Goal: Task Accomplishment & Management: Manage account settings

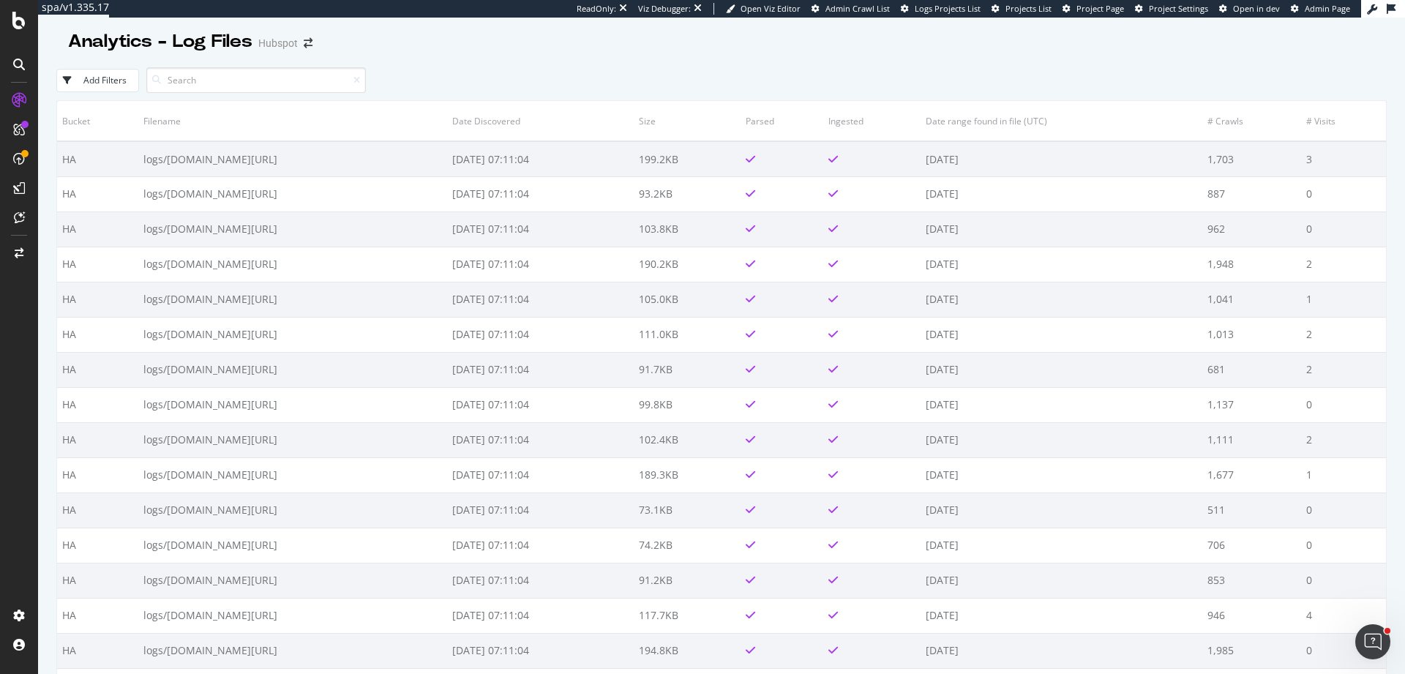
click at [258, 65] on div "Add Filters" at bounding box center [721, 80] width 1331 height 40
click at [266, 85] on input at bounding box center [256, 80] width 220 height 26
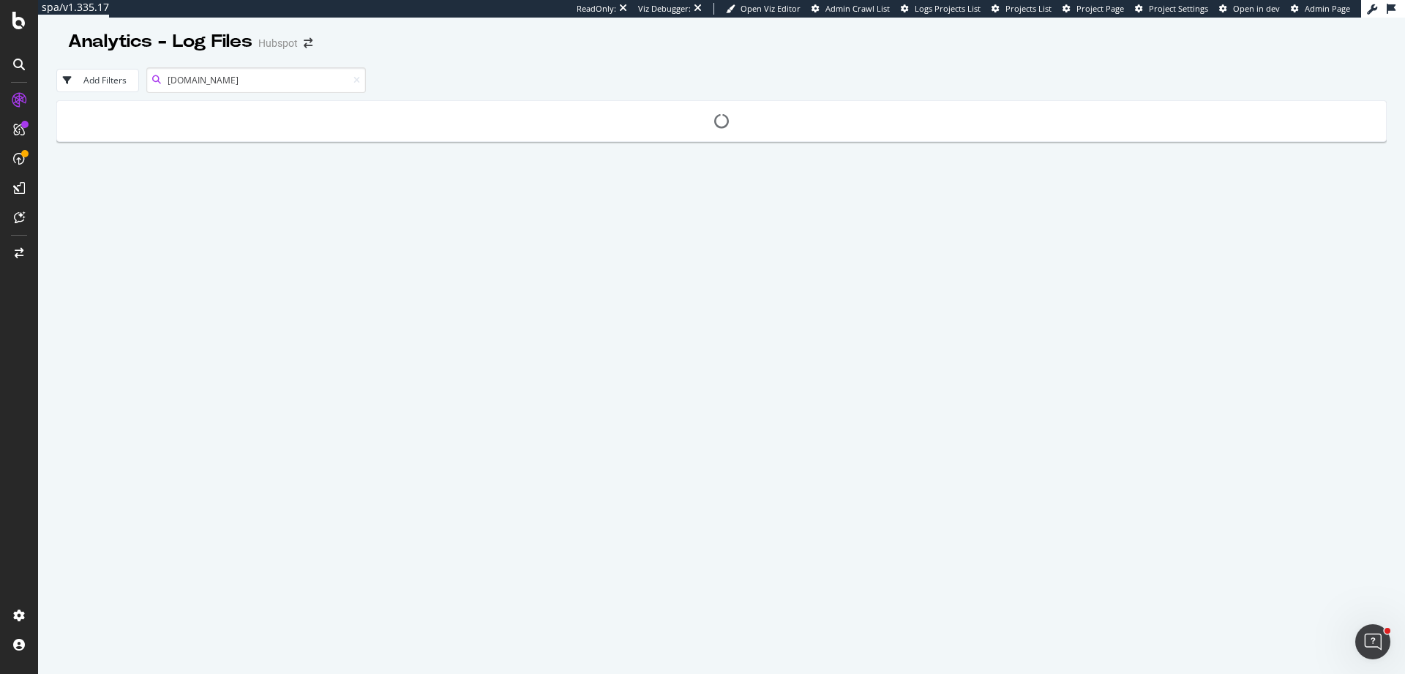
type input "www.hubspot.com"
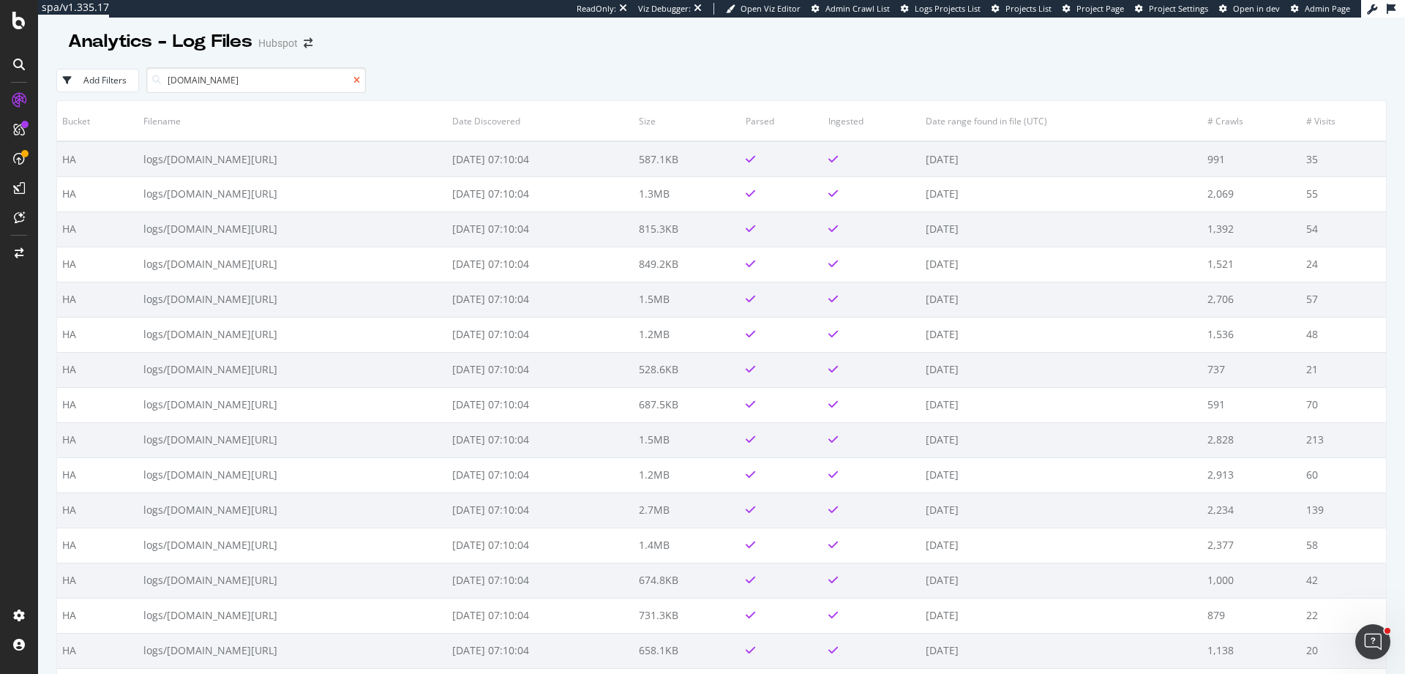
click at [356, 83] on icon at bounding box center [356, 80] width 7 height 9
drag, startPoint x: 70, startPoint y: 656, endPoint x: 663, endPoint y: 62, distance: 838.9
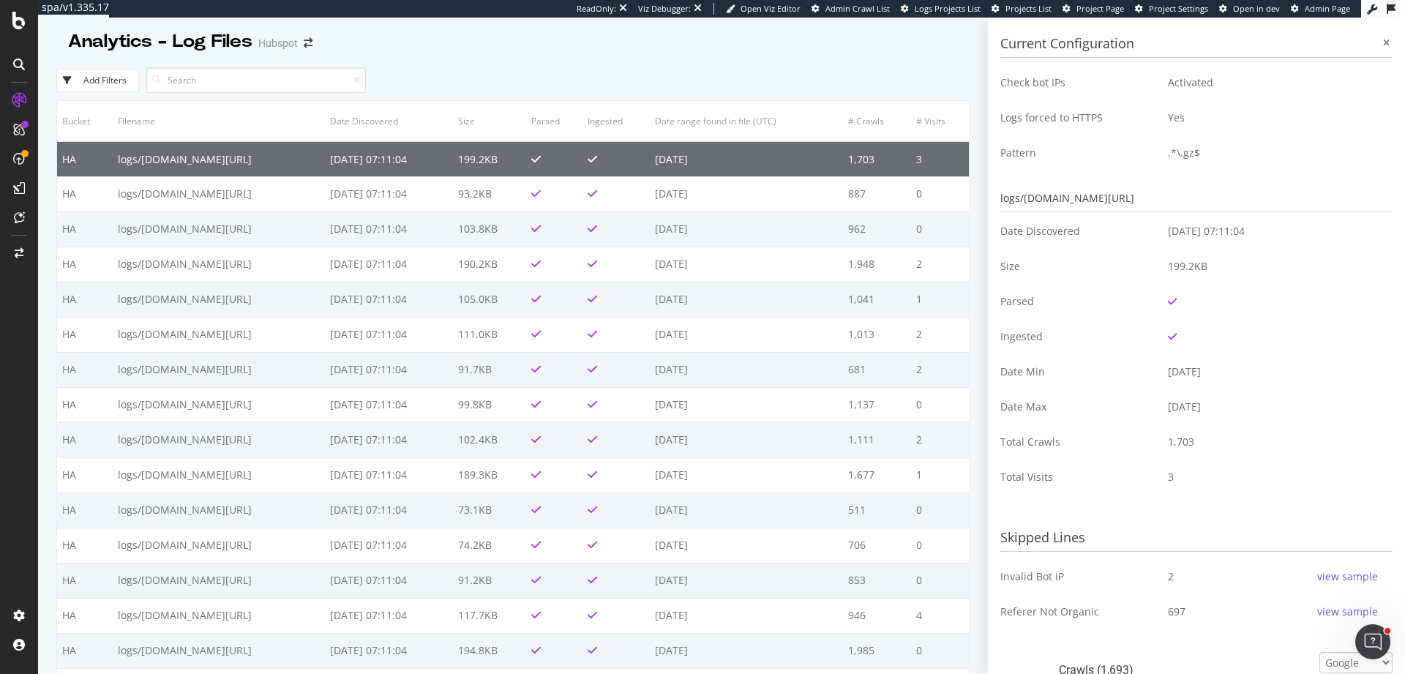
scroll to position [495, 0]
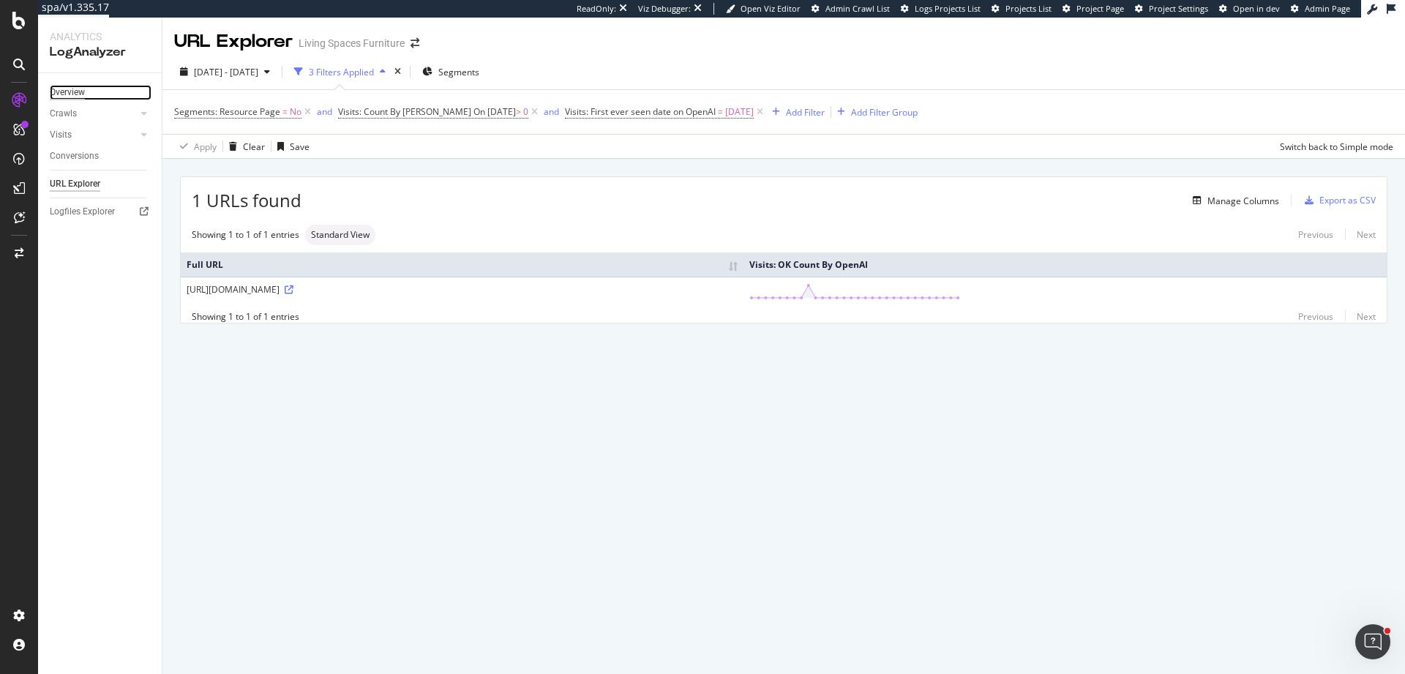
click at [83, 91] on div "Overview" at bounding box center [67, 92] width 35 height 15
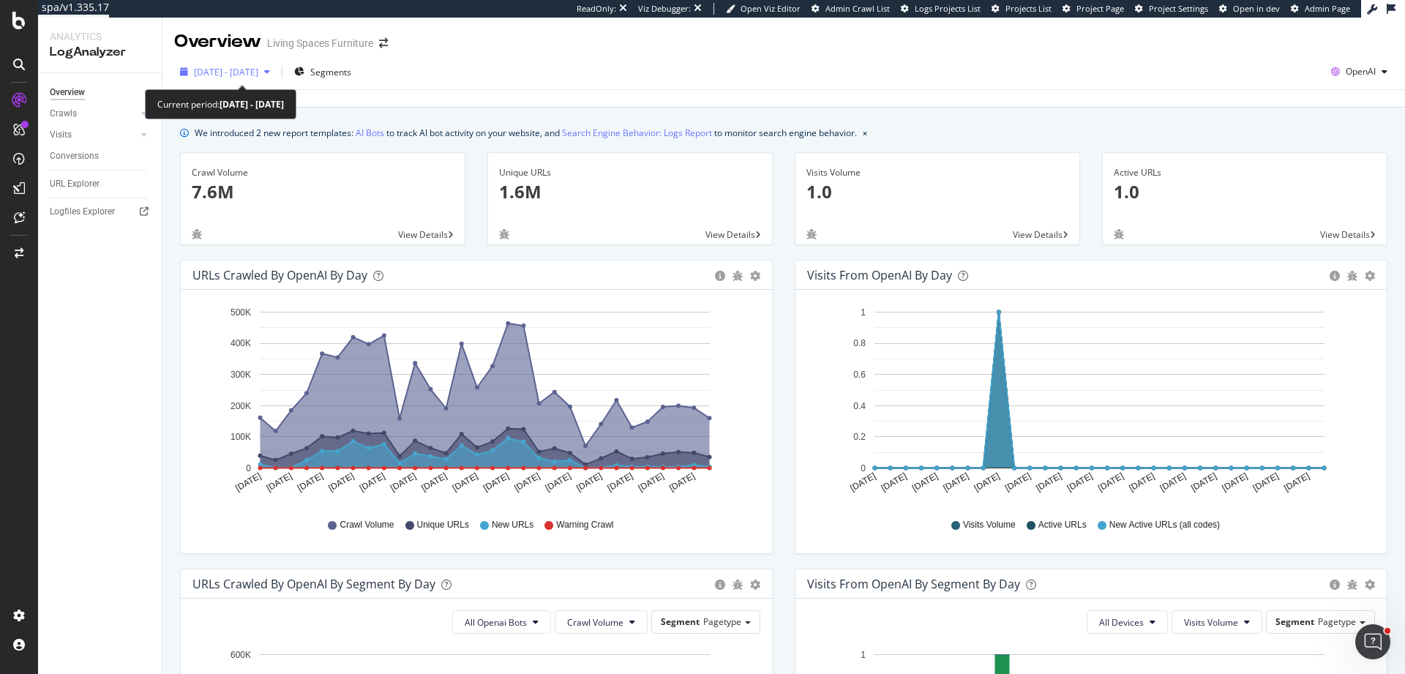
click at [258, 67] on span "2025 Jun. 28th - Jul. 27th" at bounding box center [226, 72] width 64 height 12
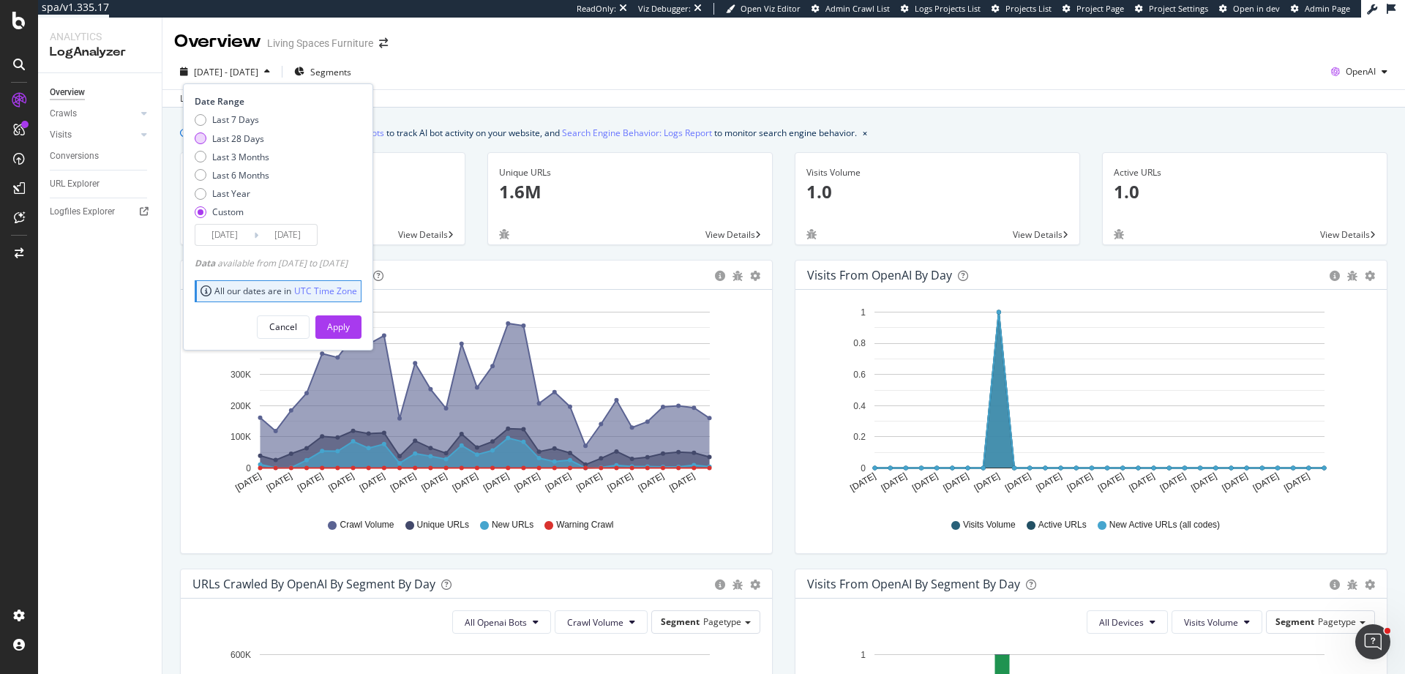
click at [253, 138] on div "Last 28 Days" at bounding box center [238, 138] width 52 height 12
type input "2025/07/13"
type input "2025/08/09"
click at [340, 329] on button "Apply" at bounding box center [338, 326] width 46 height 23
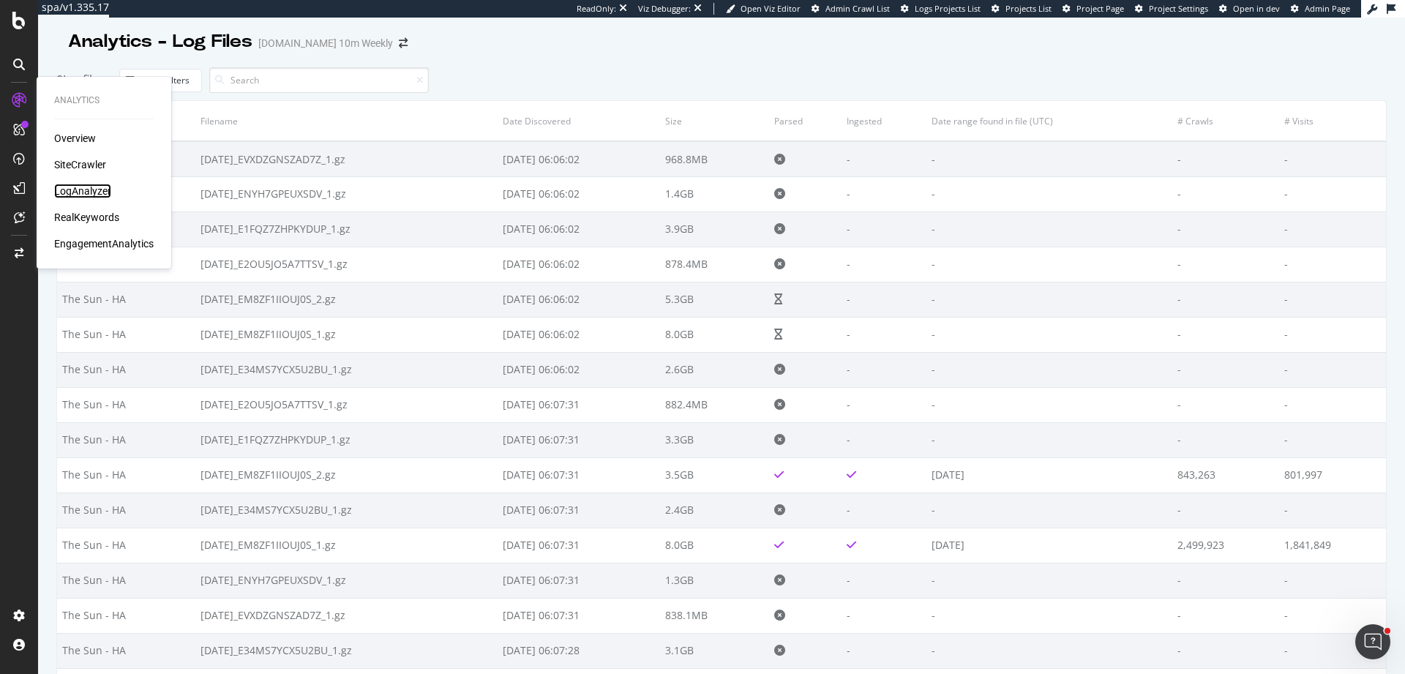
click at [108, 192] on div "LogAnalyzer" at bounding box center [82, 191] width 57 height 15
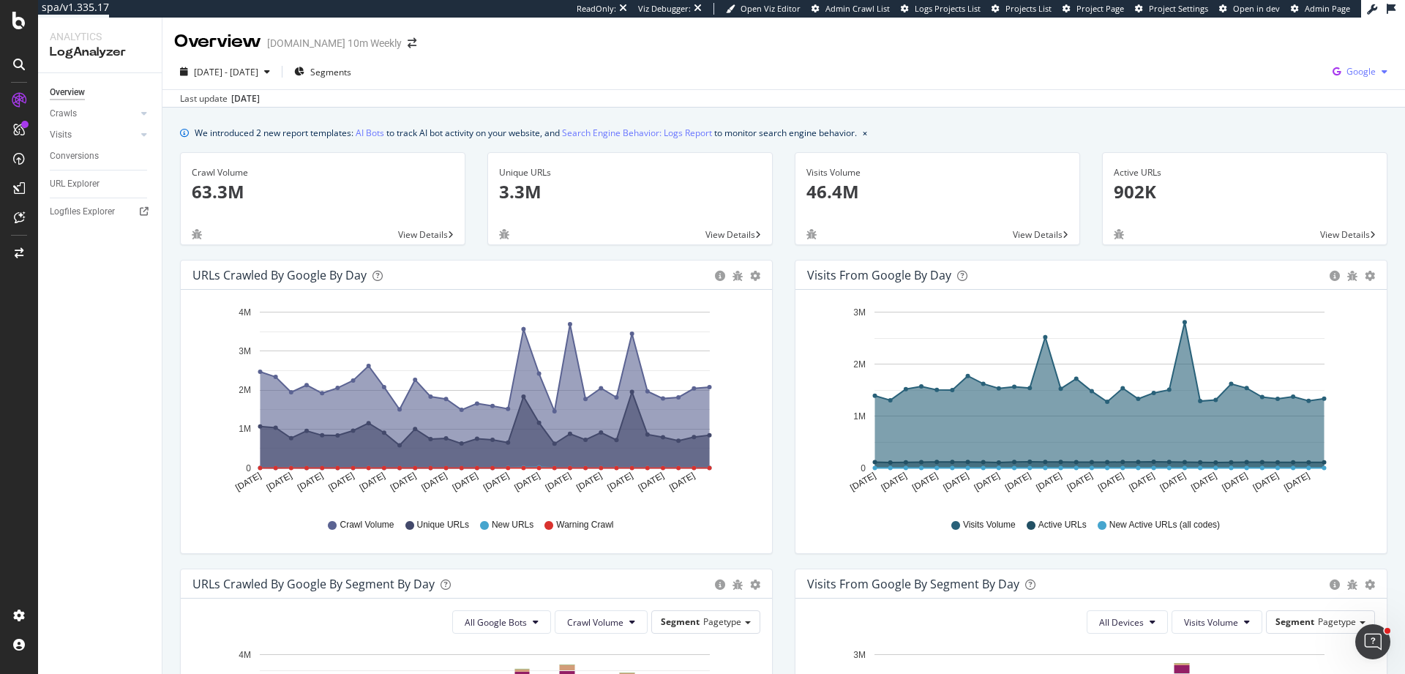
click at [1366, 67] on div "Google" at bounding box center [1360, 72] width 67 height 22
click at [1289, 89] on span "OpenAI" at bounding box center [1277, 85] width 54 height 13
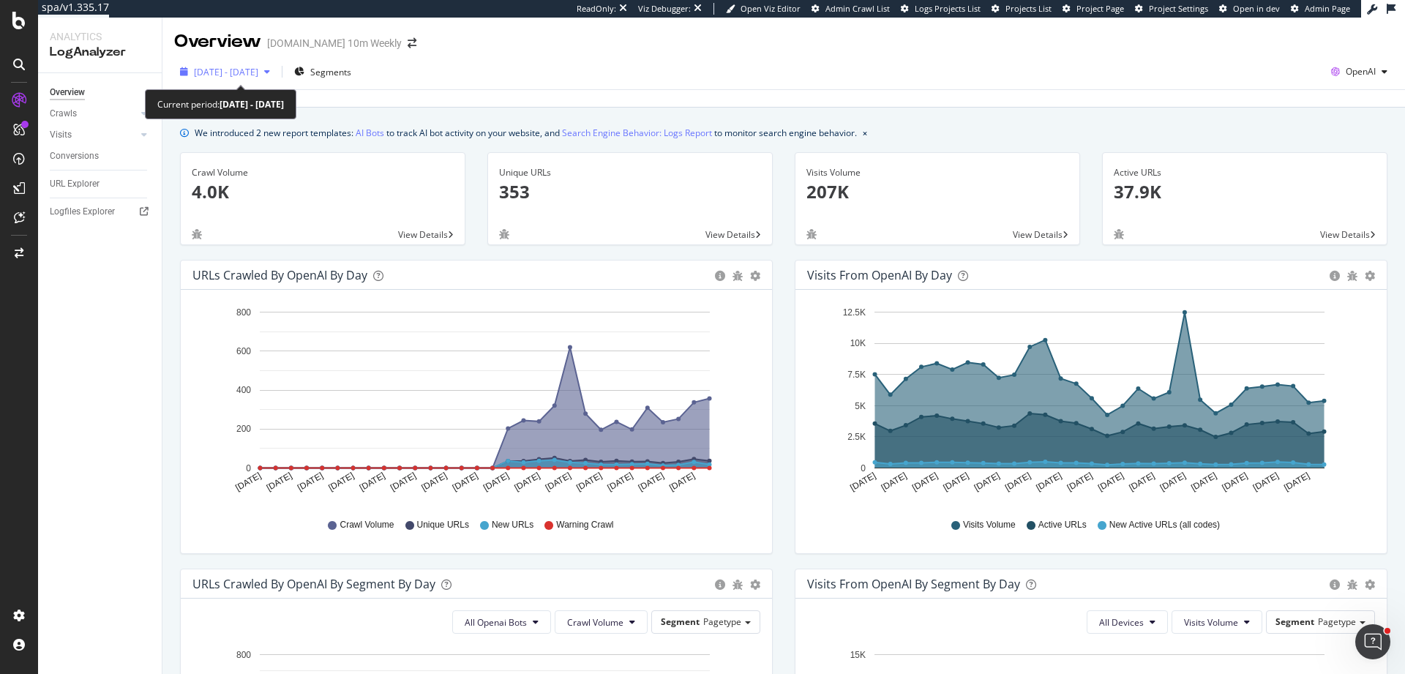
click at [201, 67] on span "2025 Jul. 11th - Aug. 9th" at bounding box center [226, 72] width 64 height 12
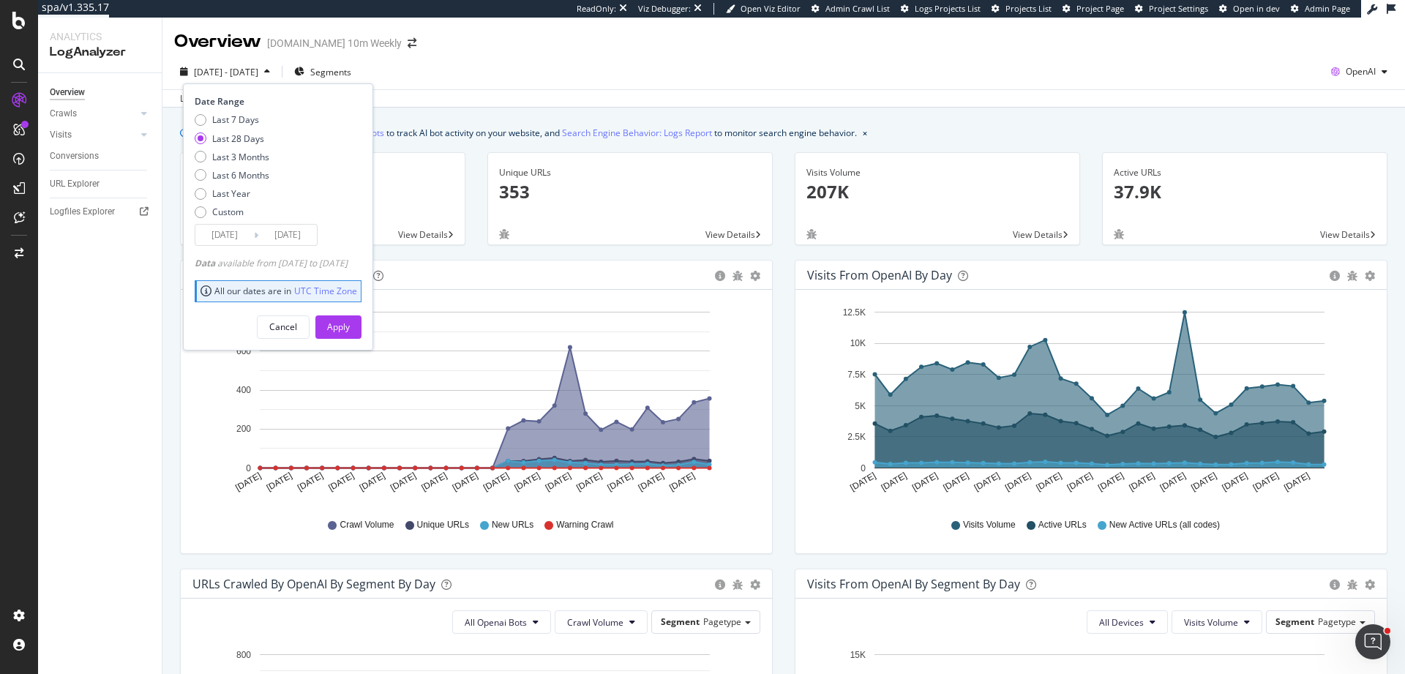
click at [245, 163] on div "Last 7 Days Last 28 Days Last 3 Months Last 6 Months Last Year Custom" at bounding box center [232, 168] width 75 height 111
click at [276, 157] on div "Last 7 Days Last 28 Days Last 3 Months Last 6 Months Last Year Custom" at bounding box center [276, 168] width 163 height 111
click at [269, 156] on div "Last 3 Months" at bounding box center [240, 157] width 57 height 12
type input "2025/05/10"
click at [350, 329] on div "Apply" at bounding box center [338, 327] width 23 height 12
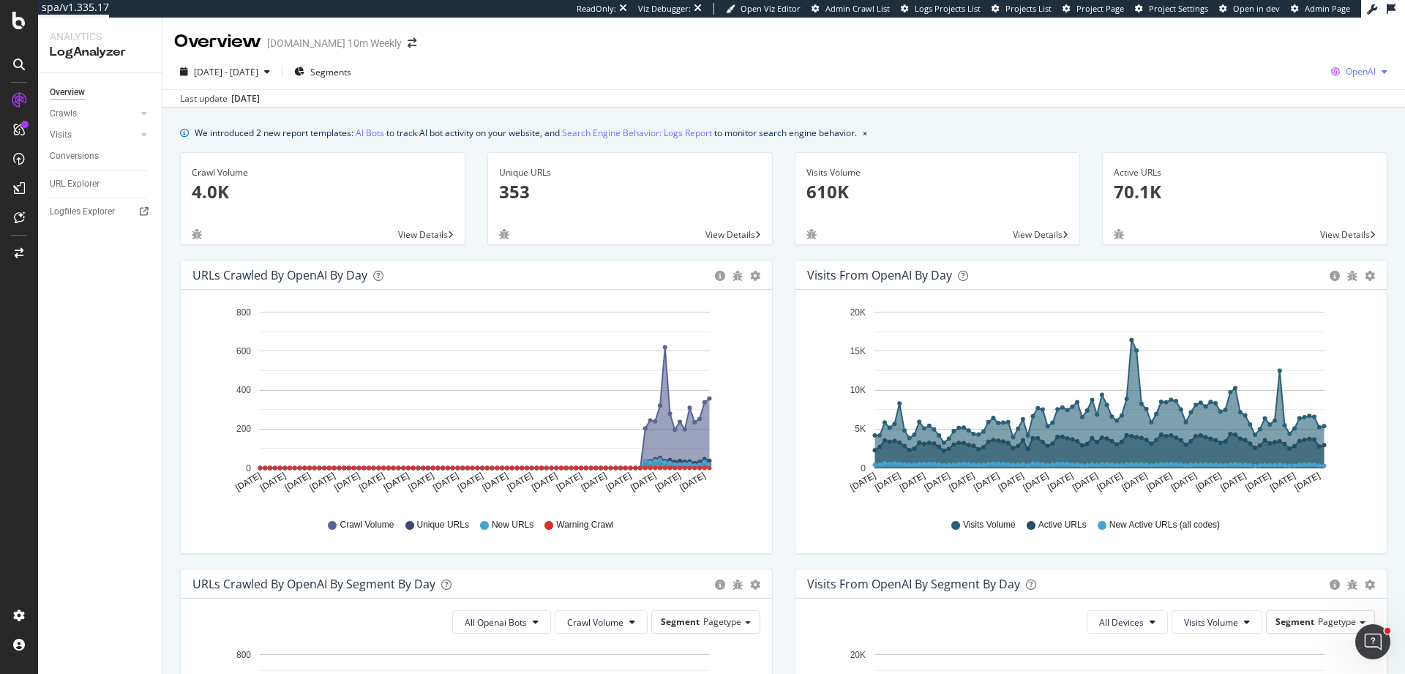
click at [1353, 70] on span "OpenAI" at bounding box center [1361, 71] width 30 height 12
click at [1275, 21] on div "Google" at bounding box center [1263, 30] width 101 height 21
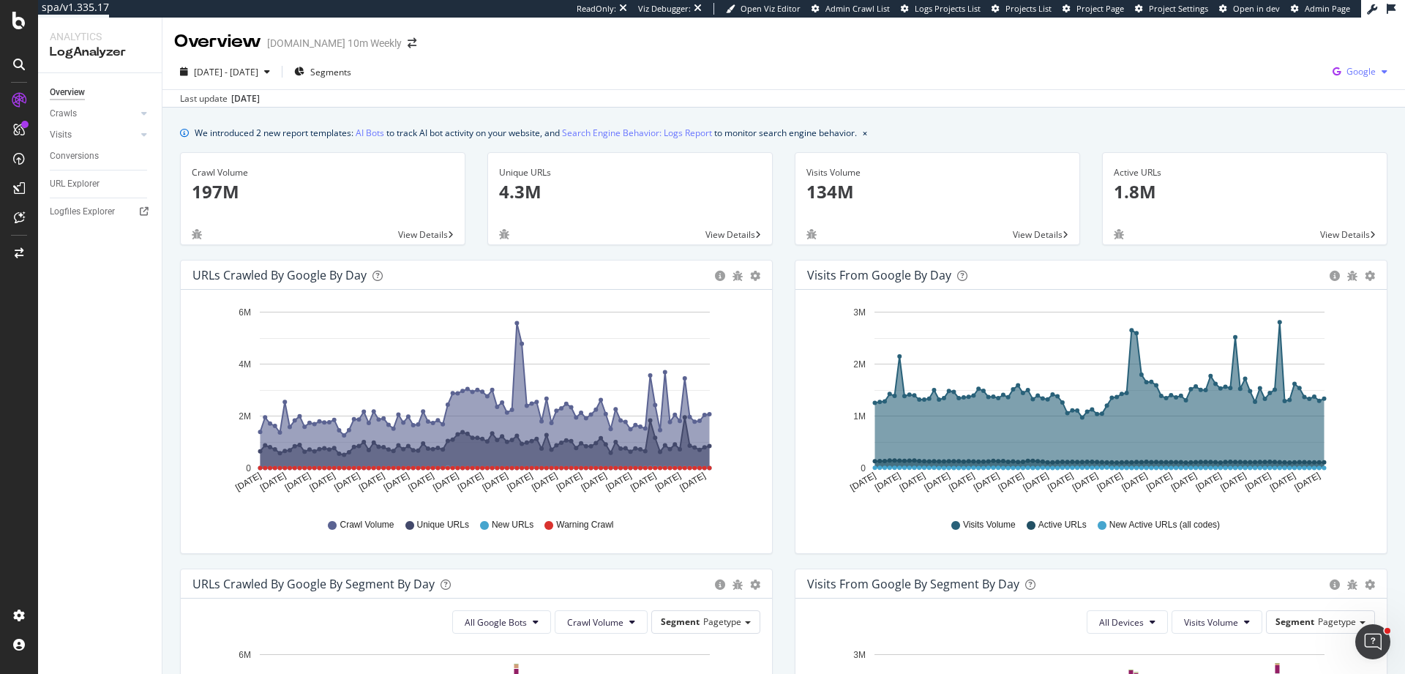
click at [1331, 71] on icon "button" at bounding box center [1337, 71] width 20 height 20
click at [1273, 93] on div "OpenAI" at bounding box center [1265, 85] width 101 height 21
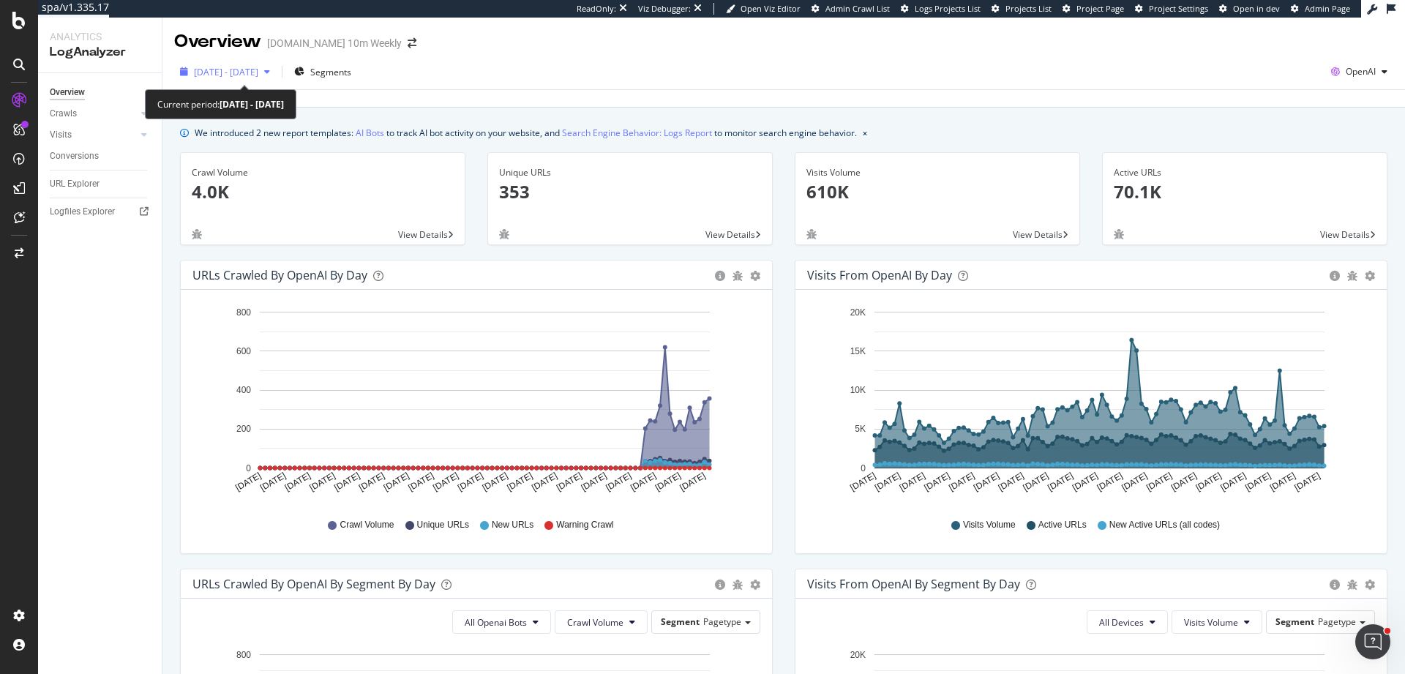
click at [258, 77] on span "2025 May. 10th - Aug. 9th" at bounding box center [226, 72] width 64 height 12
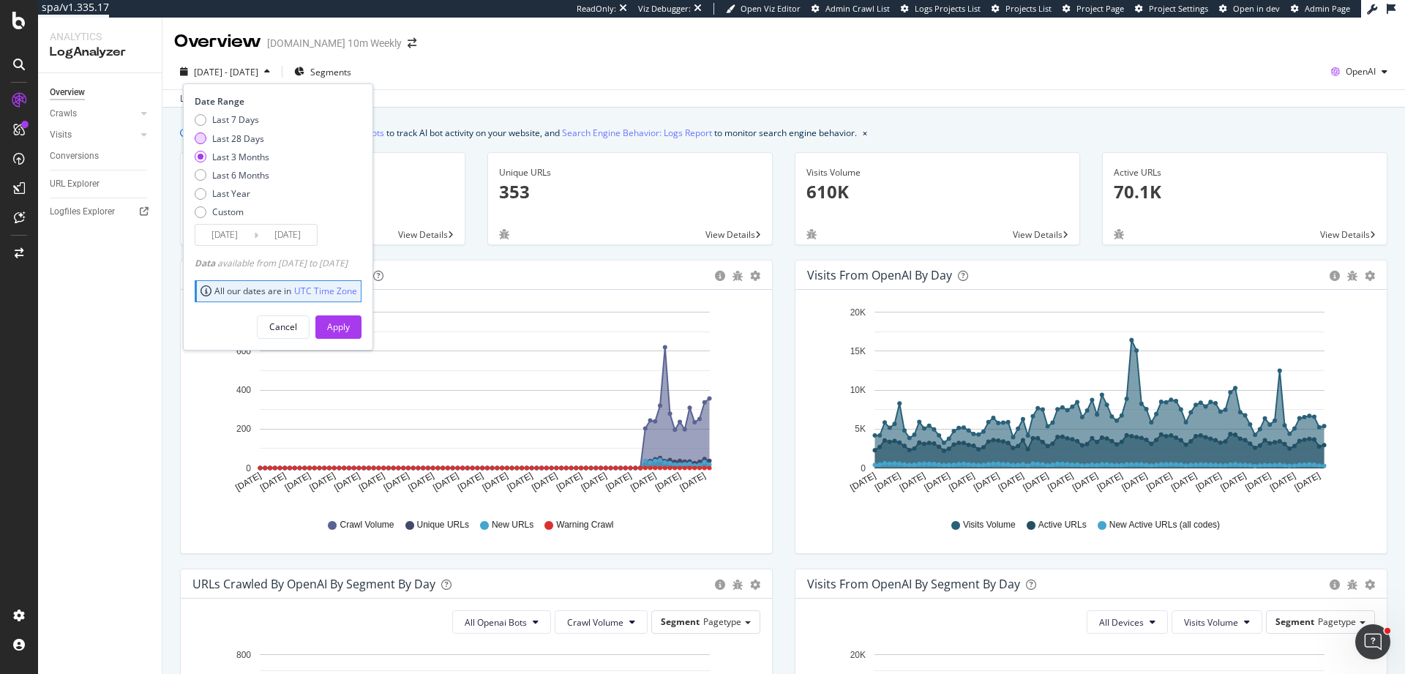
click at [257, 139] on div "Last 28 Days" at bounding box center [238, 138] width 52 height 12
type input "2025/07/13"
click at [362, 326] on button "Apply" at bounding box center [338, 326] width 46 height 23
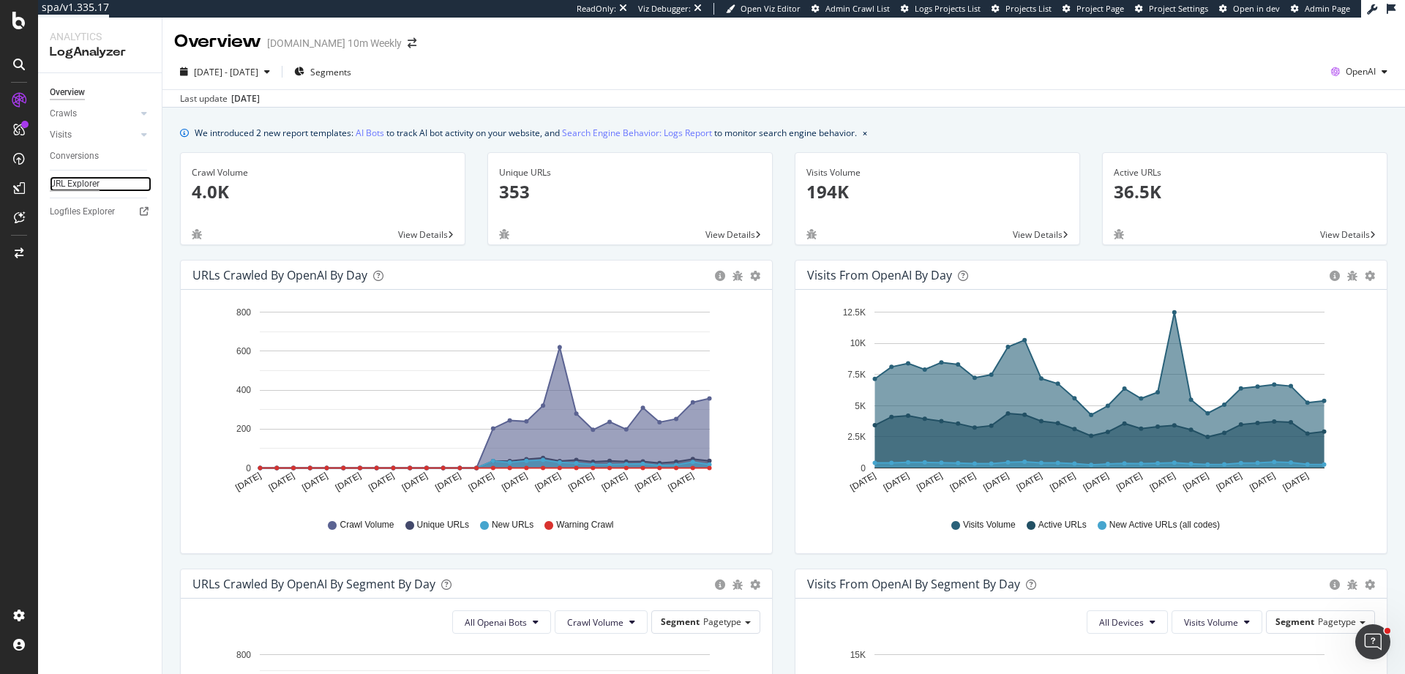
click at [87, 191] on div "URL Explorer" at bounding box center [75, 183] width 50 height 15
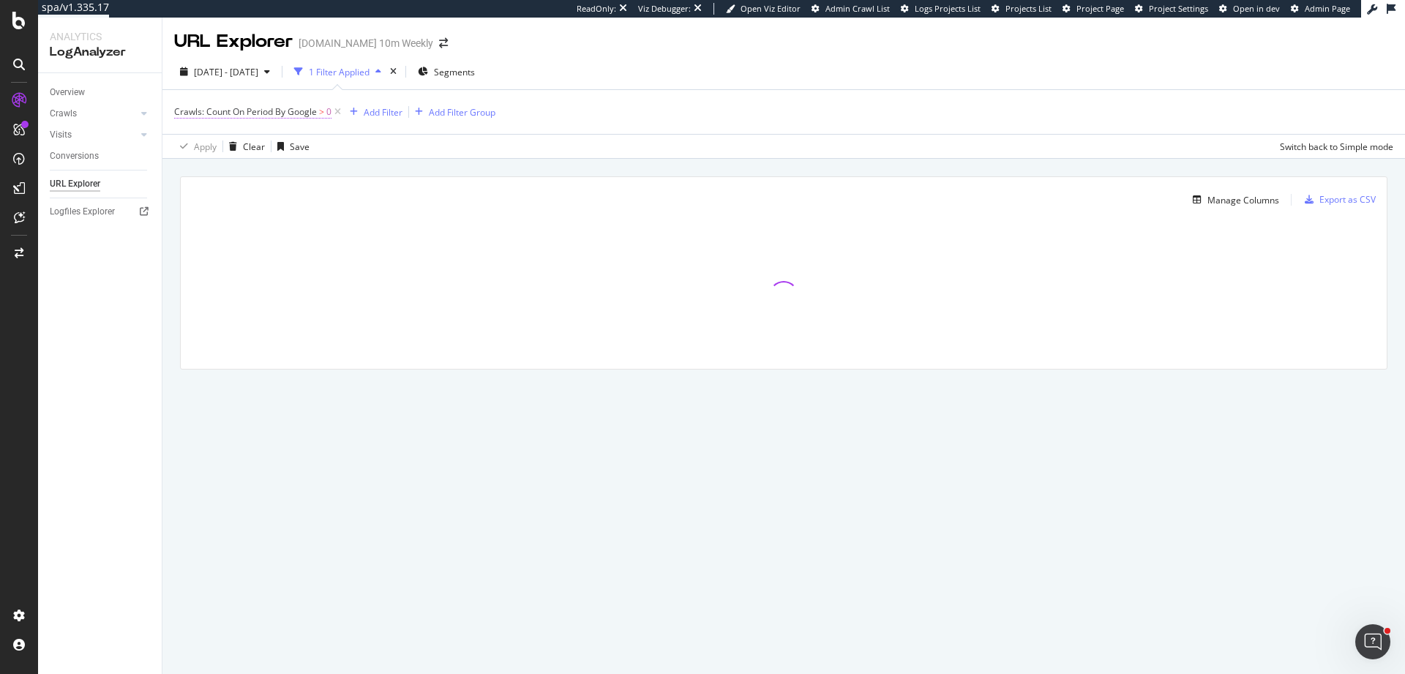
click at [298, 109] on span "Crawls: Count On Period By Google" at bounding box center [245, 111] width 143 height 12
click at [236, 146] on icon at bounding box center [234, 146] width 10 height 9
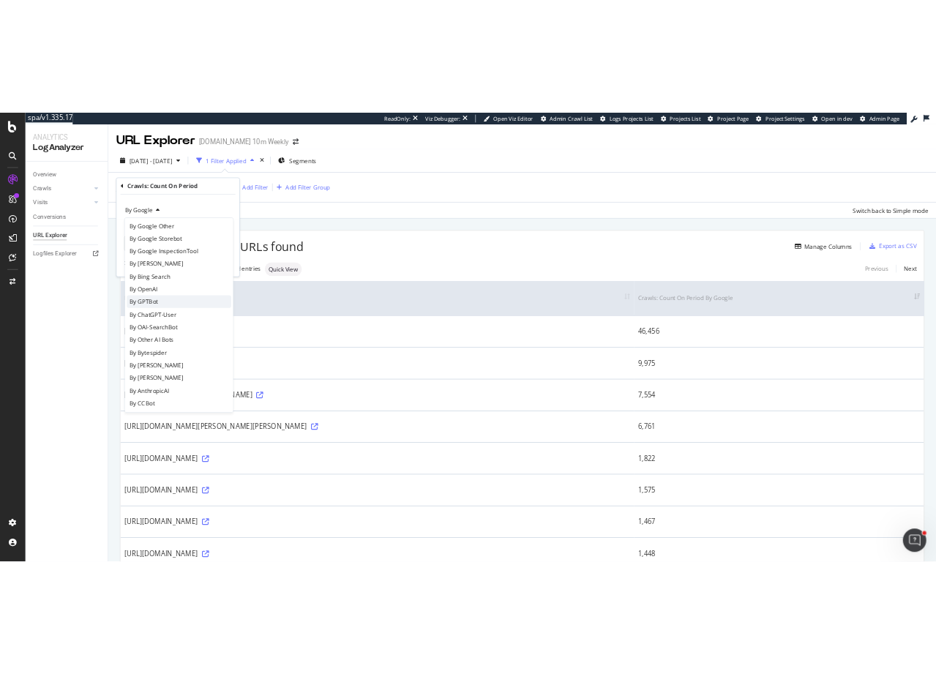
scroll to position [173, 0]
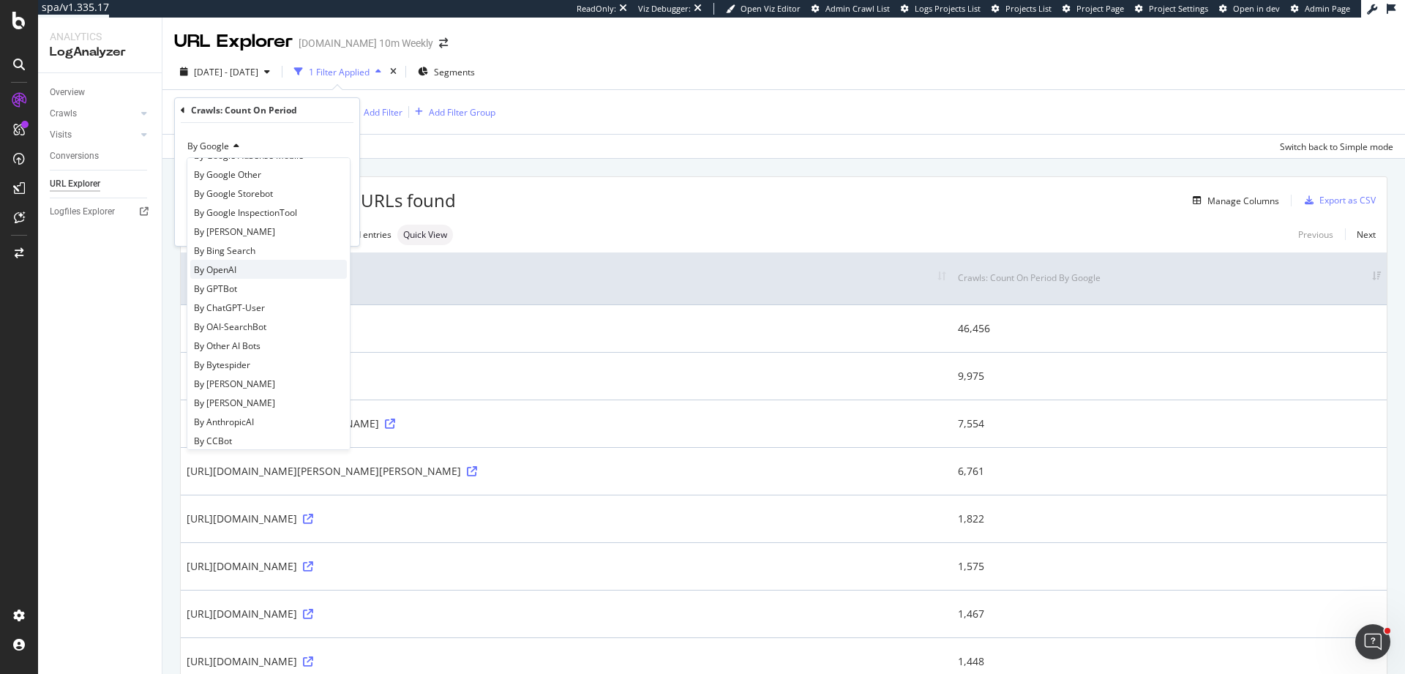
click at [255, 273] on div "By OpenAI" at bounding box center [268, 269] width 157 height 19
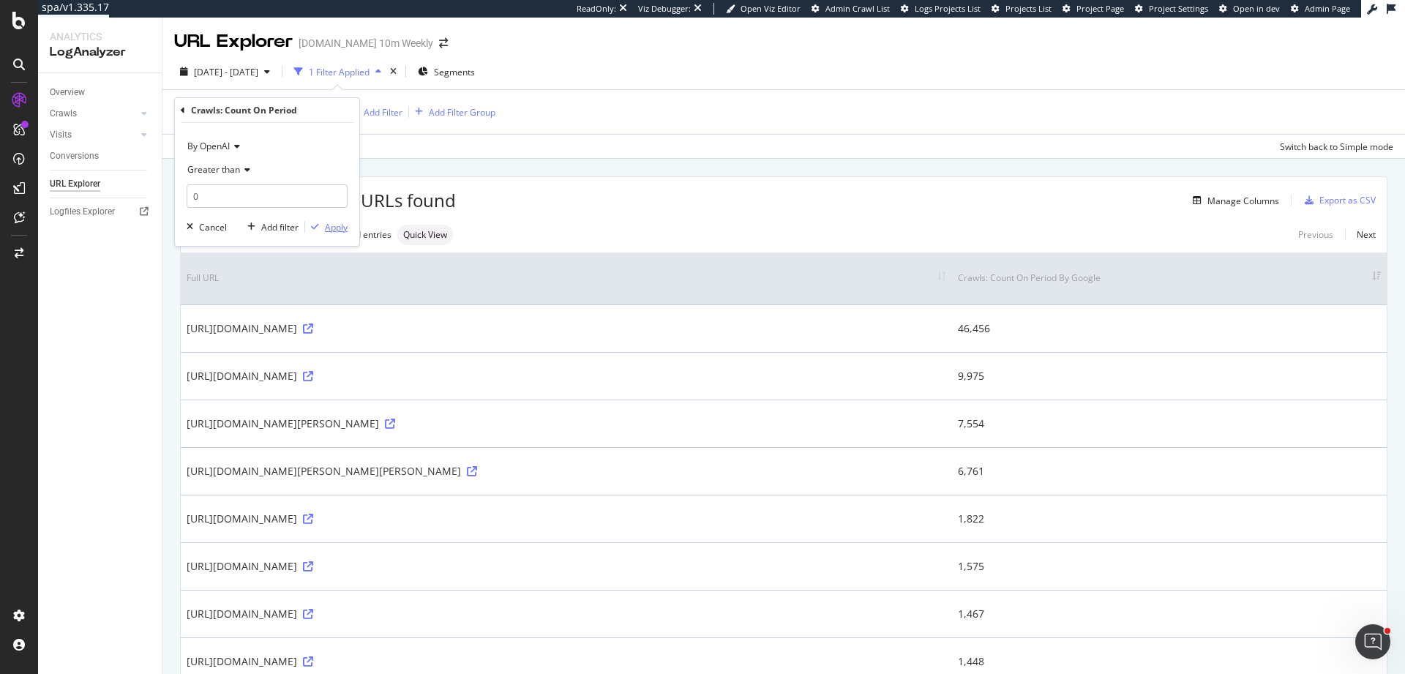
click at [331, 226] on div "Apply" at bounding box center [336, 227] width 23 height 12
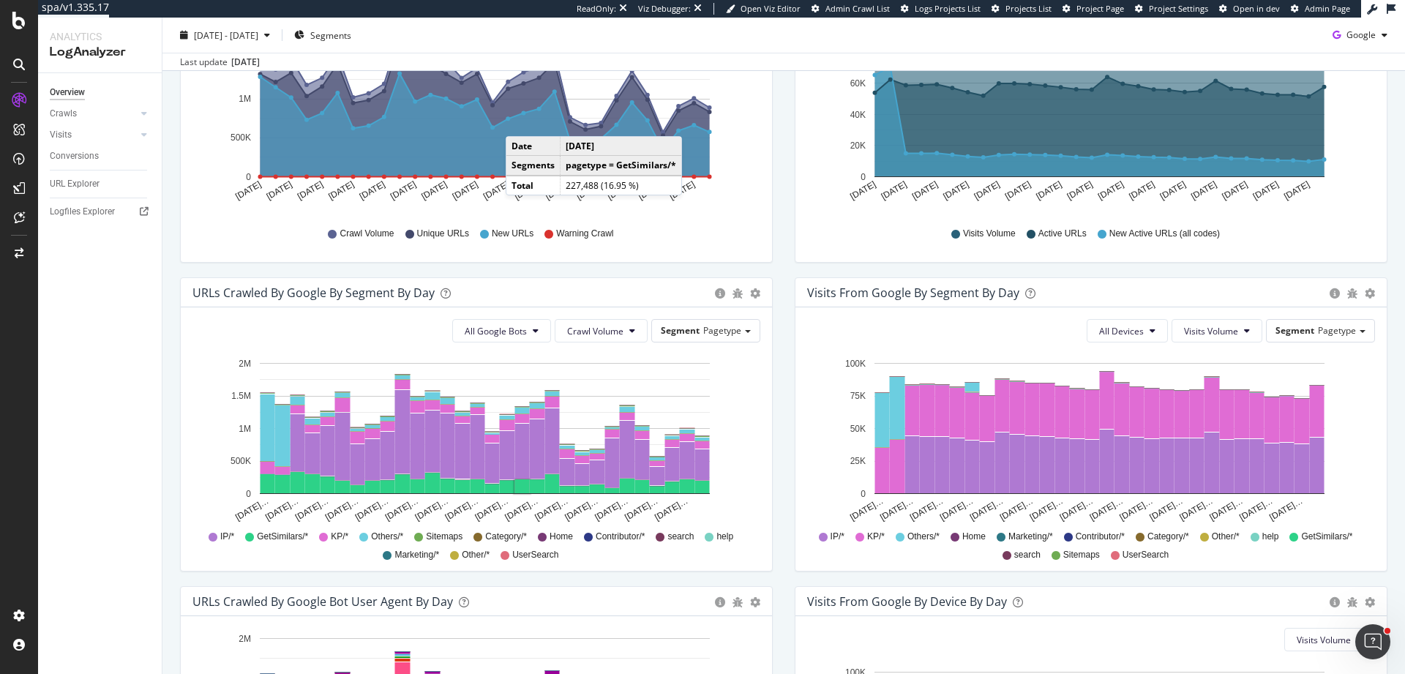
scroll to position [362, 0]
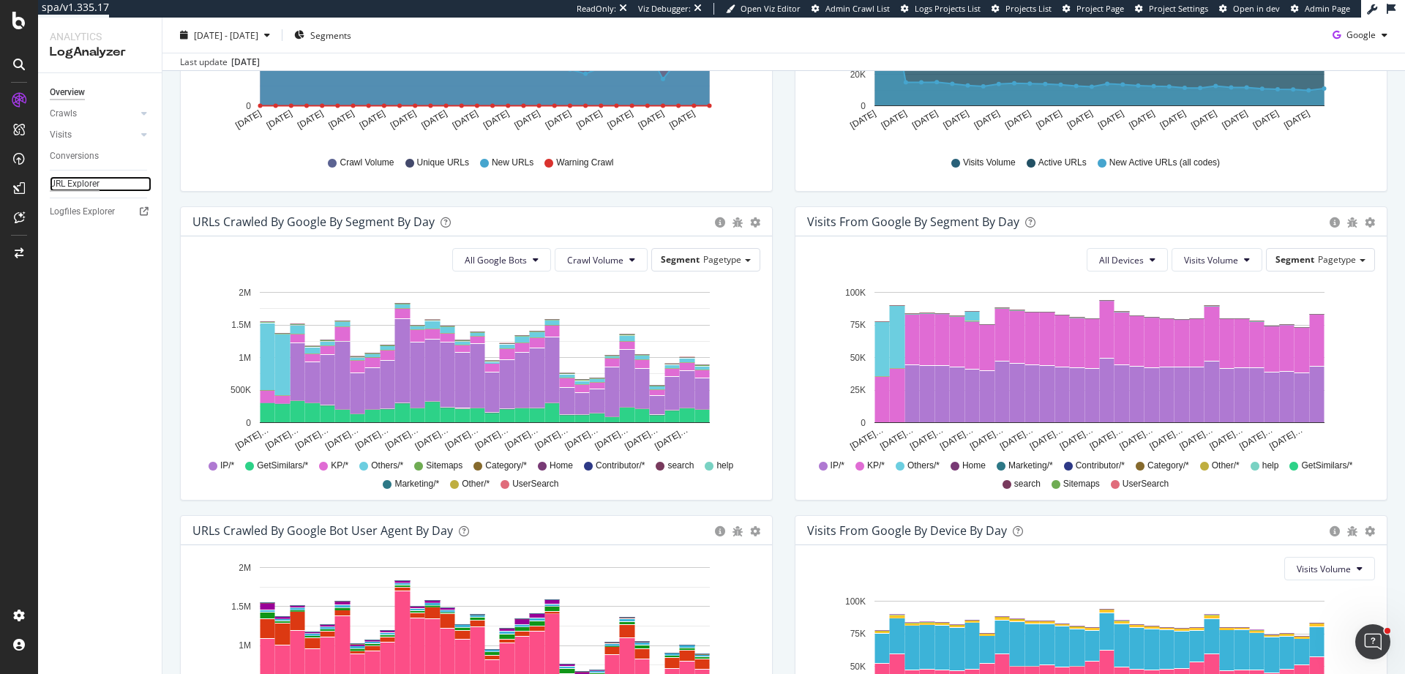
click at [52, 182] on div "URL Explorer" at bounding box center [75, 183] width 50 height 15
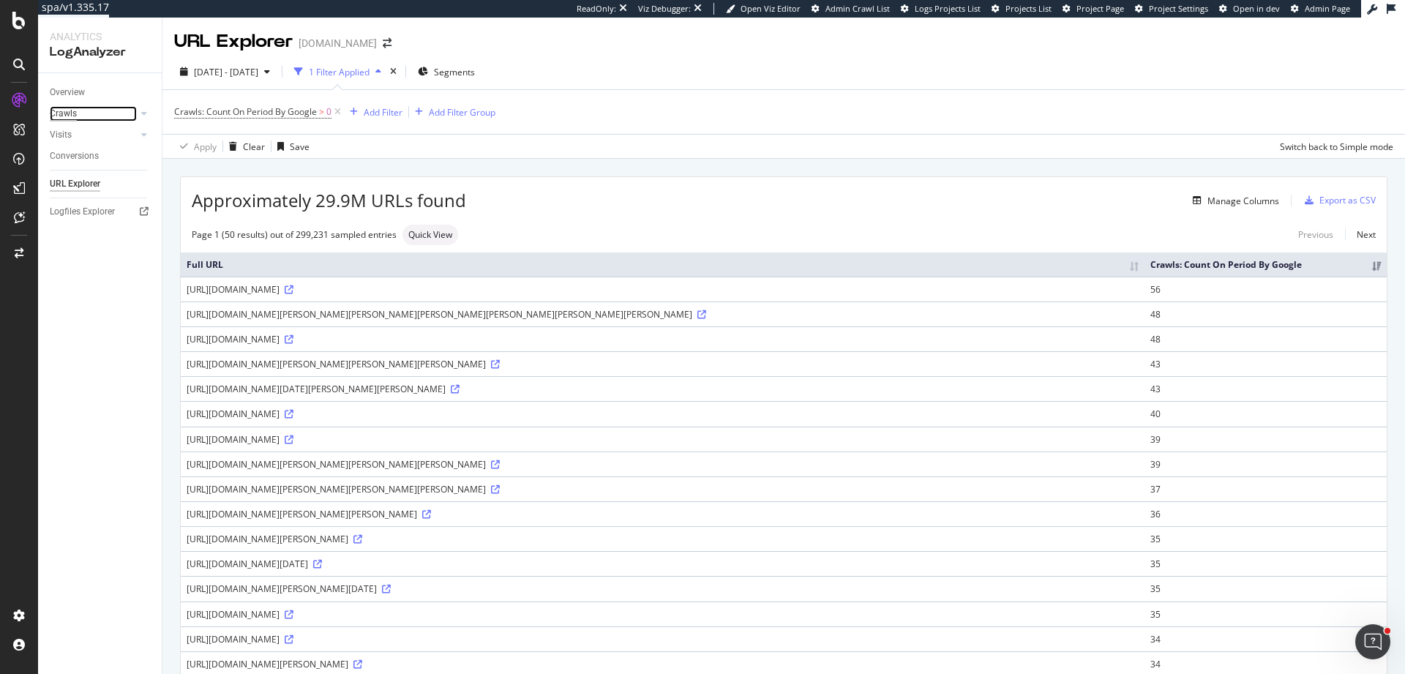
click at [70, 109] on div "Crawls" at bounding box center [63, 113] width 27 height 15
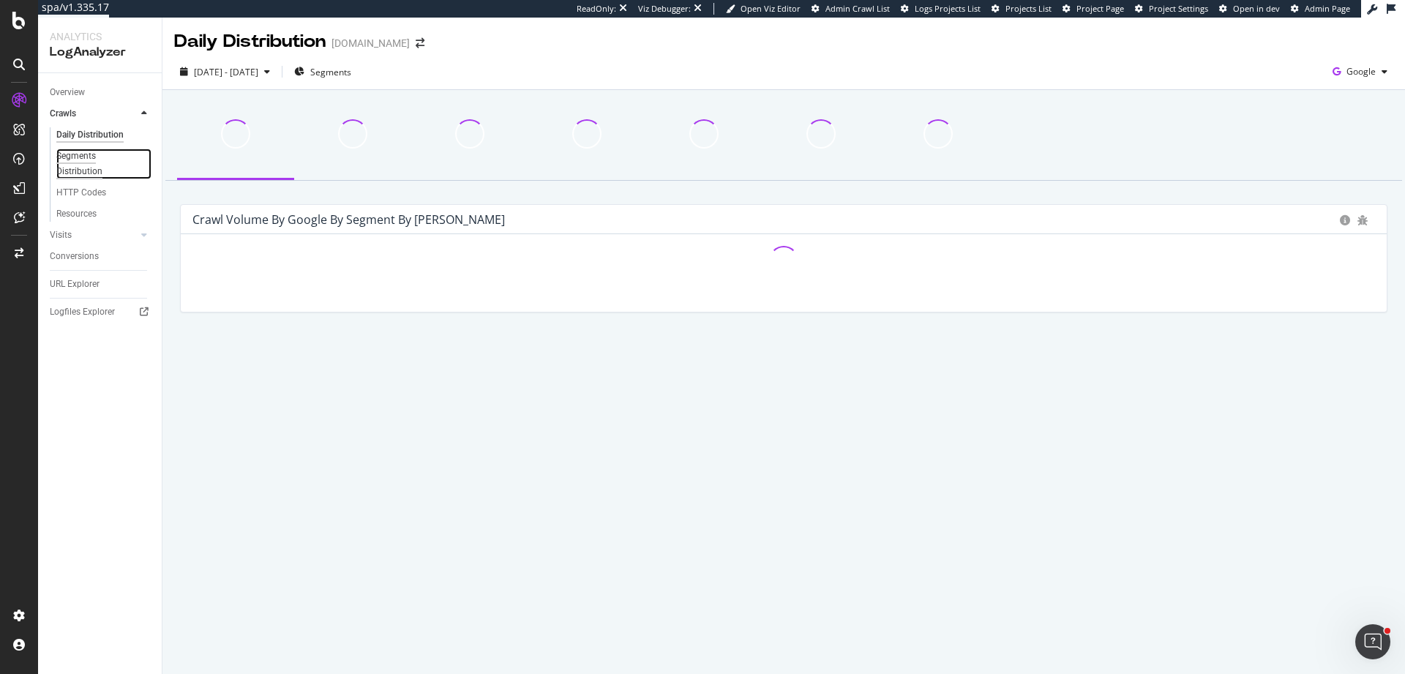
click at [93, 156] on div "Segments Distribution" at bounding box center [96, 164] width 81 height 31
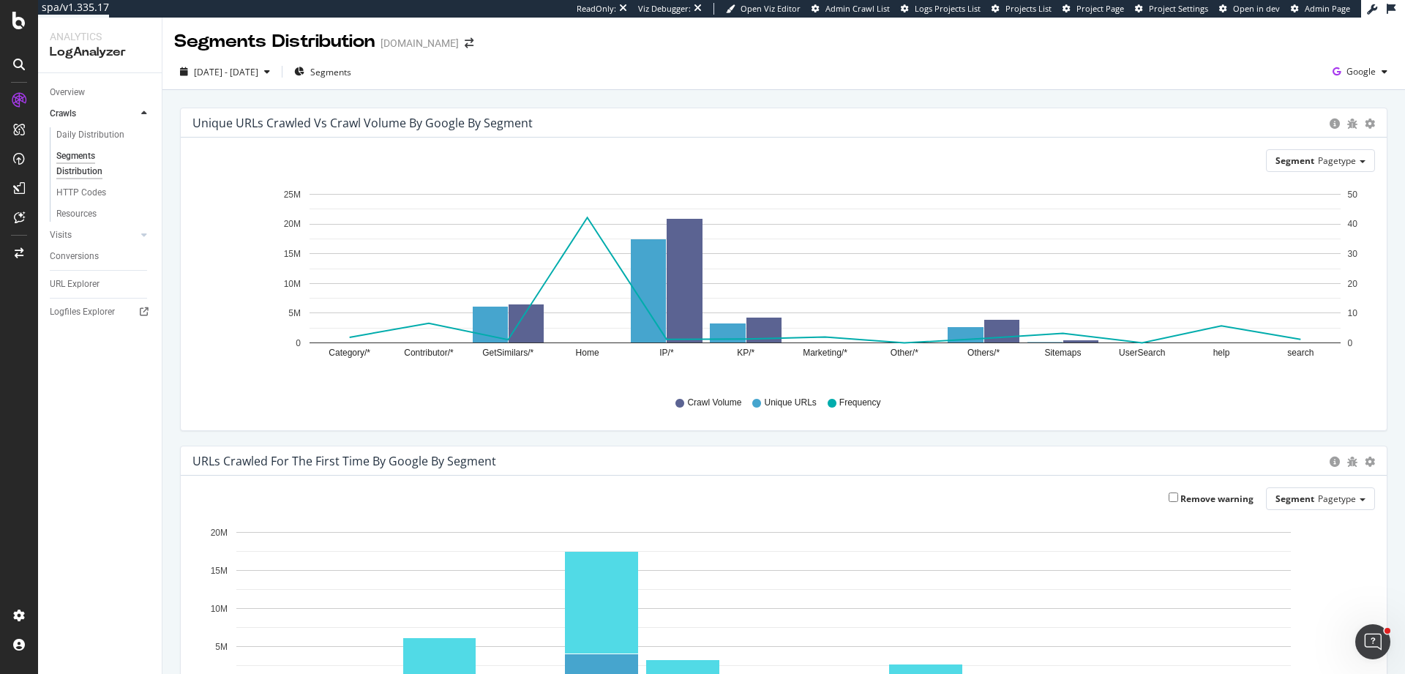
click at [68, 83] on div "Overview" at bounding box center [106, 92] width 112 height 21
click at [69, 90] on div "Overview" at bounding box center [67, 92] width 35 height 15
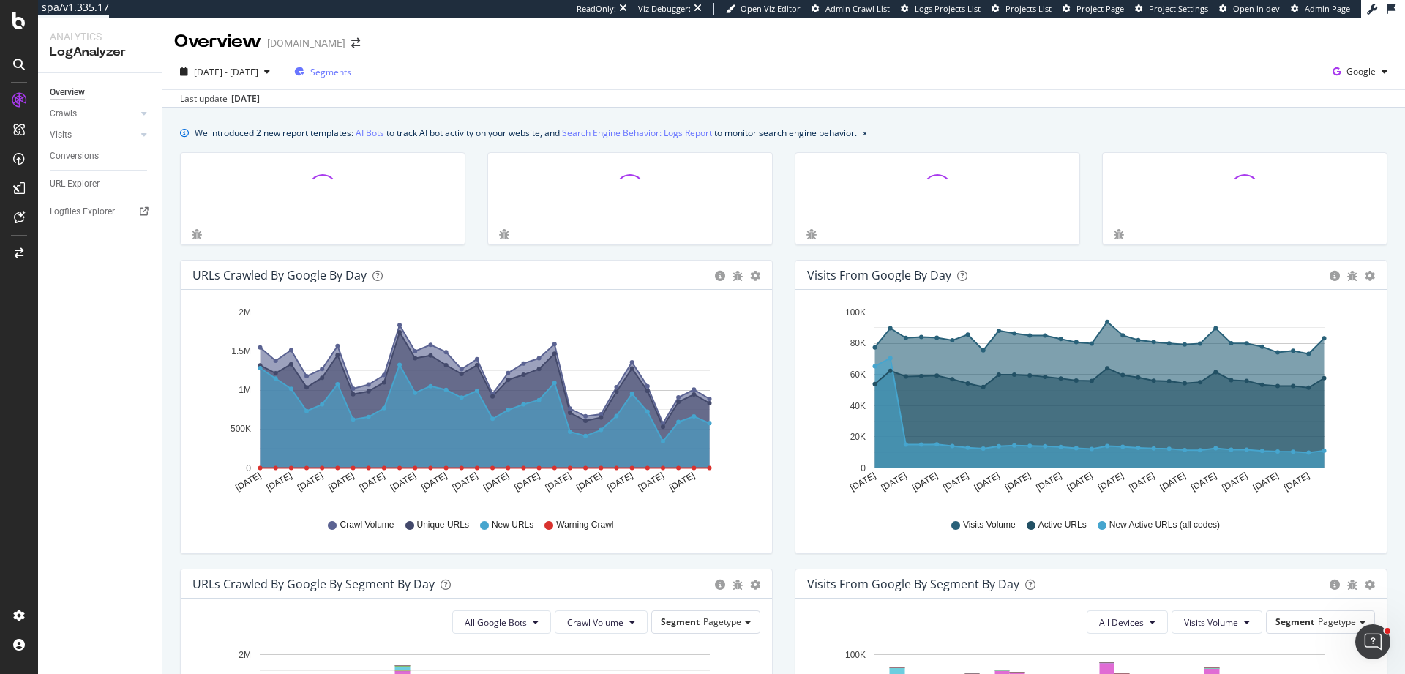
click at [351, 71] on span "Segments" at bounding box center [330, 72] width 41 height 12
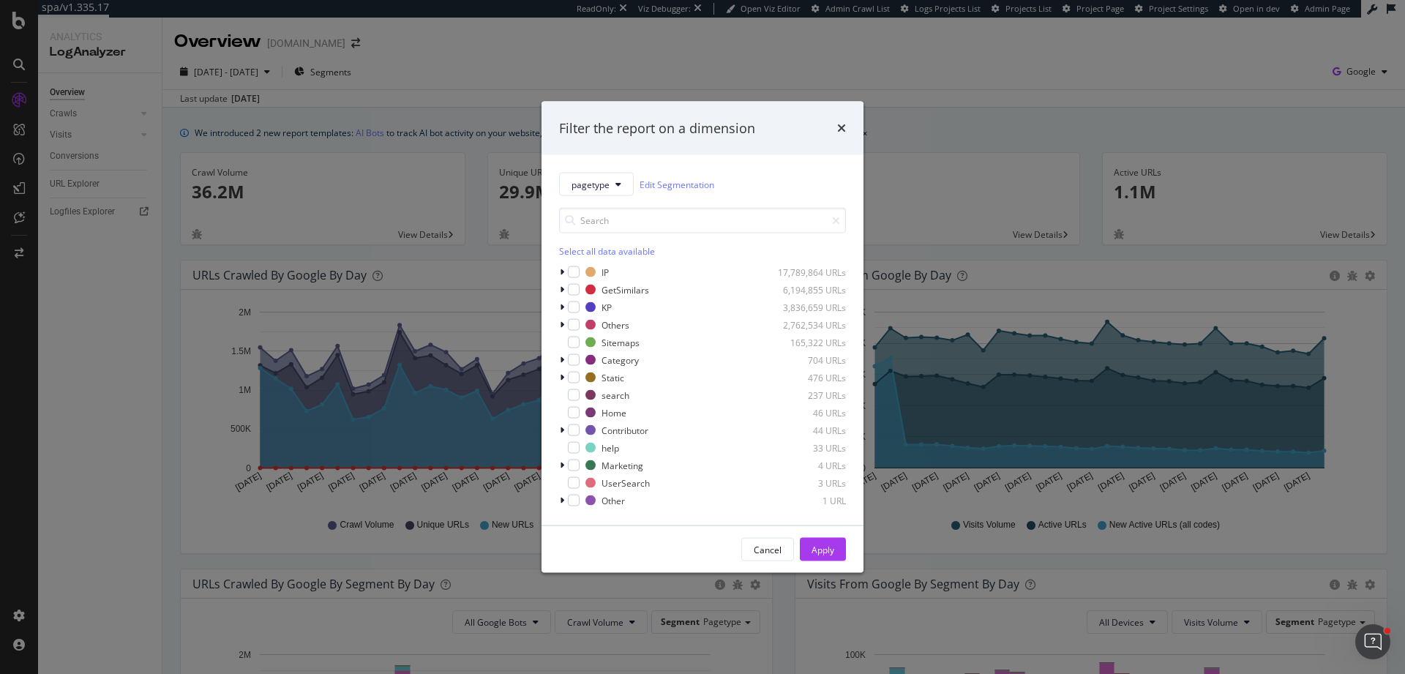
click at [768, 87] on div "Filter the report on a dimension pagetype Edit Segmentation Select all data ava…" at bounding box center [702, 337] width 1405 height 674
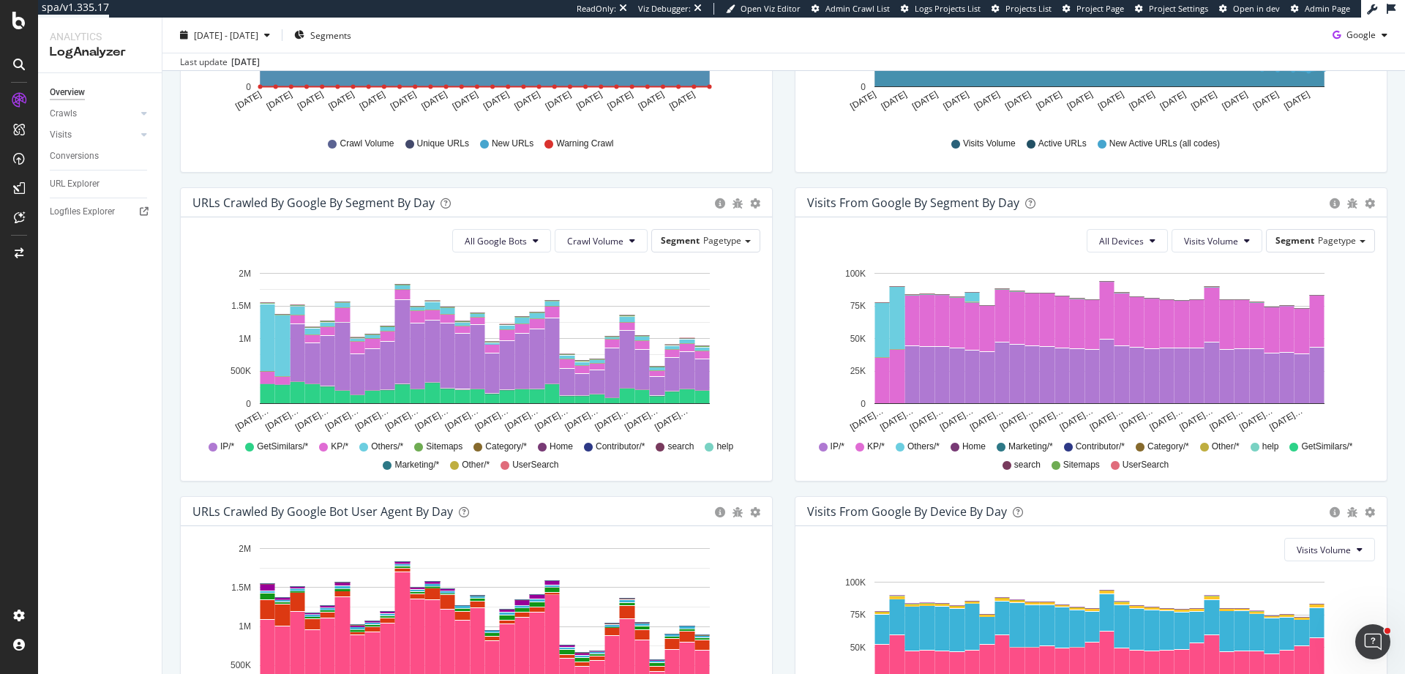
scroll to position [366, 0]
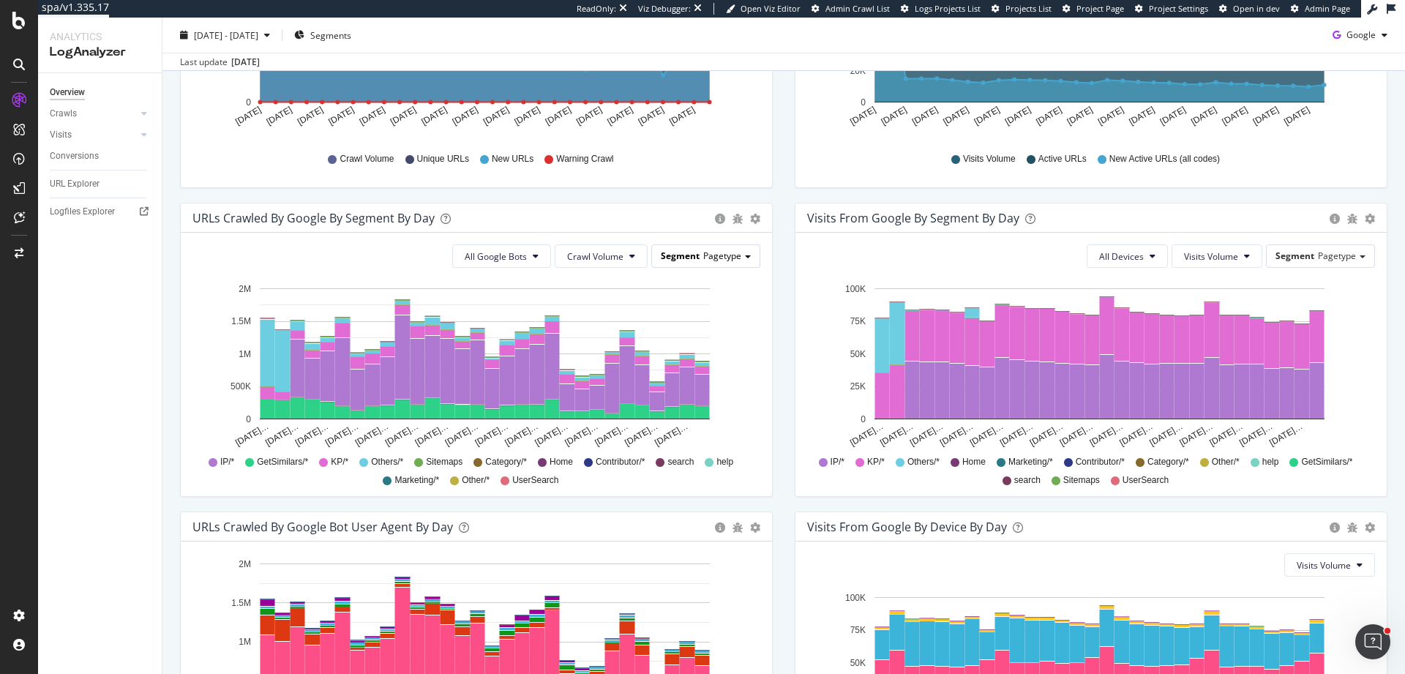
click at [722, 257] on span "Pagetype" at bounding box center [722, 256] width 38 height 12
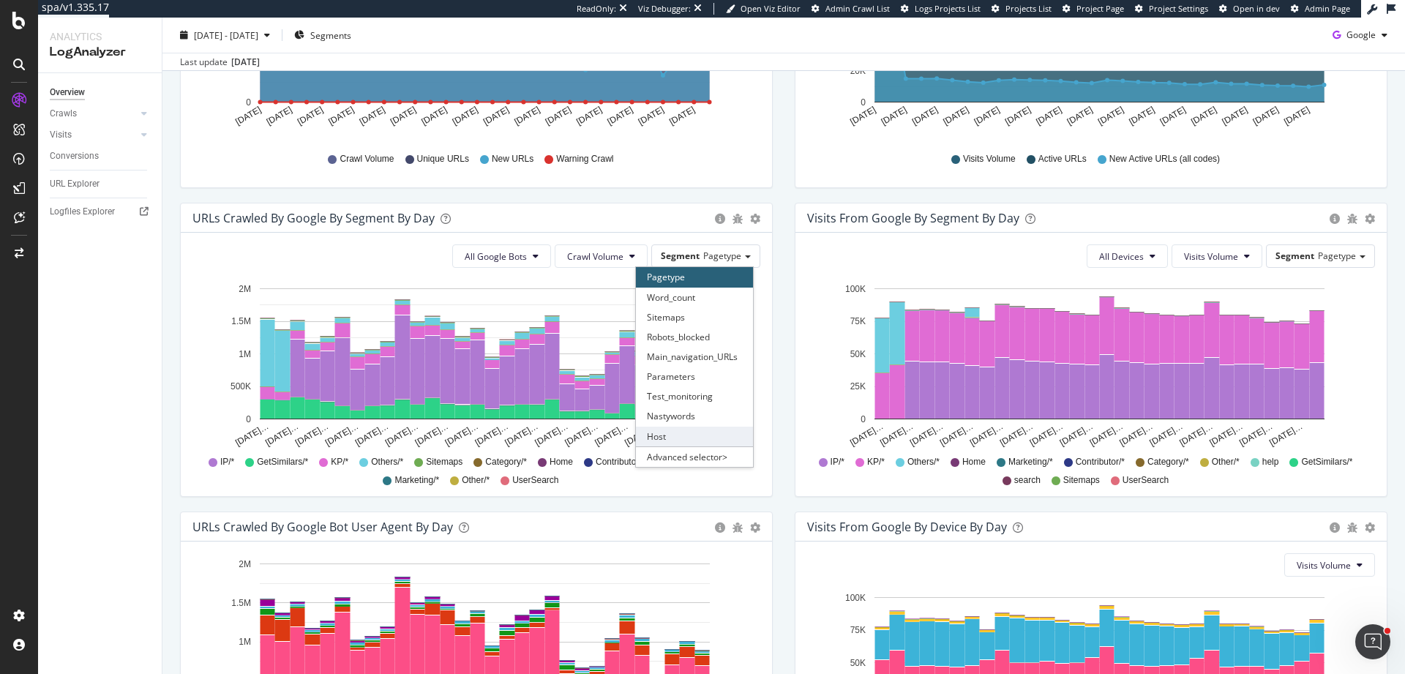
click at [662, 435] on div "Host" at bounding box center [694, 437] width 117 height 20
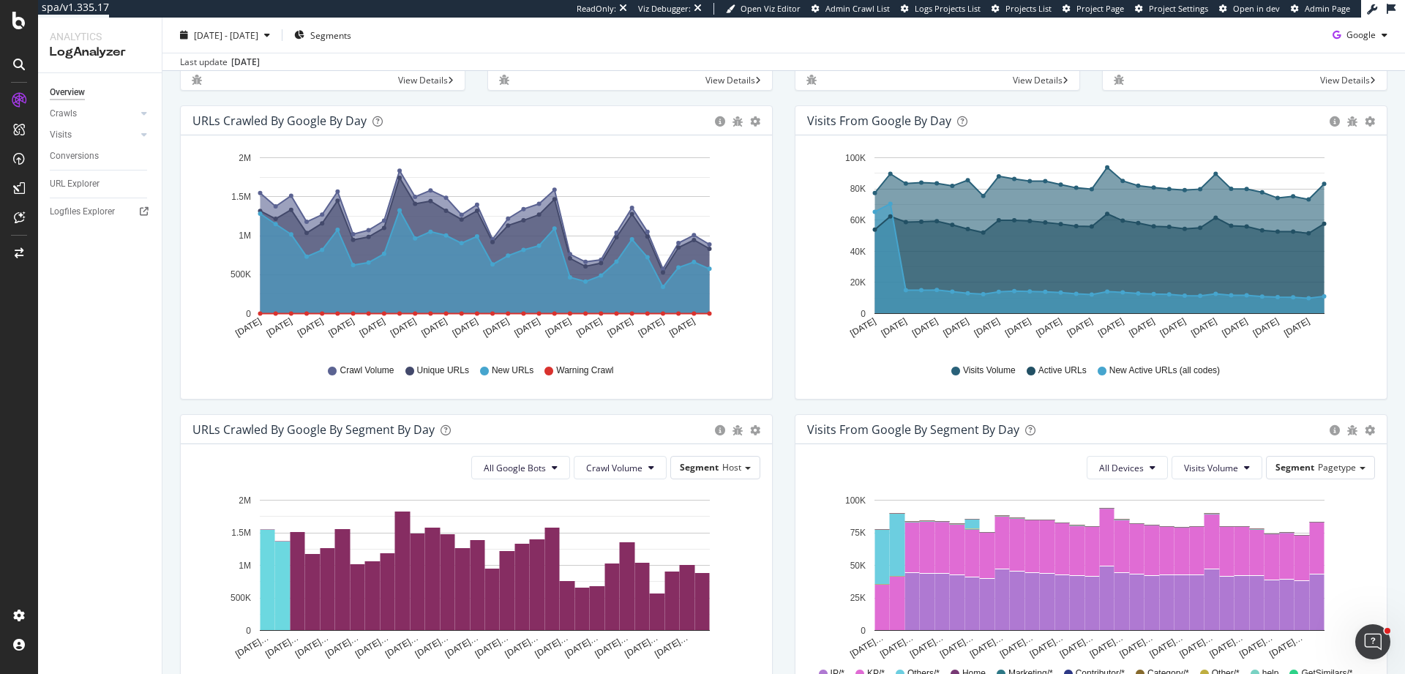
scroll to position [0, 0]
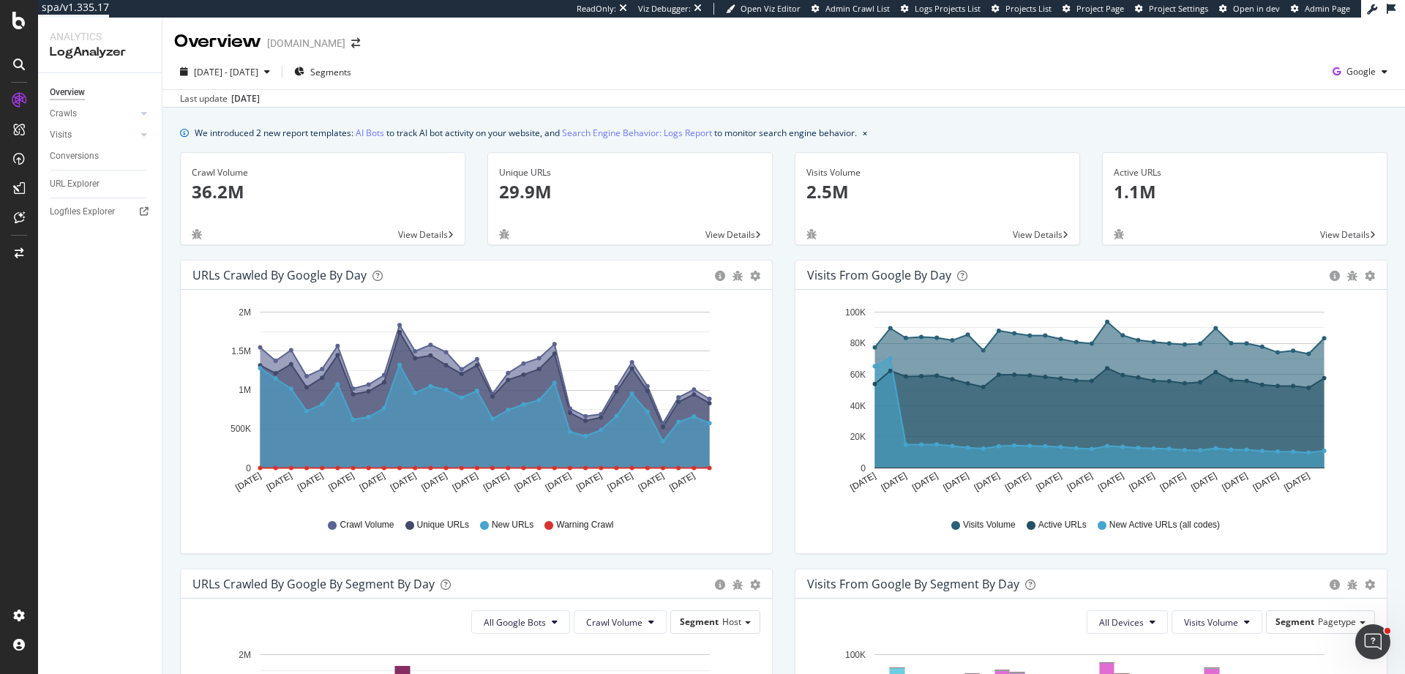
click at [255, 56] on div "2025 Jul. 12th - Aug. 10th Segments Google Last update Aug. 11, 2025" at bounding box center [783, 80] width 1243 height 53
click at [258, 67] on span "2025 Jul. 12th - Aug. 10th" at bounding box center [226, 72] width 64 height 12
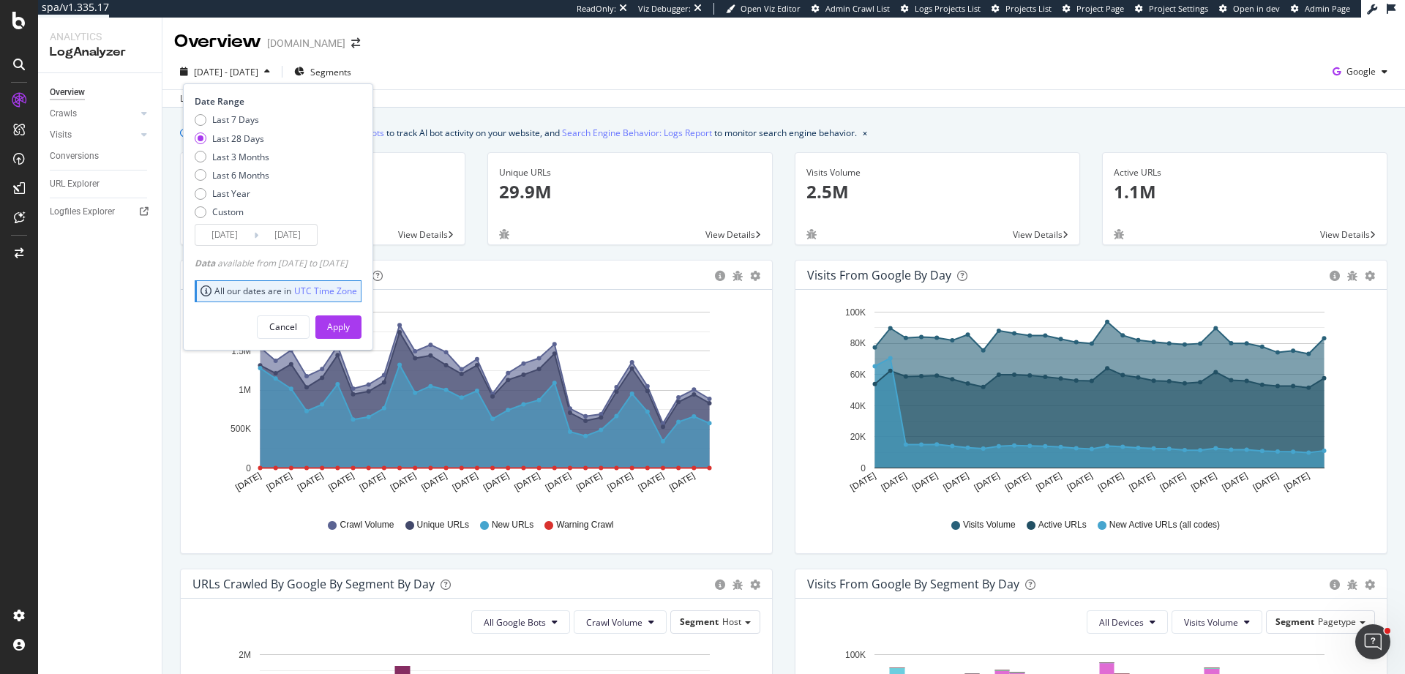
drag, startPoint x: 250, startPoint y: 157, endPoint x: 280, endPoint y: 179, distance: 37.2
click at [250, 157] on div "Last 3 Months" at bounding box center [240, 157] width 57 height 12
type input "2025/05/11"
click at [350, 324] on div "Apply" at bounding box center [338, 327] width 23 height 12
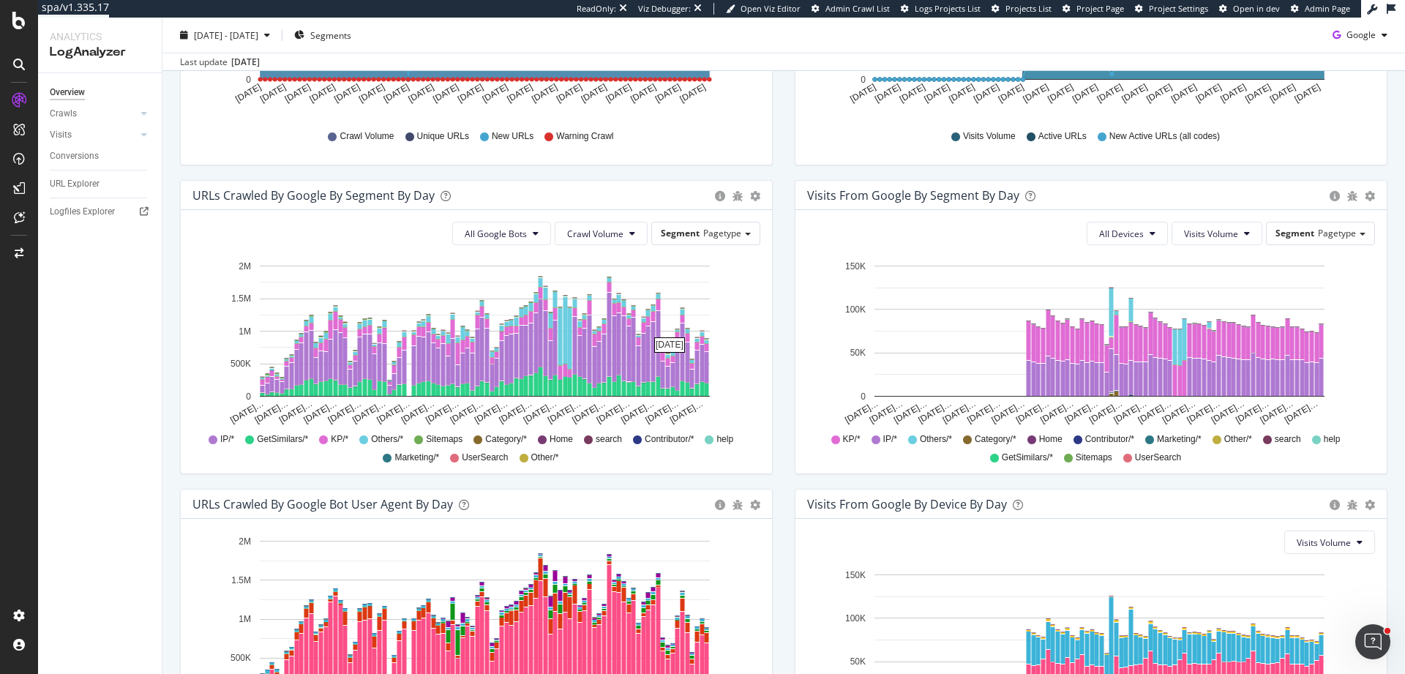
scroll to position [377, 0]
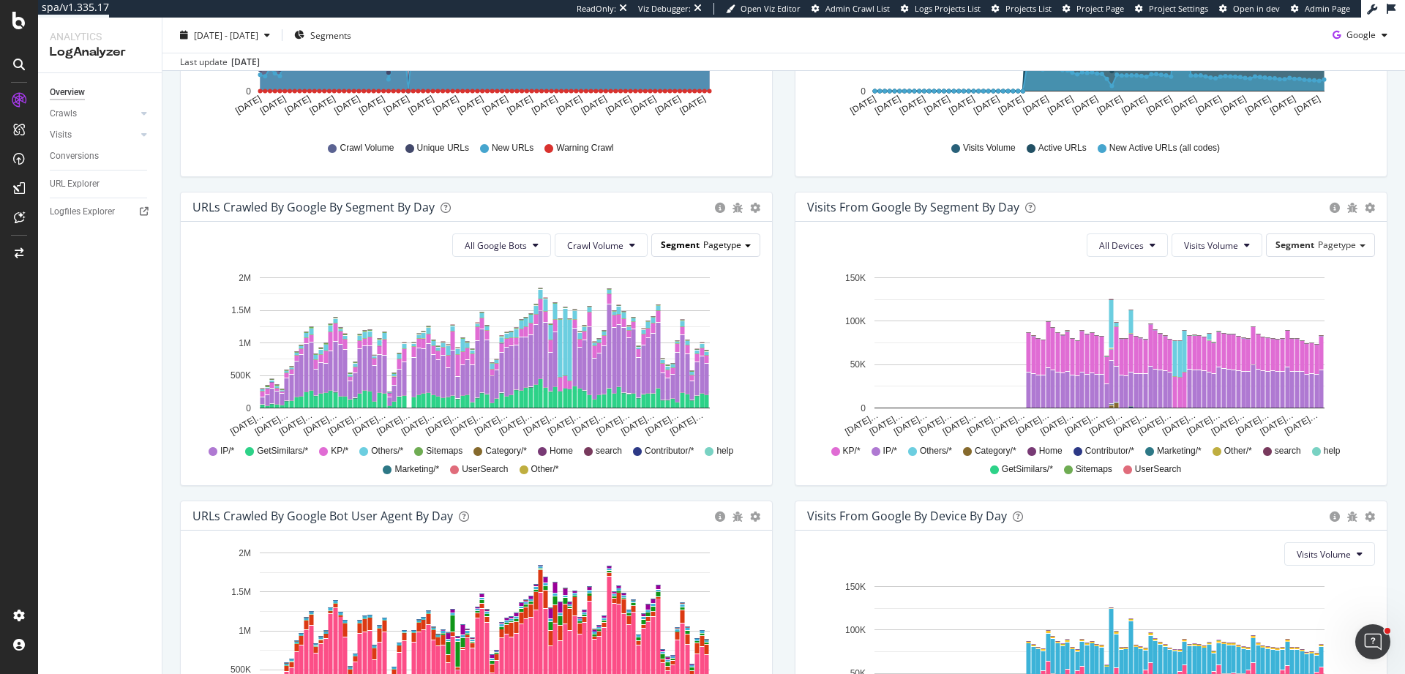
click at [693, 251] on div "Segment Pagetype" at bounding box center [706, 244] width 108 height 21
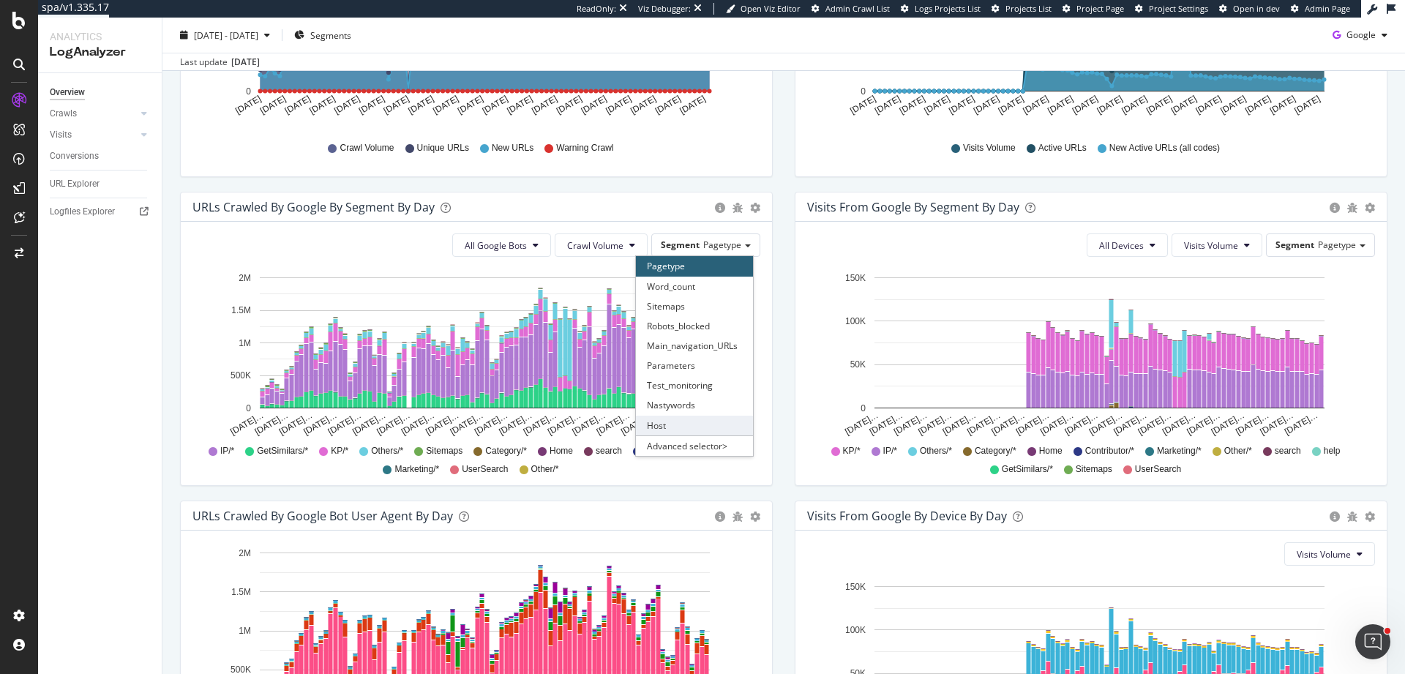
click at [689, 421] on div "Host" at bounding box center [694, 426] width 117 height 20
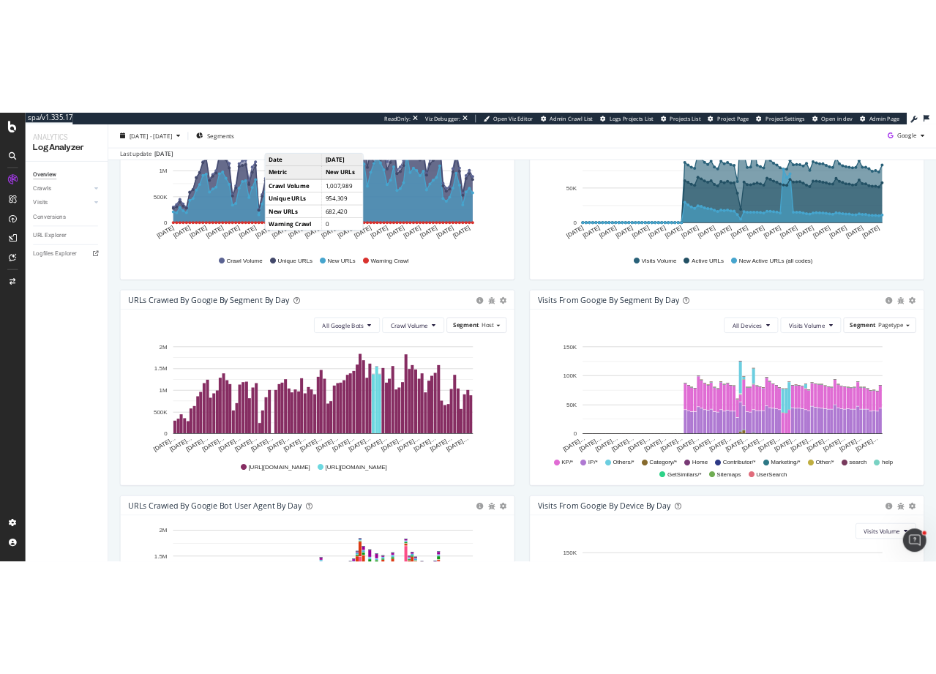
scroll to position [300, 0]
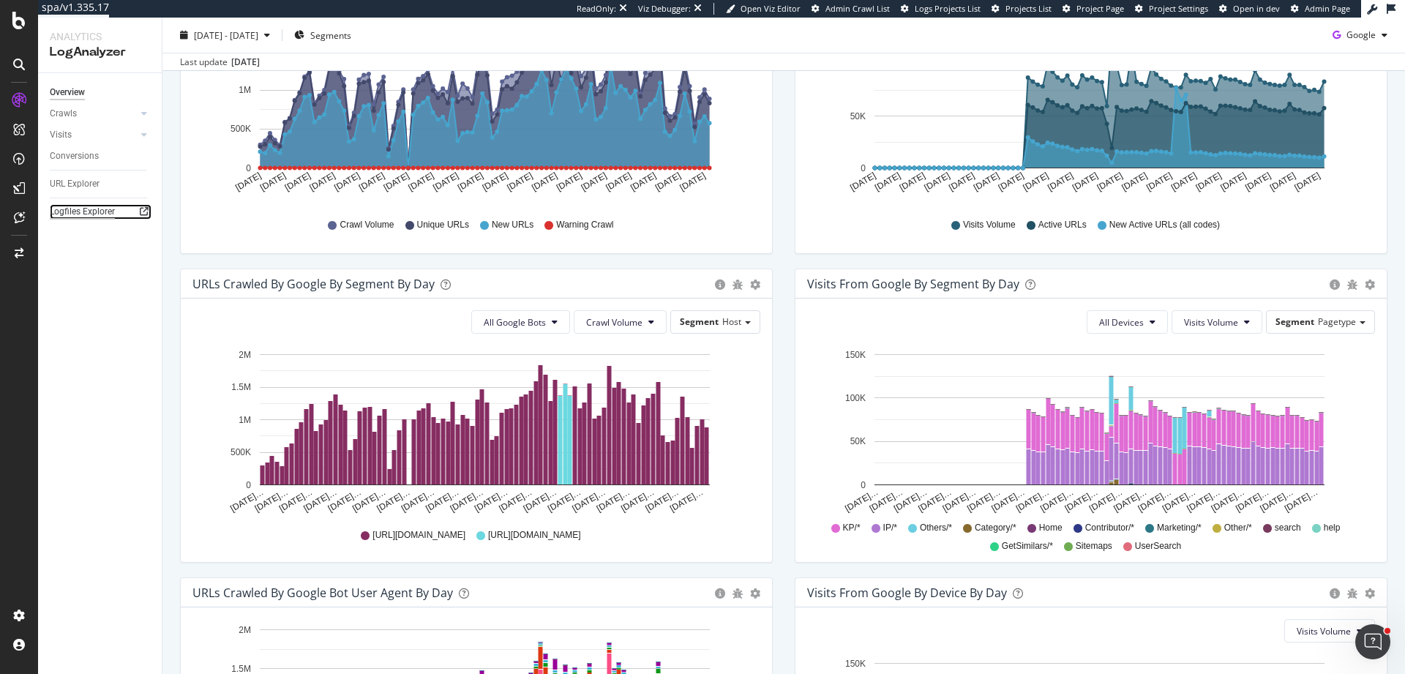
click at [86, 209] on div "Logfiles Explorer" at bounding box center [82, 211] width 65 height 15
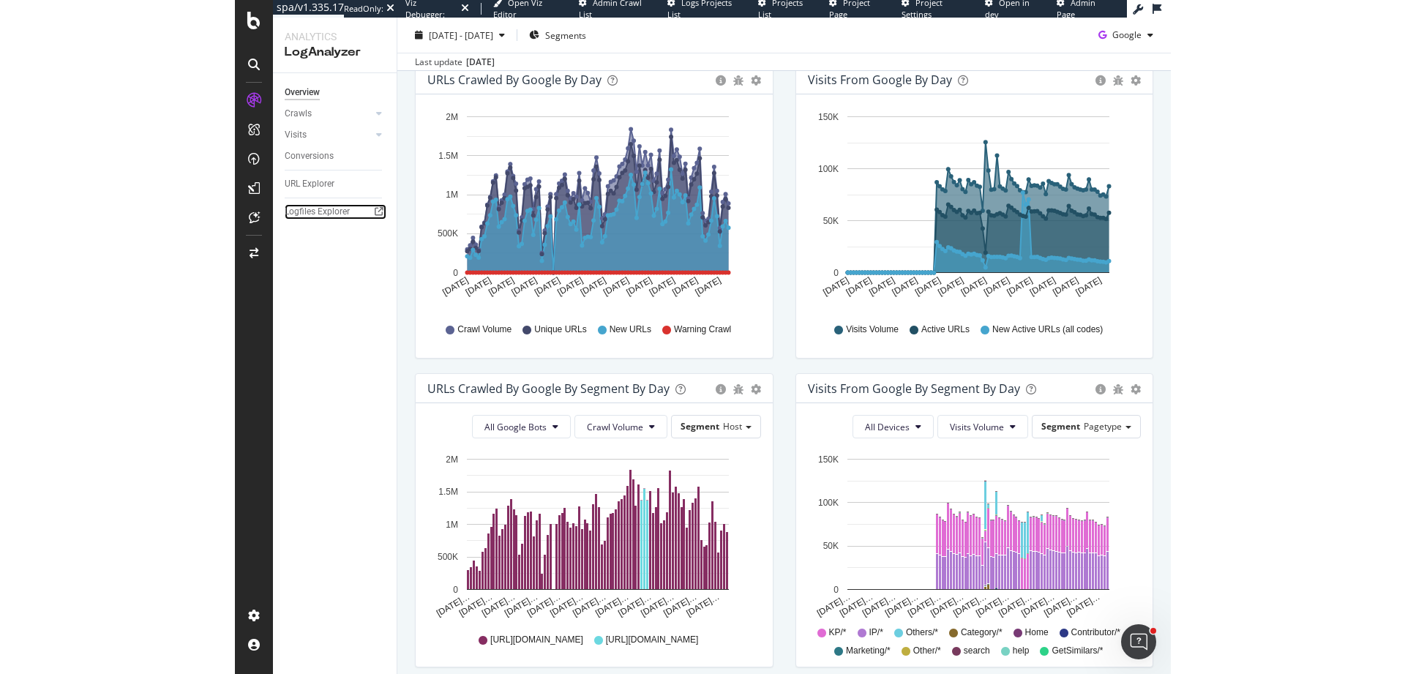
scroll to position [219, 0]
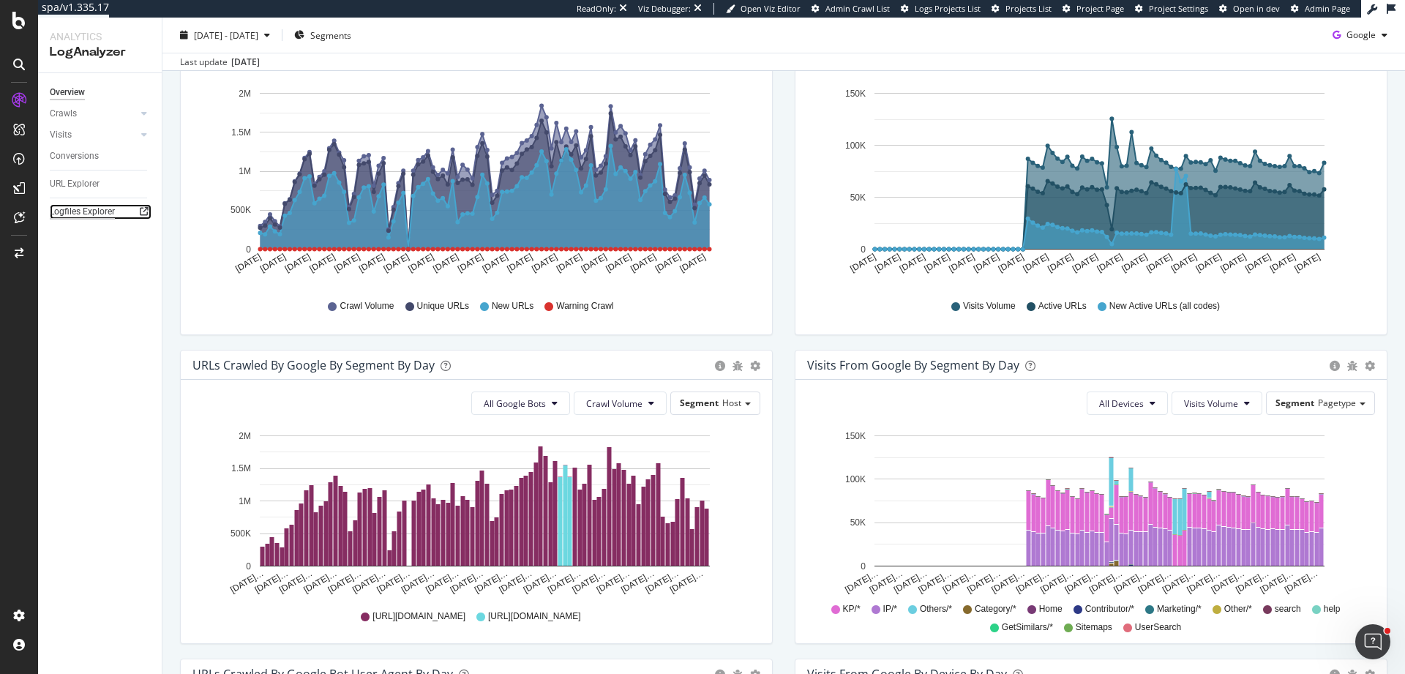
click at [96, 212] on div "Logfiles Explorer" at bounding box center [82, 211] width 65 height 15
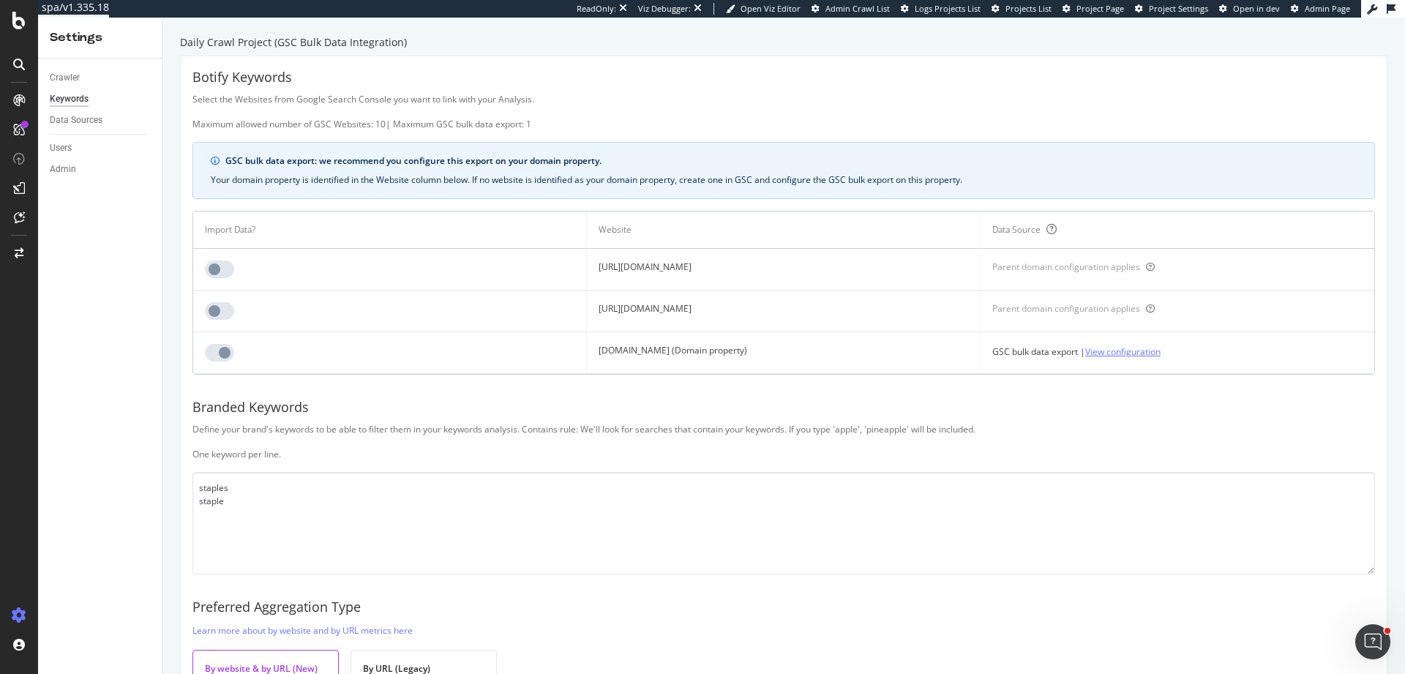
click at [1161, 353] on link "View configuration" at bounding box center [1122, 351] width 75 height 15
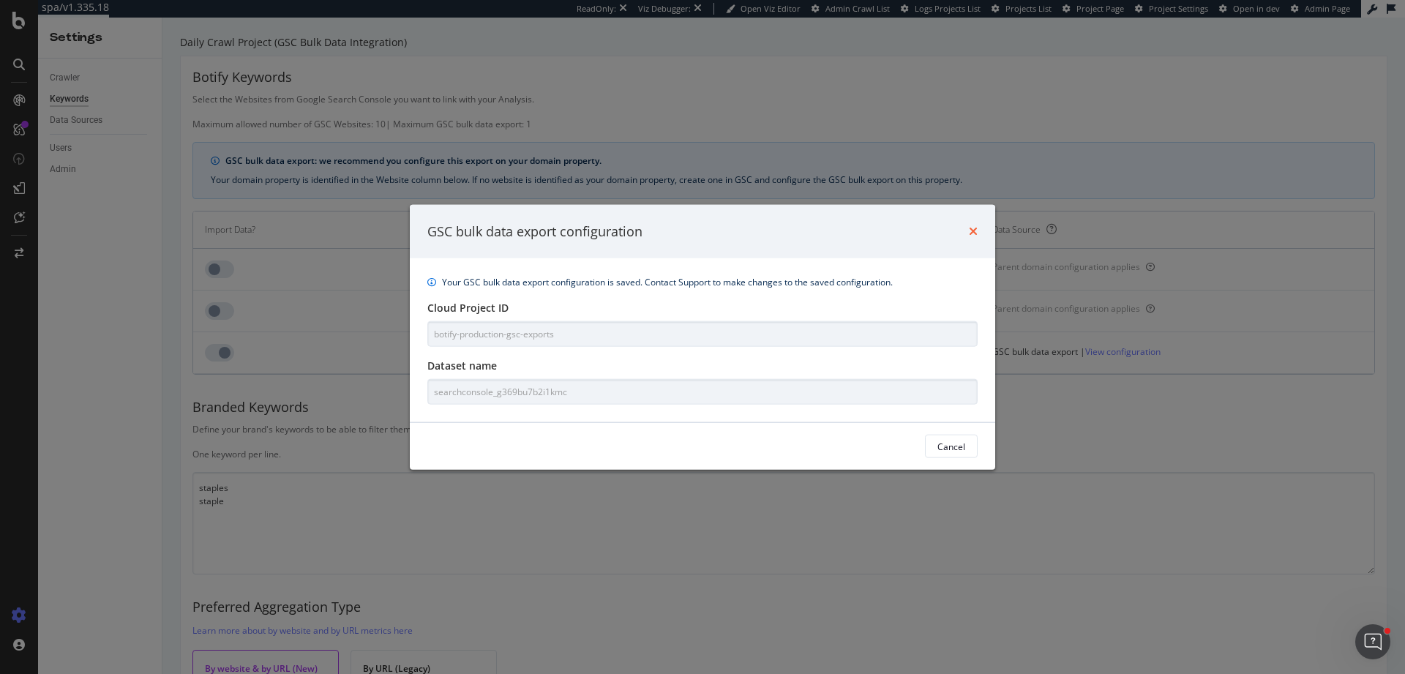
click at [976, 229] on icon "times" at bounding box center [973, 231] width 9 height 12
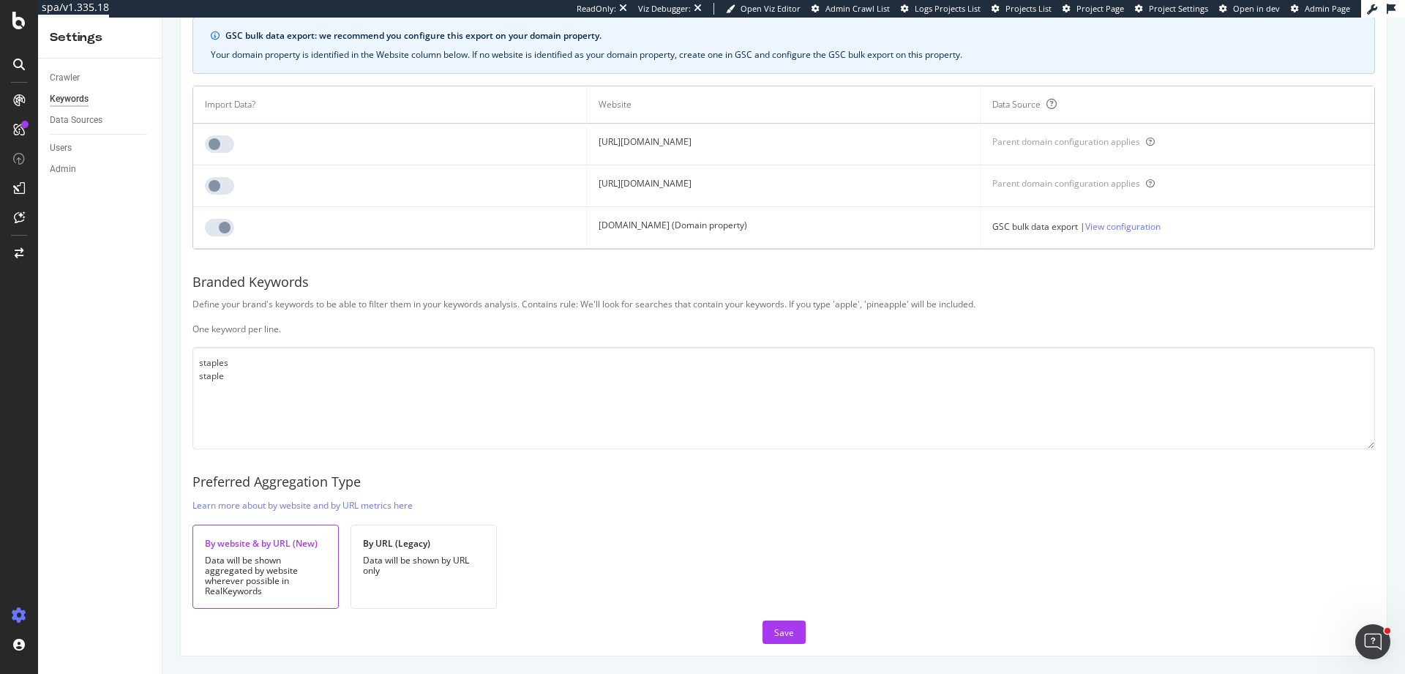
scroll to position [35, 0]
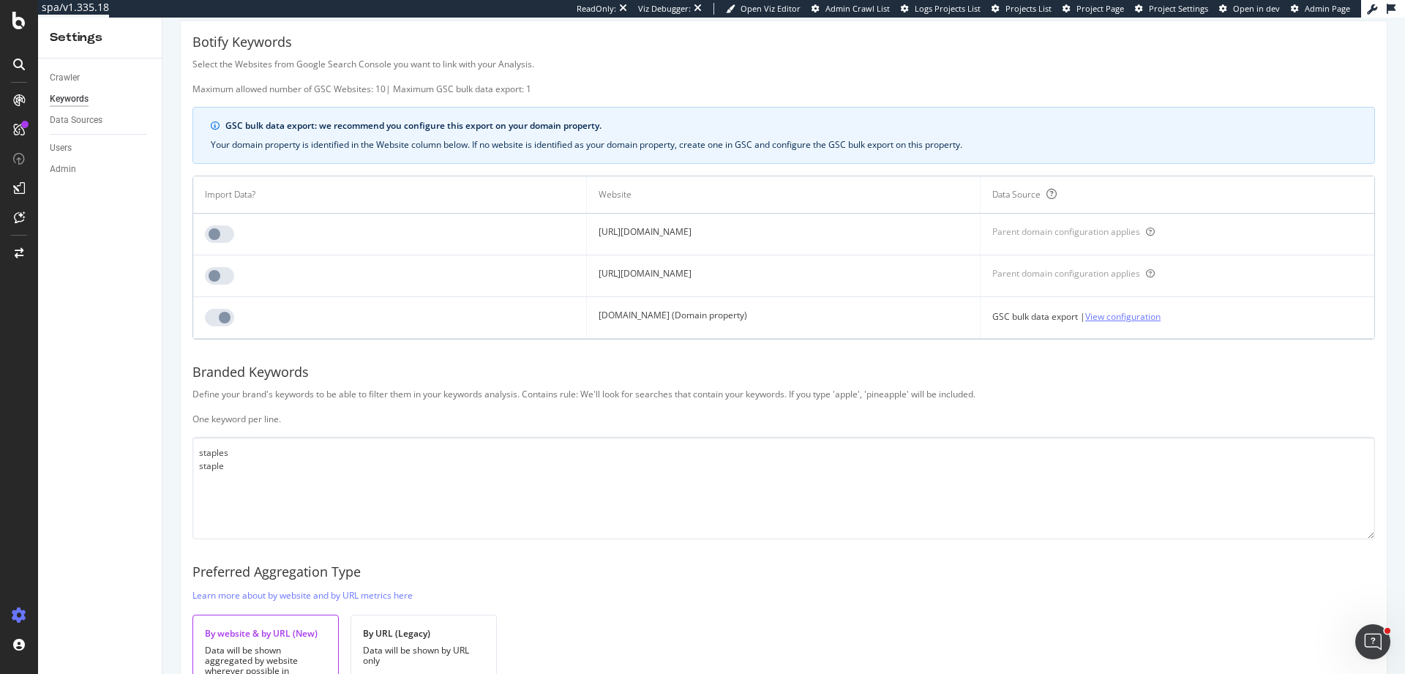
click at [1161, 320] on link "View configuration" at bounding box center [1122, 316] width 75 height 15
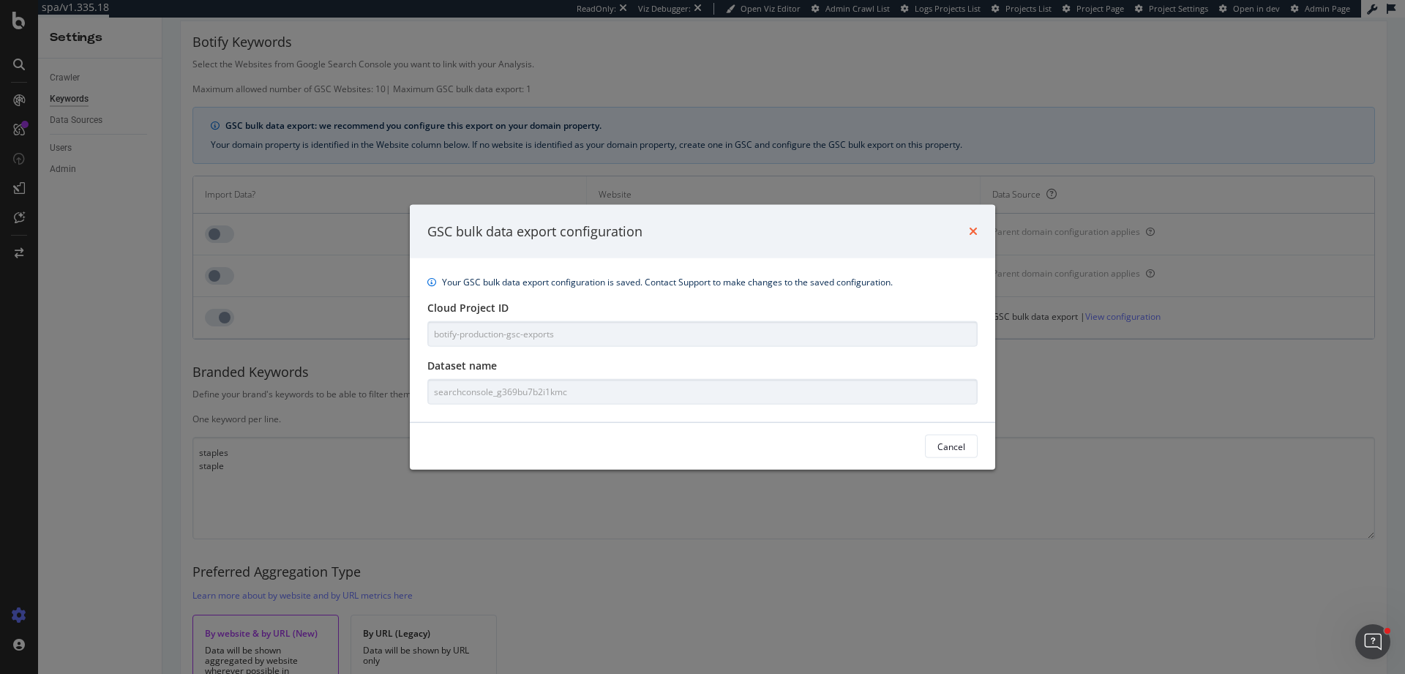
click at [973, 236] on icon "times" at bounding box center [973, 231] width 9 height 12
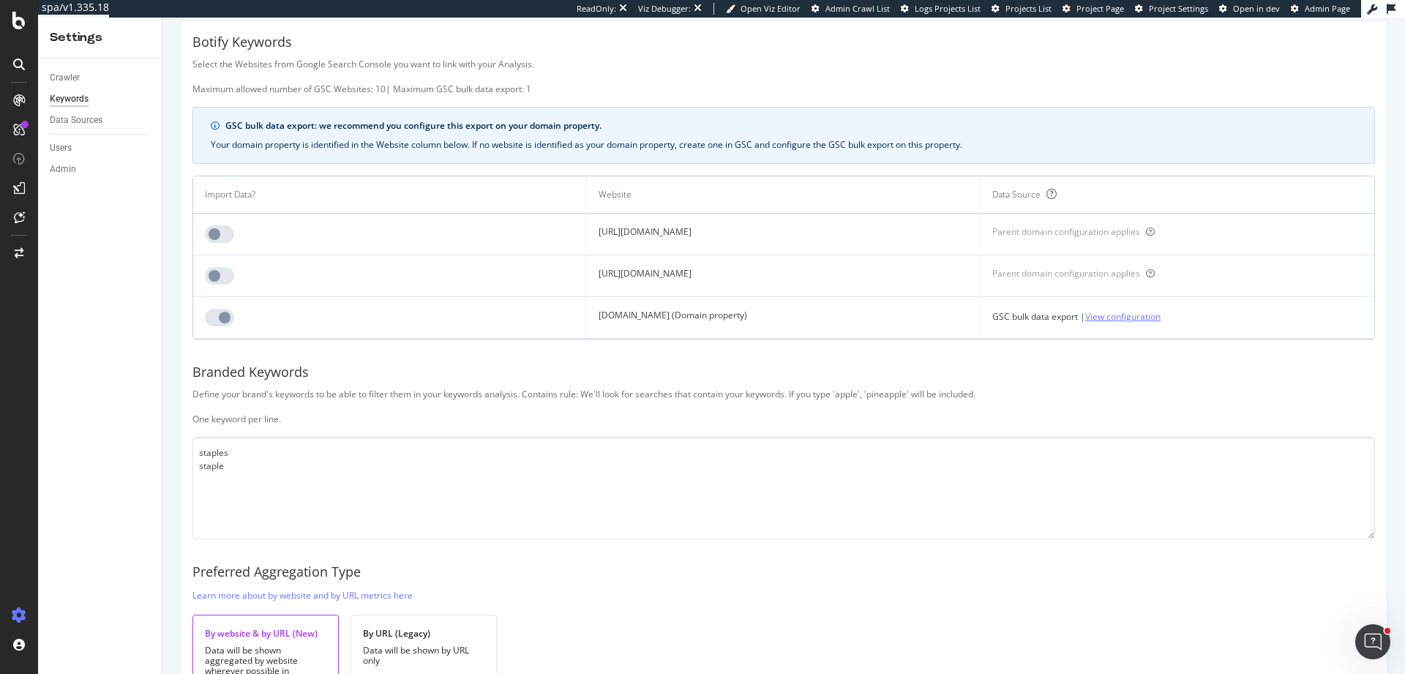
click at [1161, 321] on link "View configuration" at bounding box center [1122, 316] width 75 height 15
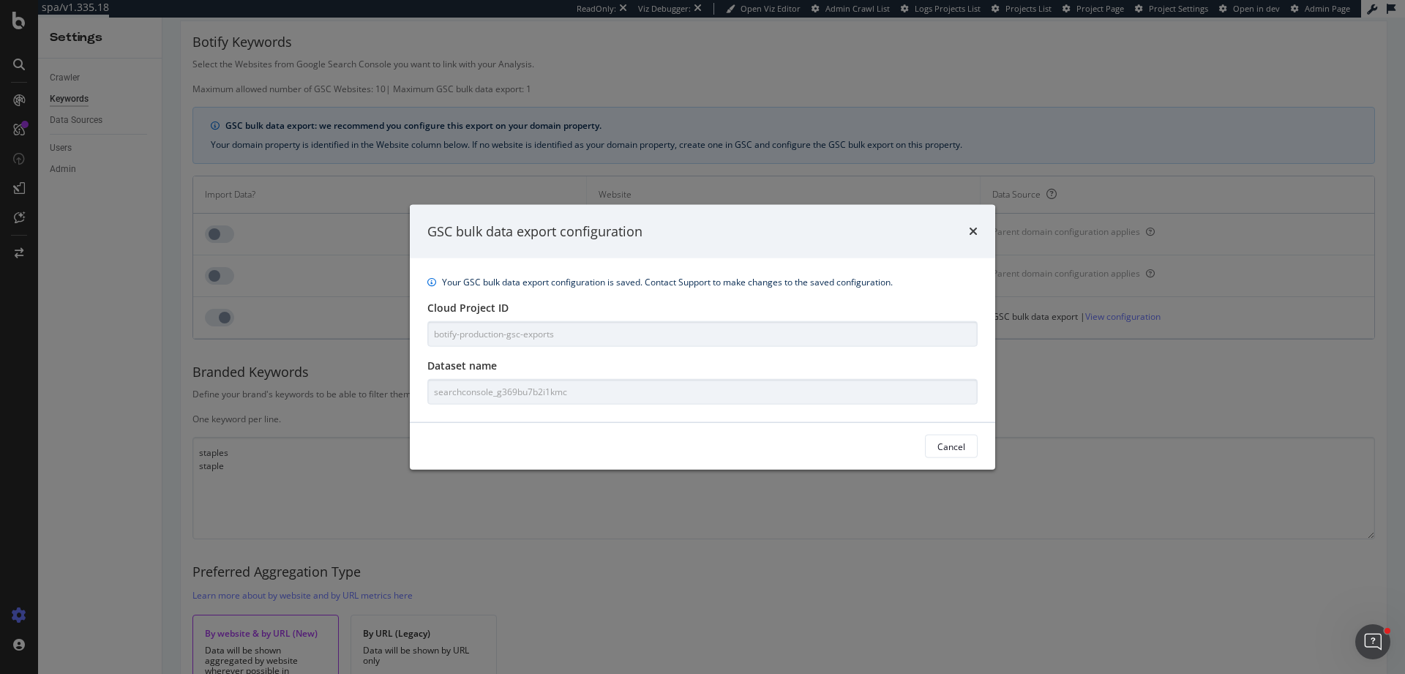
click at [976, 239] on div "times" at bounding box center [973, 231] width 9 height 19
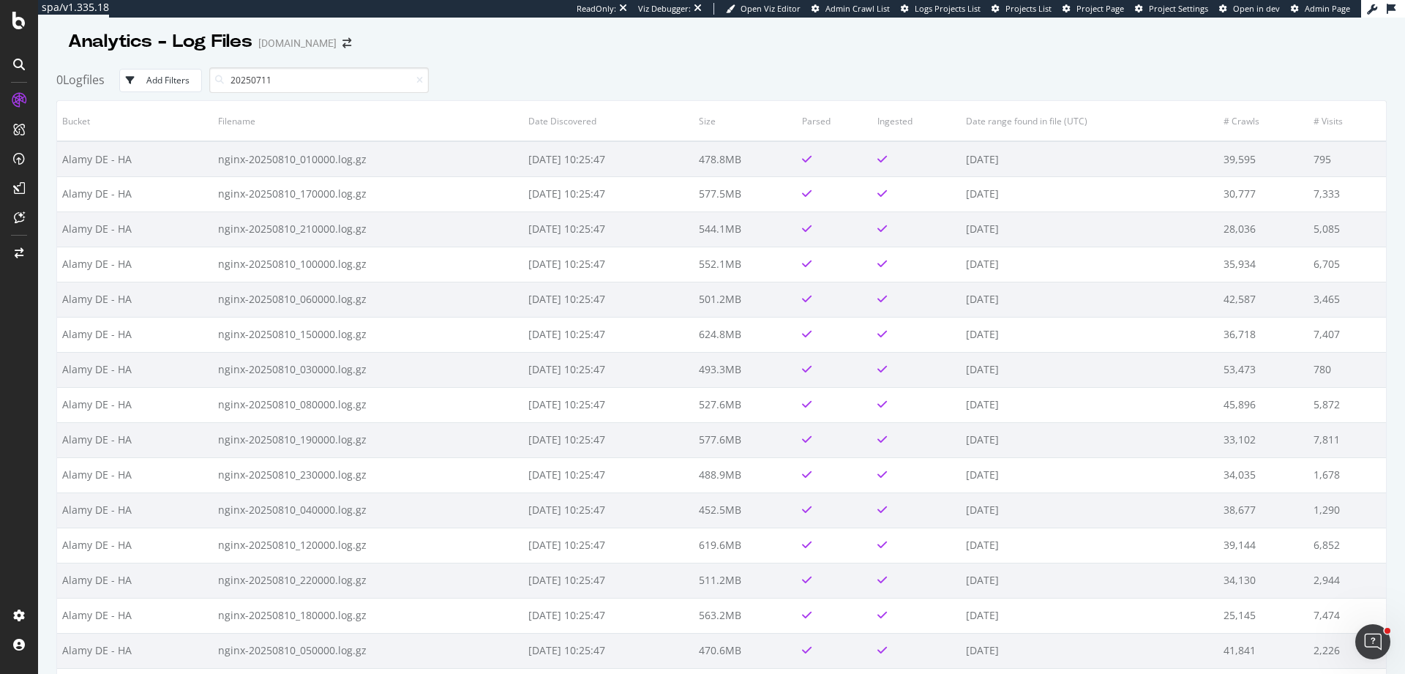
type input "20250711"
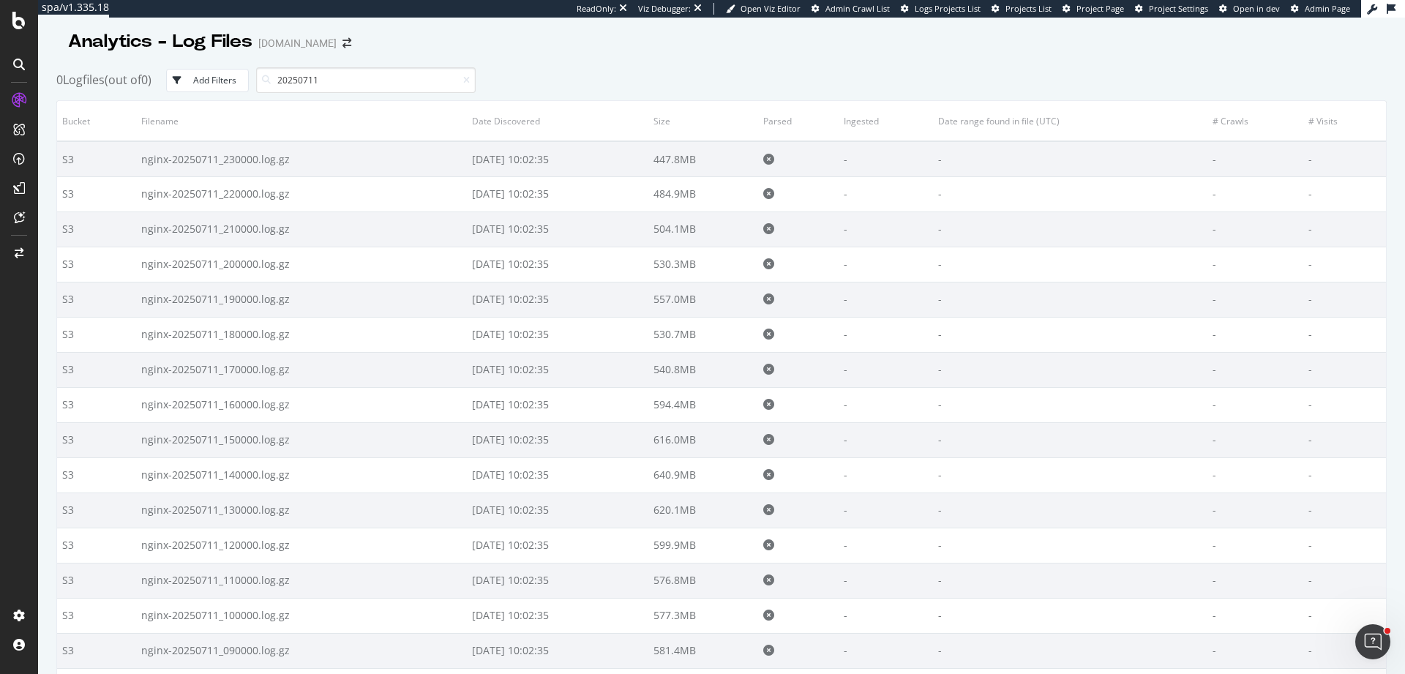
click at [231, 81] on div "Add Filters" at bounding box center [214, 80] width 43 height 12
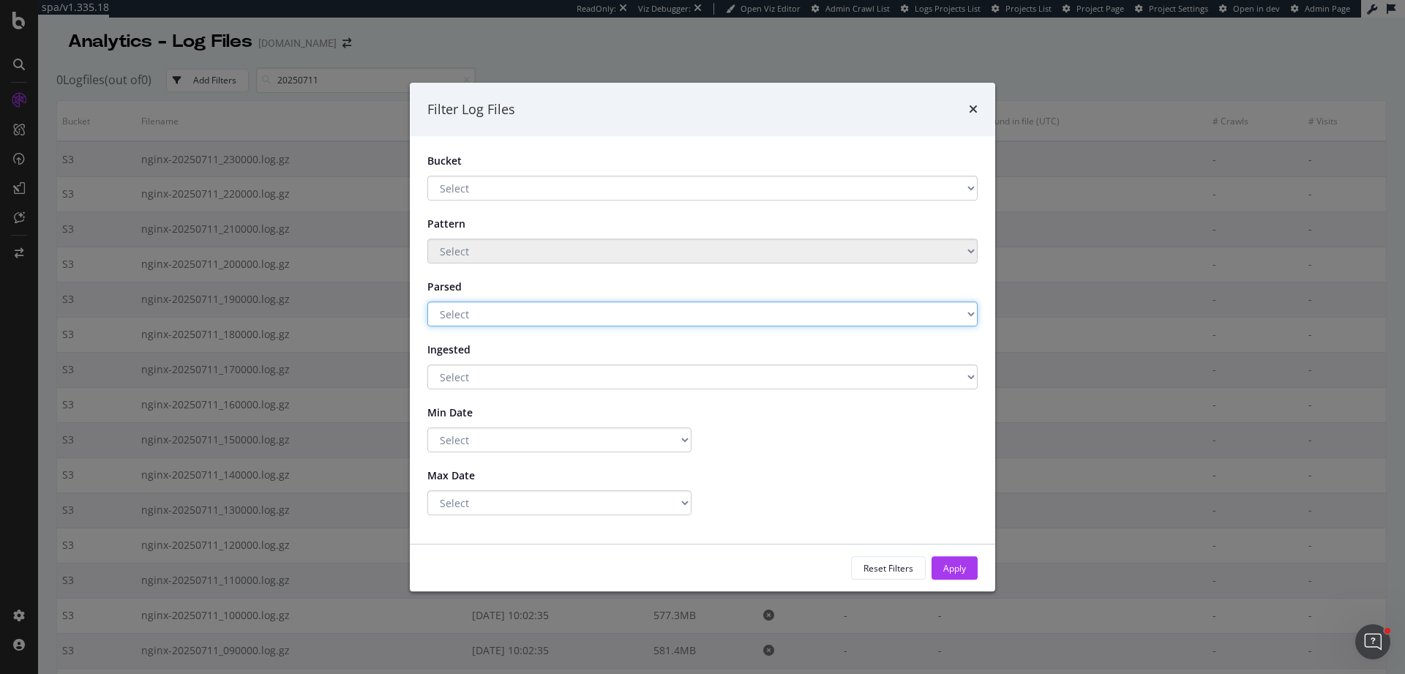
select select "true"
click at [427, 302] on select "Select Yes No" at bounding box center [702, 314] width 550 height 25
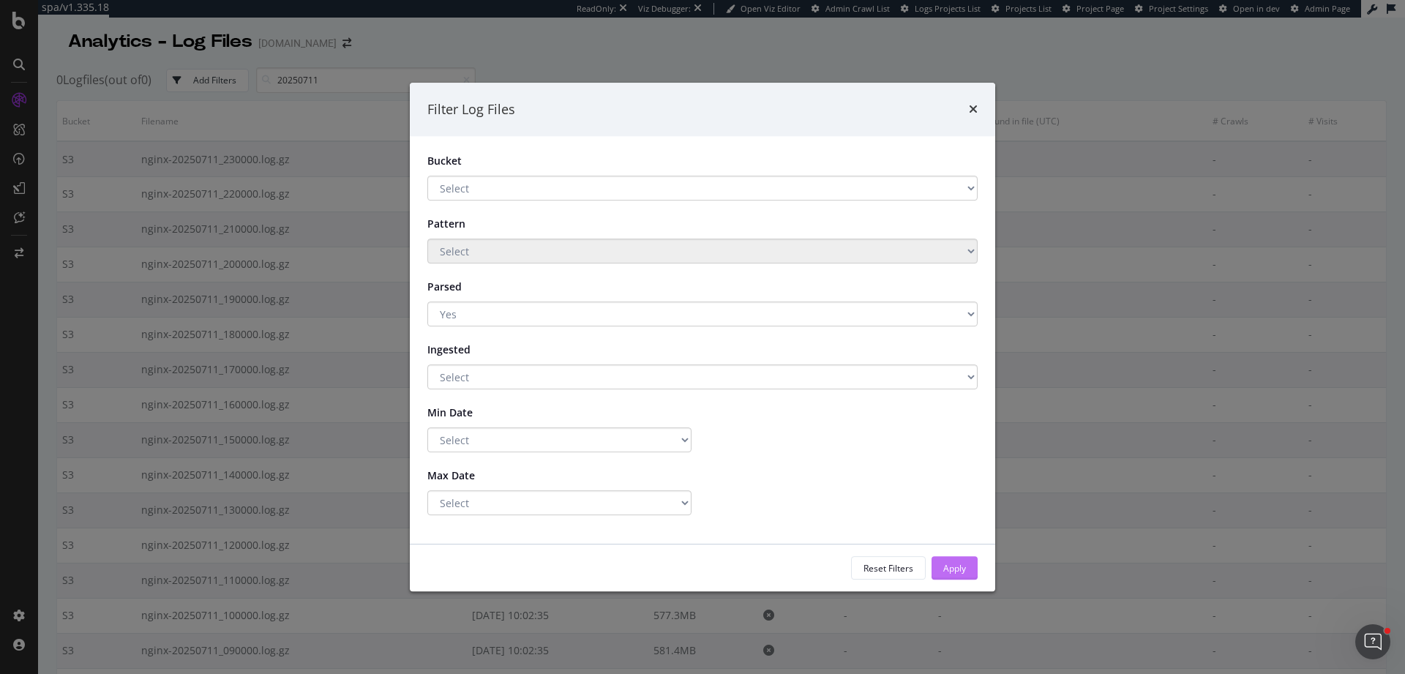
click at [949, 570] on div "Apply" at bounding box center [954, 568] width 23 height 12
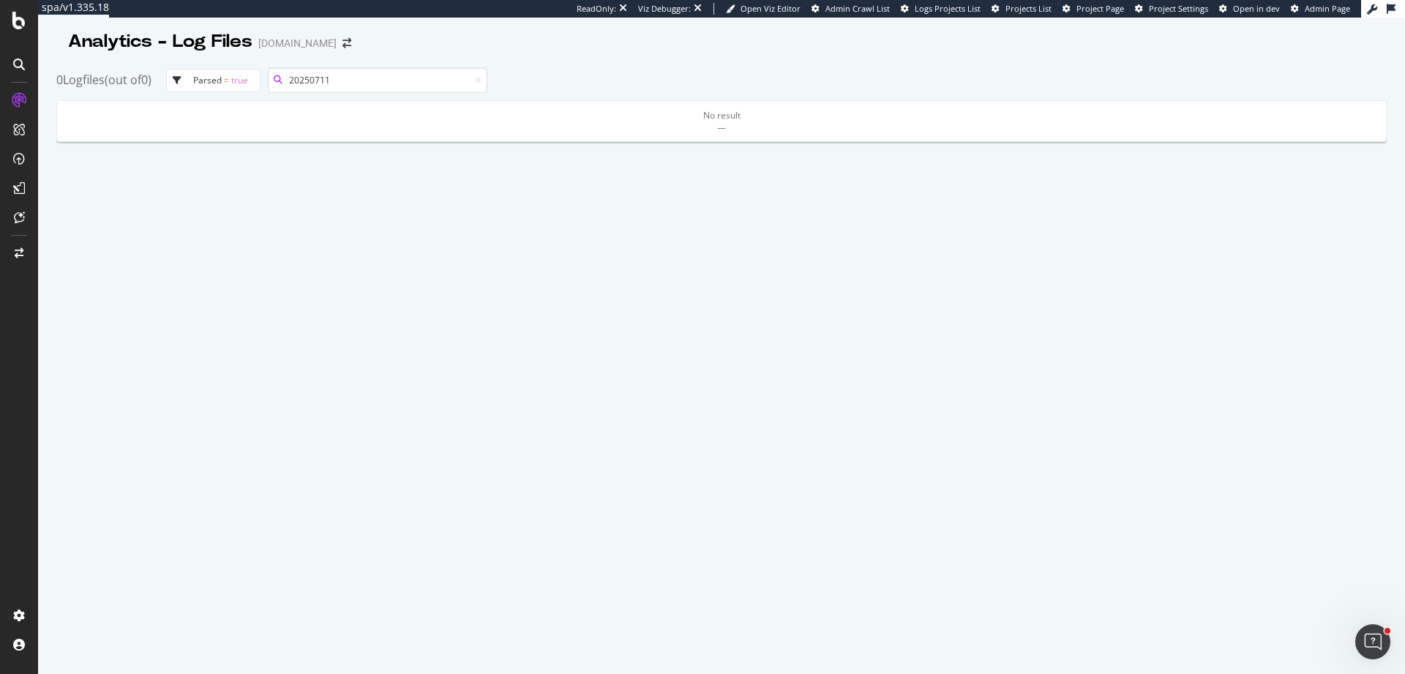
click at [413, 80] on input "20250711" at bounding box center [378, 80] width 220 height 26
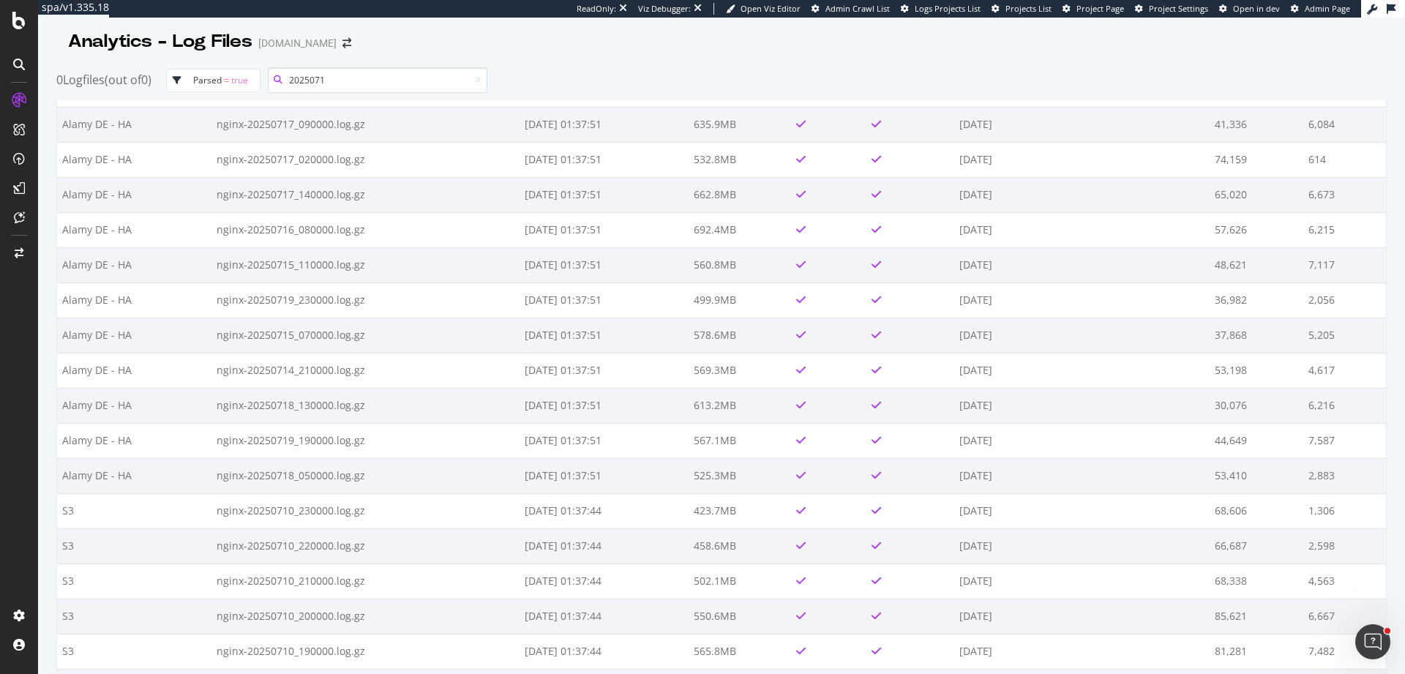
scroll to position [4785, 0]
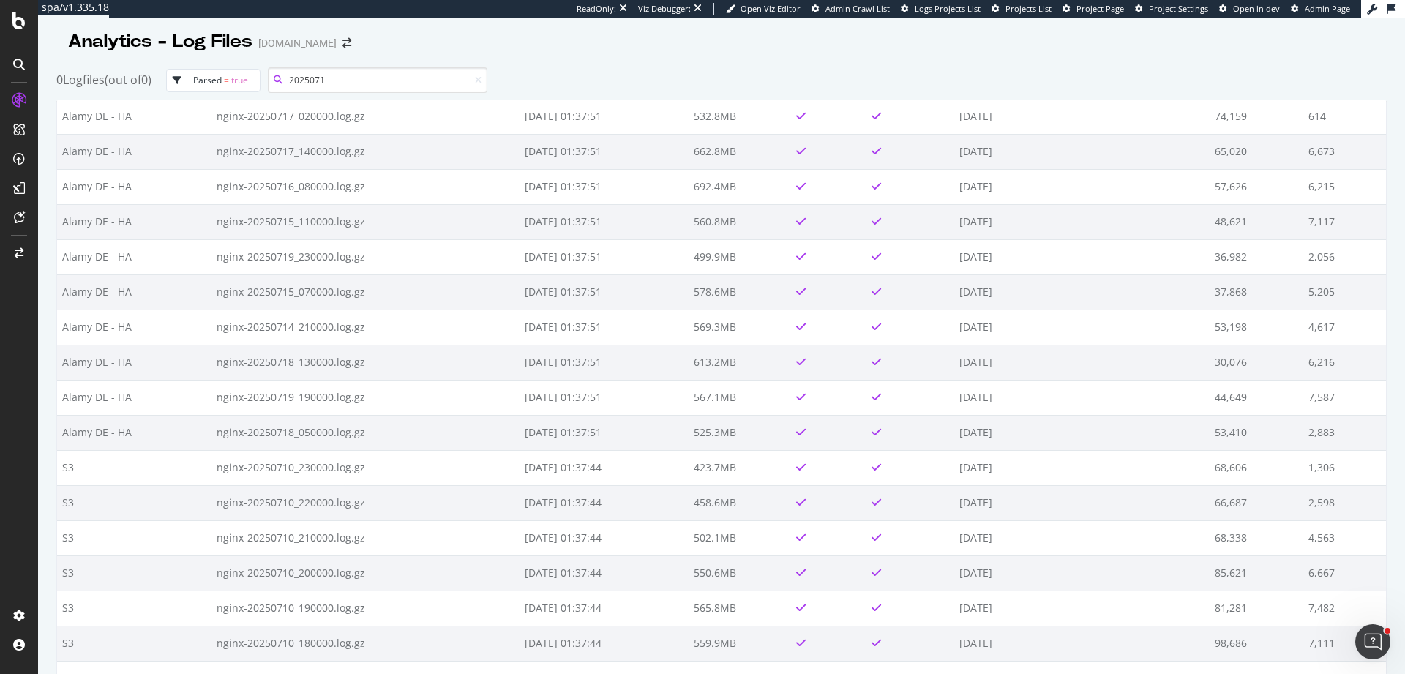
type input "2025071"
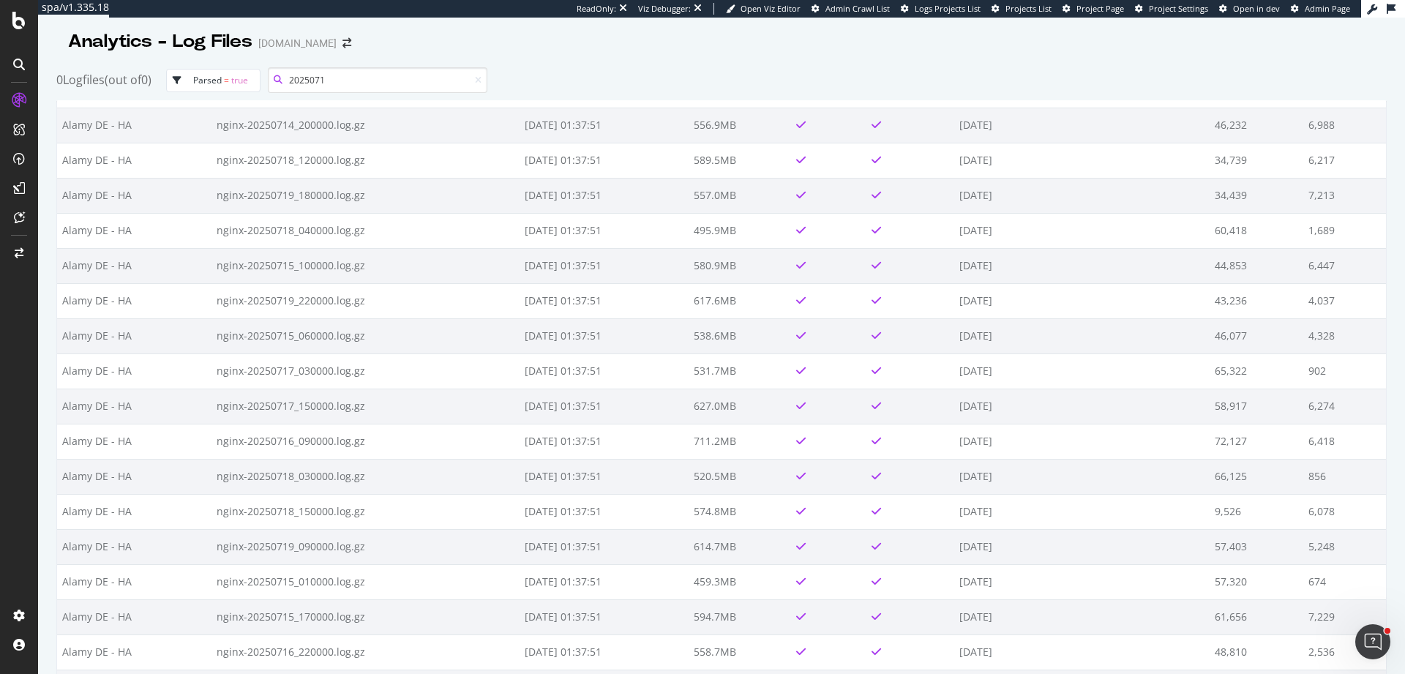
scroll to position [0, 0]
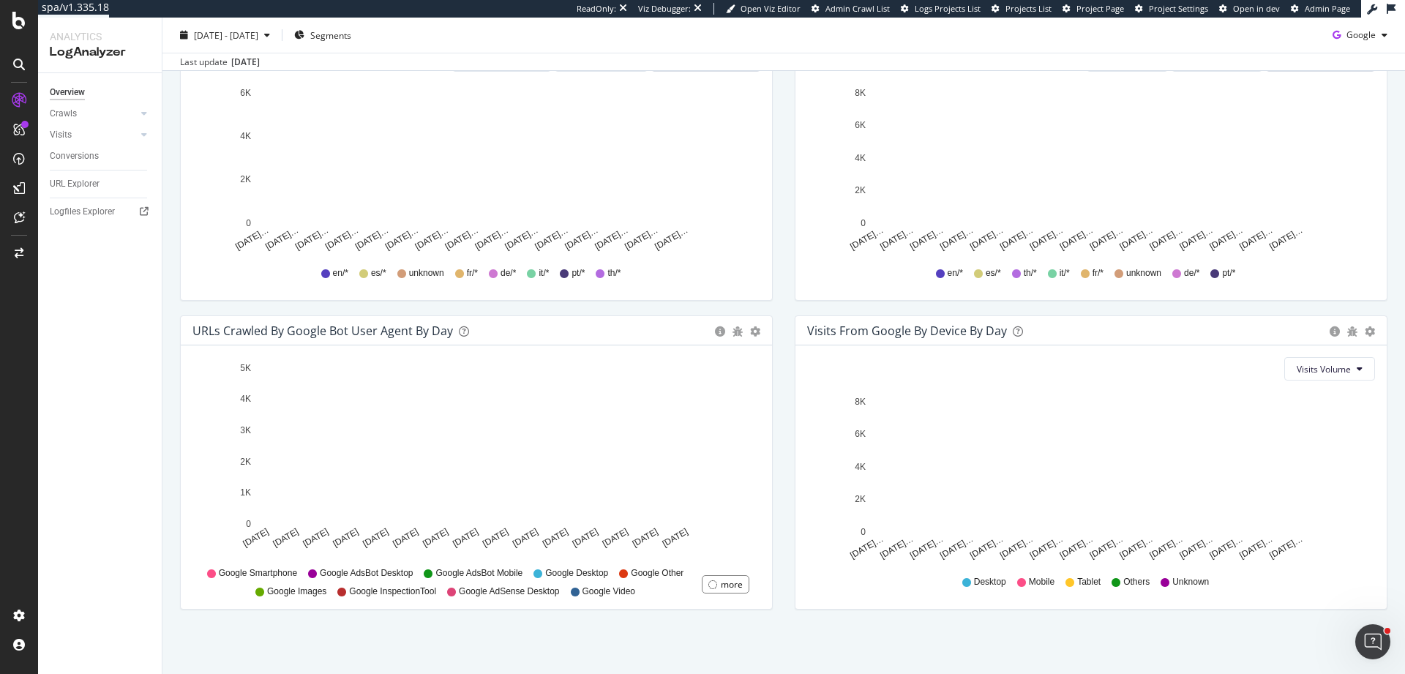
scroll to position [564, 0]
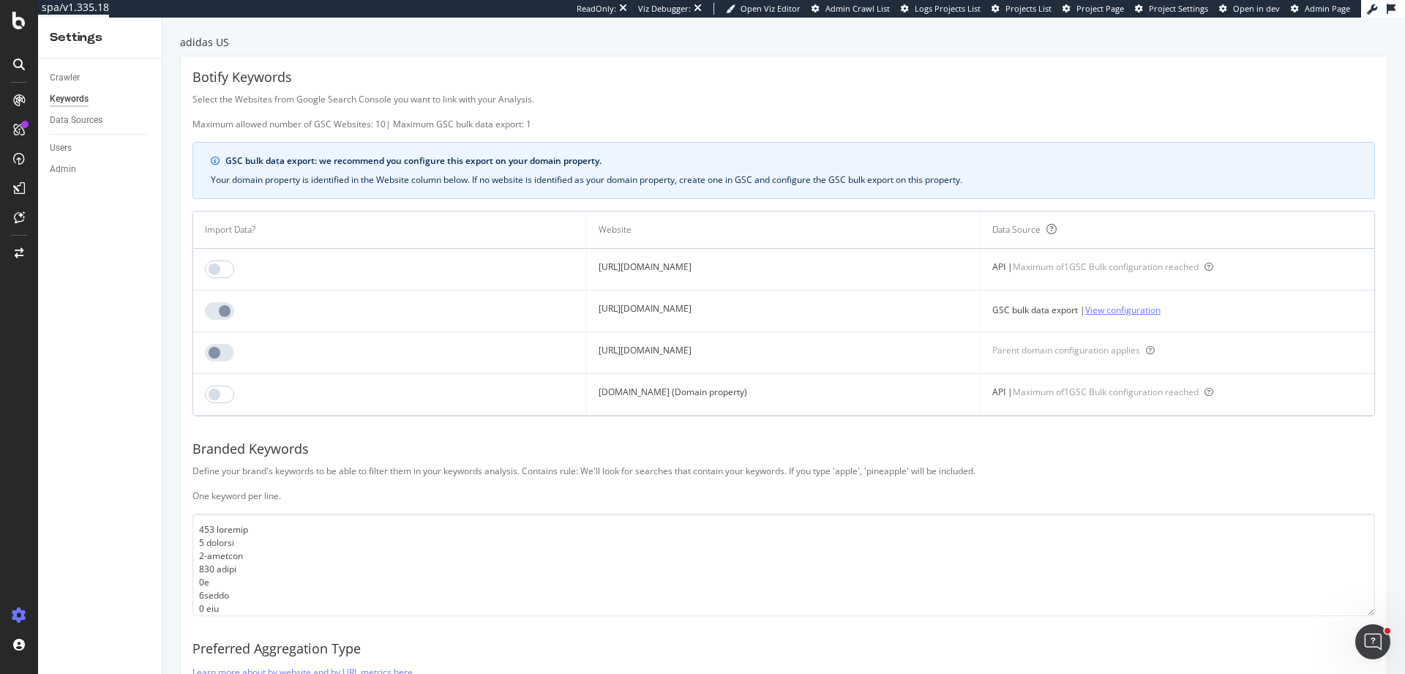
click at [1142, 314] on link "View configuration" at bounding box center [1122, 309] width 75 height 15
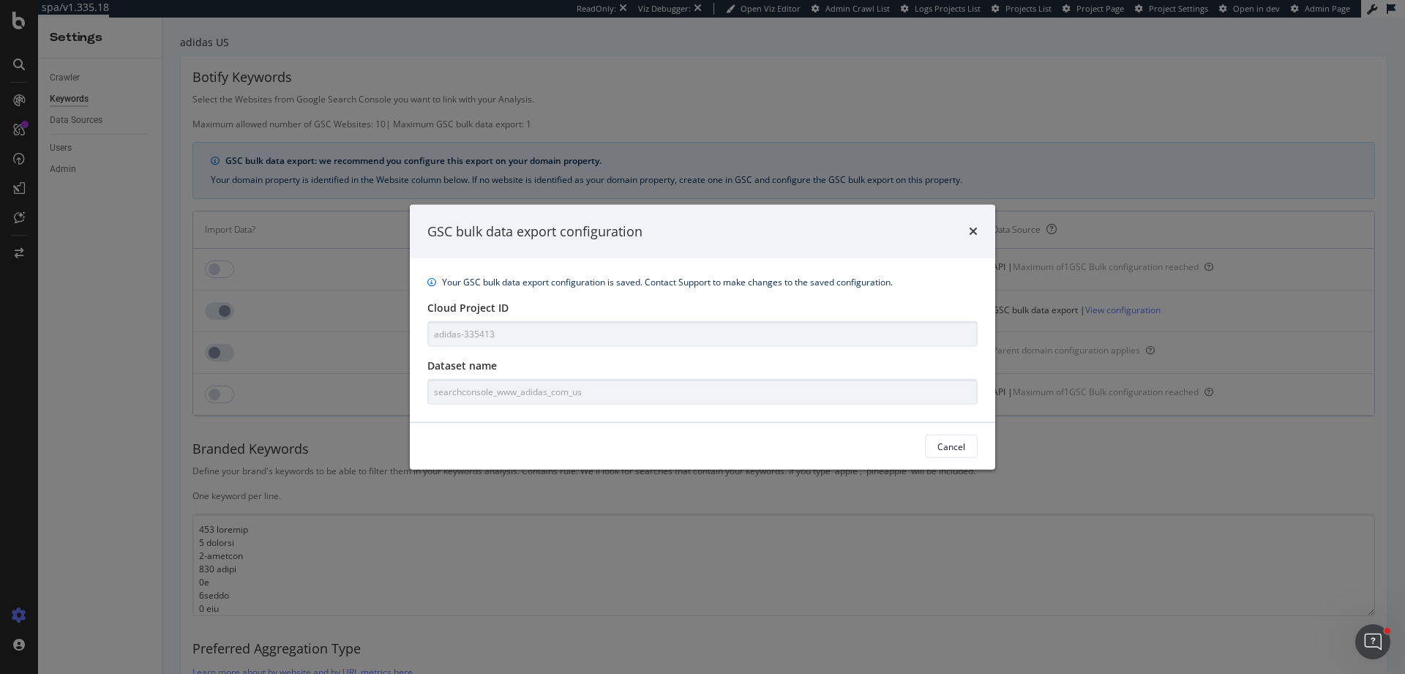
click at [467, 293] on div "Your GSC bulk data export configuration is saved. Contact Support to make chang…" at bounding box center [702, 340] width 585 height 164
click at [576, 395] on div "Your GSC bulk data export configuration is saved. Contact Support to make chang…" at bounding box center [702, 340] width 585 height 164
click at [477, 376] on div "Your GSC bulk data export configuration is saved. Contact Support to make chang…" at bounding box center [702, 340] width 585 height 164
click at [433, 312] on label "Cloud Project ID" at bounding box center [467, 308] width 81 height 15
drag, startPoint x: 426, startPoint y: 305, endPoint x: 436, endPoint y: 303, distance: 10.5
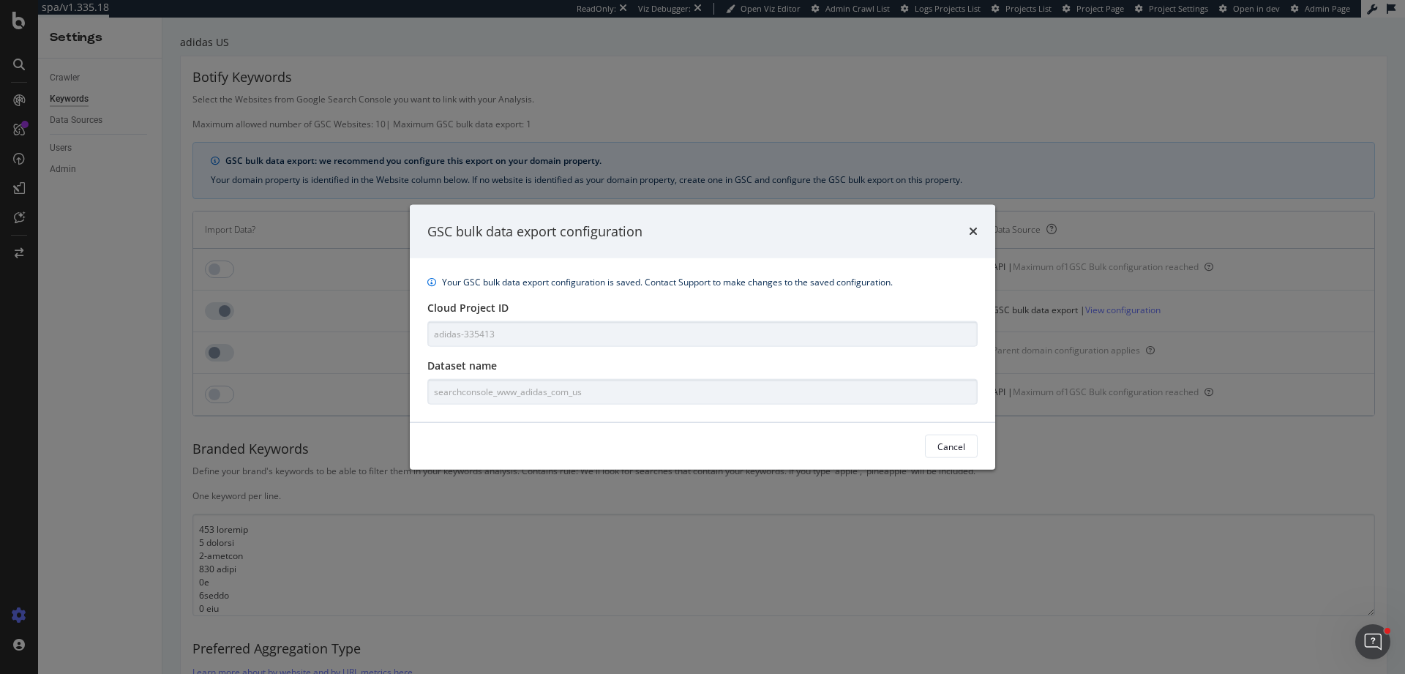
click at [427, 305] on div "Your GSC bulk data export configuration is saved. Contact Support to make chang…" at bounding box center [702, 340] width 585 height 164
click at [429, 307] on label "Cloud Project ID" at bounding box center [467, 308] width 81 height 15
click at [544, 396] on div "Your GSC bulk data export configuration is saved. Contact Support to make chang…" at bounding box center [702, 340] width 585 height 164
copy div "Cloud Project ID Dataset name"
click at [969, 231] on icon "times" at bounding box center [973, 231] width 9 height 12
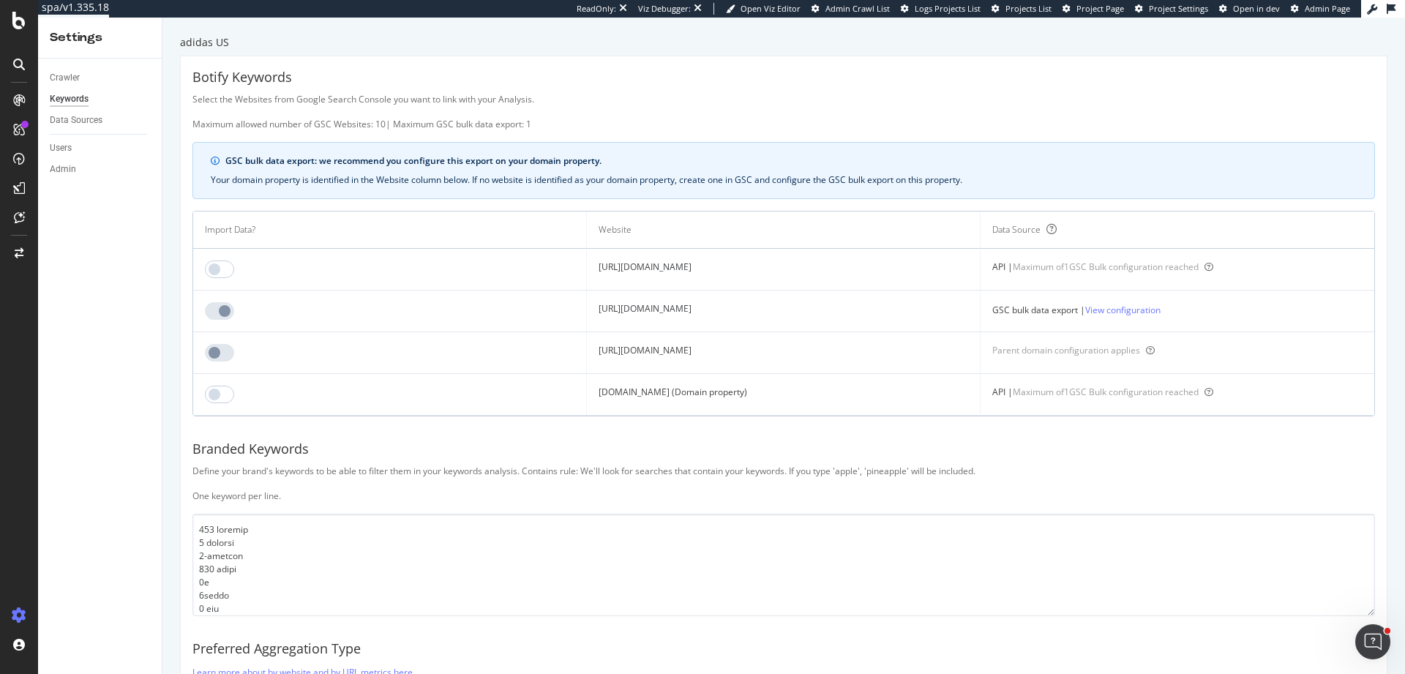
click at [1083, 446] on div "Branded Keywords" at bounding box center [783, 449] width 1183 height 19
click at [1100, 389] on link "Configure GSC bulk data export" at bounding box center [1077, 393] width 128 height 15
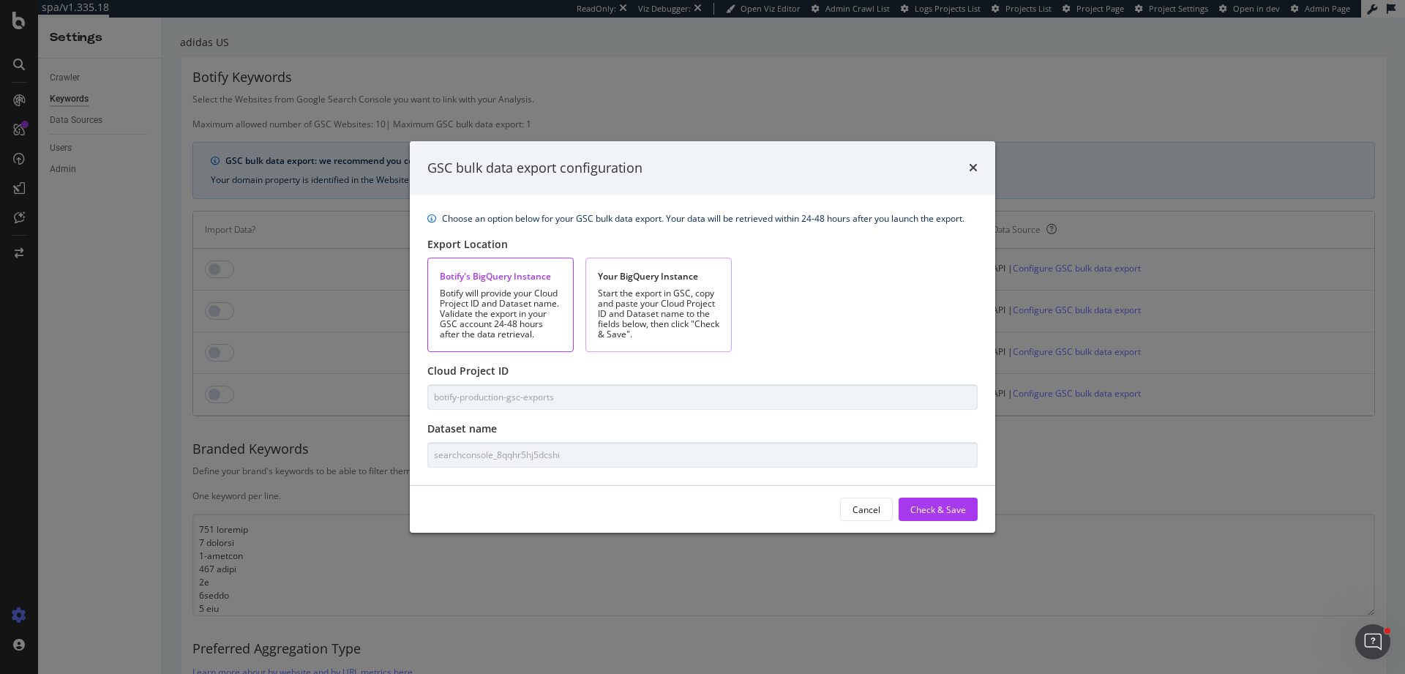
click at [718, 301] on div "Start the export in GSC, copy and paste your Cloud Project ID and Dataset name …" at bounding box center [658, 313] width 121 height 51
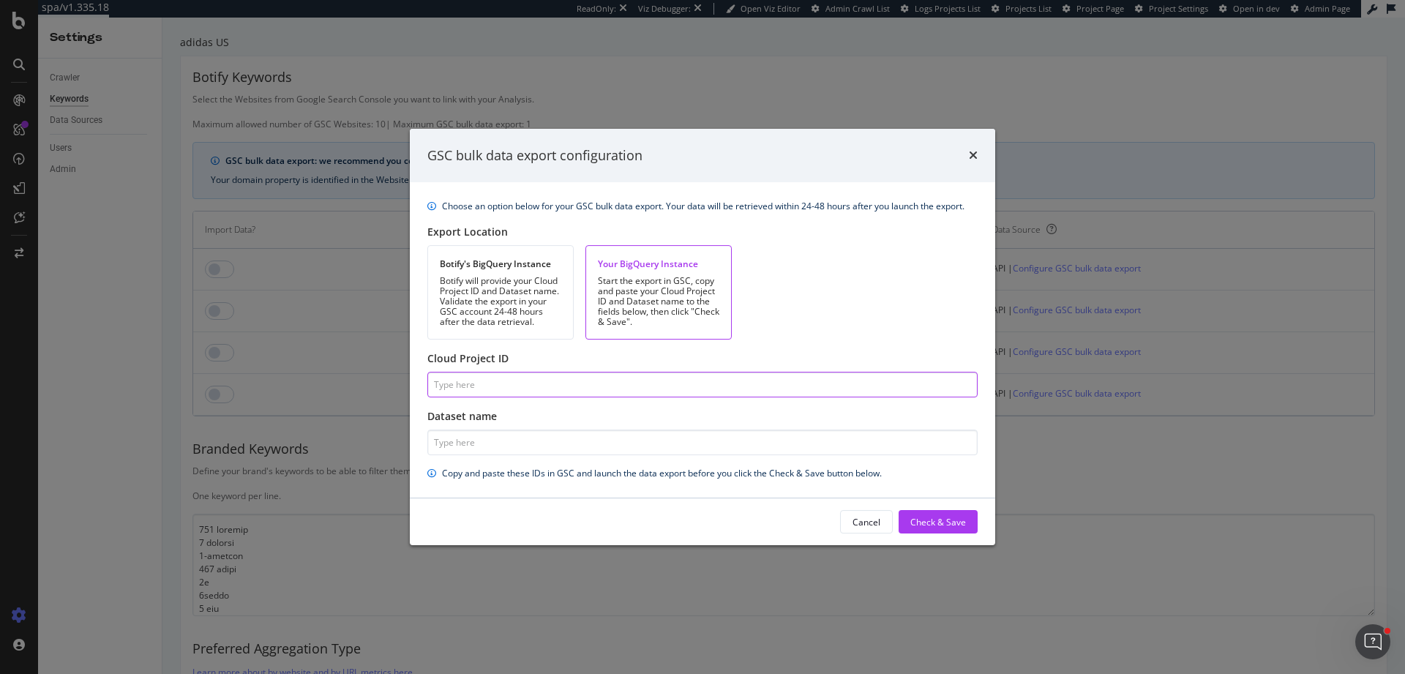
click at [547, 389] on input "Cloud Project ID" at bounding box center [702, 385] width 550 height 26
click at [455, 389] on input "Cloud Project ID" at bounding box center [702, 385] width 550 height 26
paste input "adidas-335413"
type input "adidas-335413"
click at [553, 438] on input "Dataset name" at bounding box center [702, 443] width 550 height 26
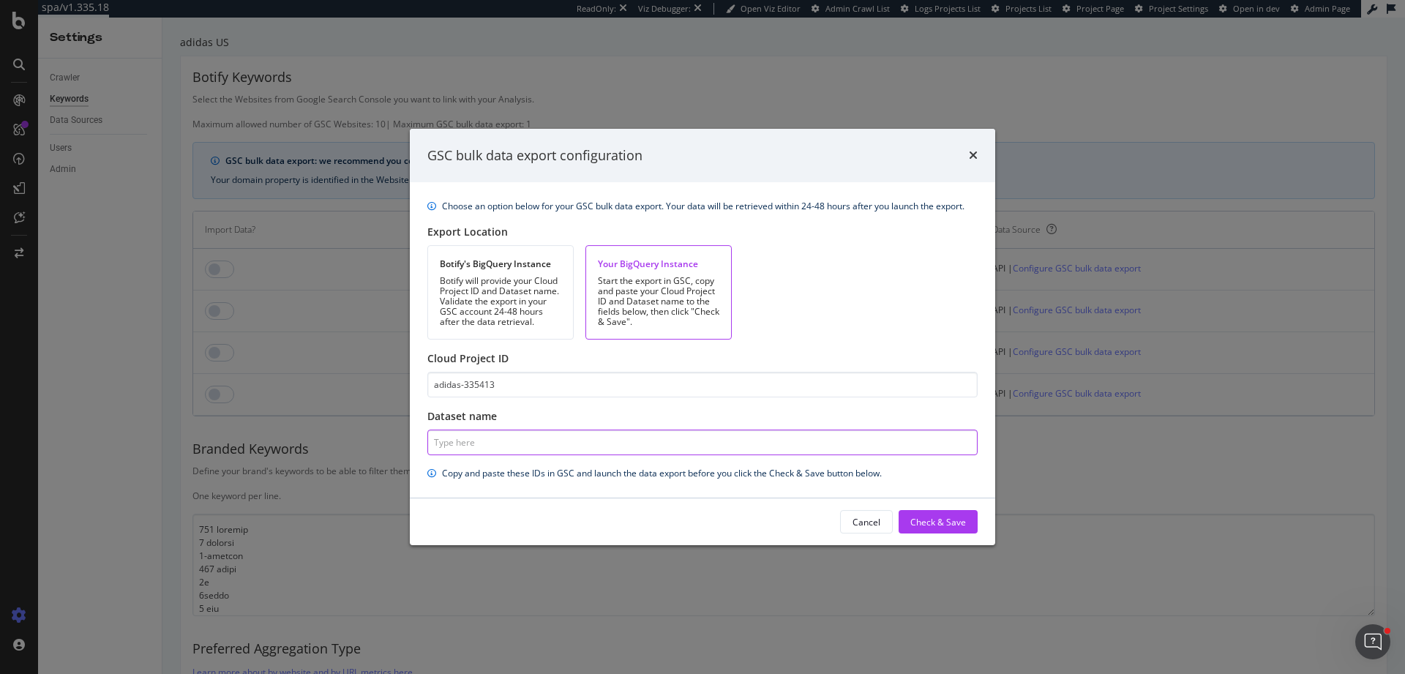
paste input "searchconsole_www_adidas_com_us"
type input "searchconsole_www_adidas_com_us"
click at [944, 518] on div "Check & Save" at bounding box center [938, 522] width 56 height 12
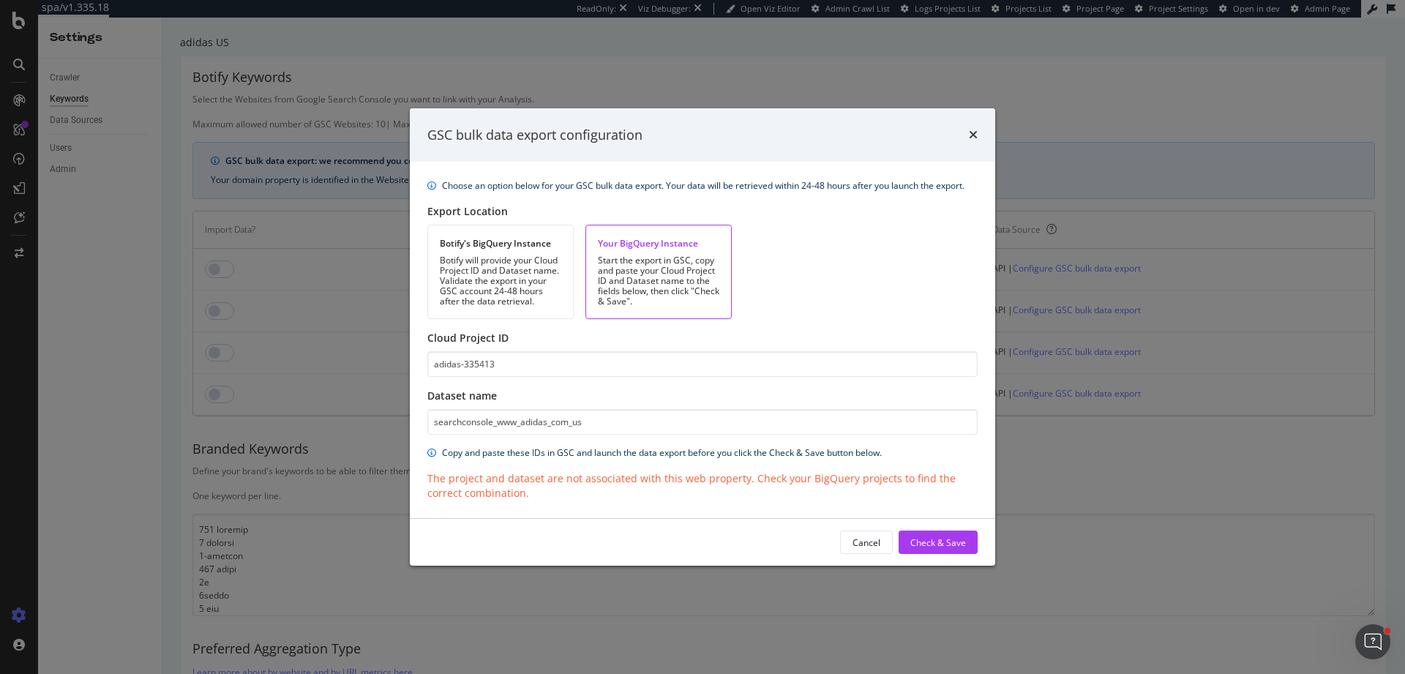
drag, startPoint x: 971, startPoint y: 132, endPoint x: 933, endPoint y: 402, distance: 272.7
click at [933, 402] on div "GSC bulk data export configuration Choose an option below for your GSC bulk dat…" at bounding box center [702, 337] width 585 height 458
click at [869, 550] on div "Cancel" at bounding box center [867, 542] width 28 height 20
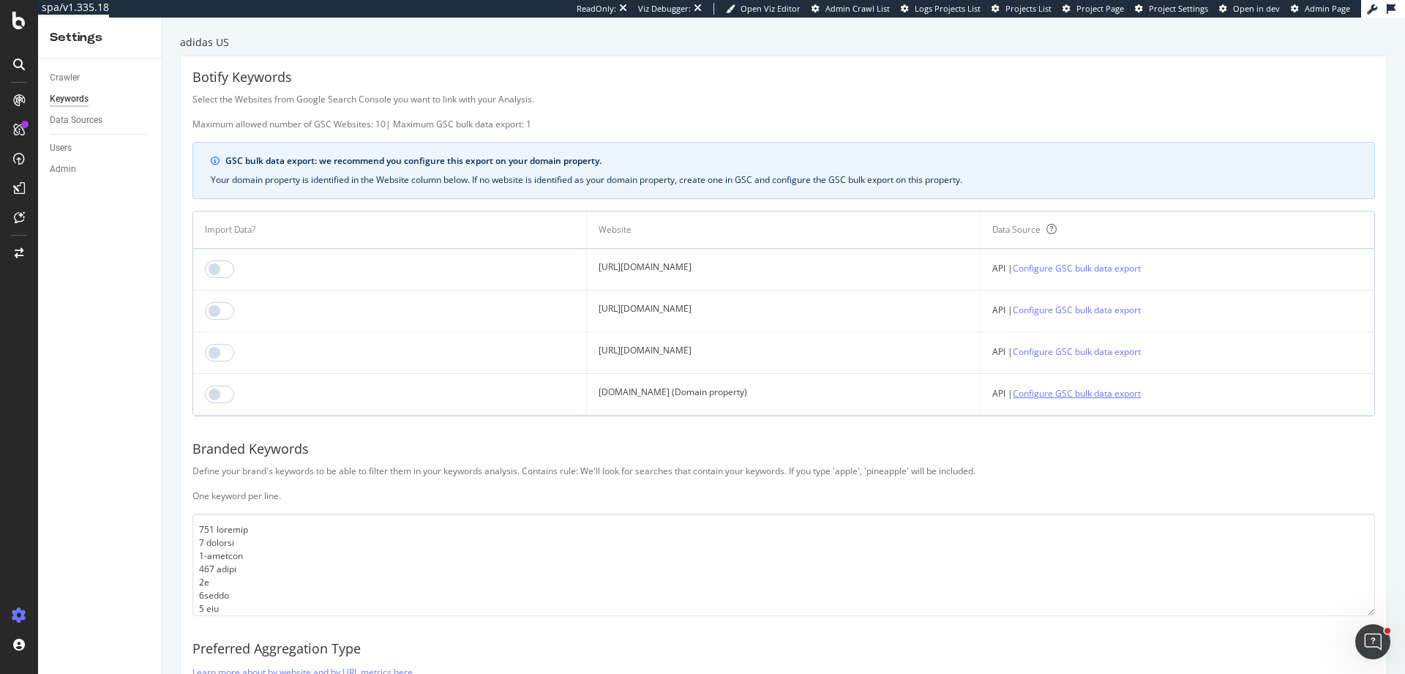
click at [1109, 391] on link "Configure GSC bulk data export" at bounding box center [1077, 393] width 128 height 15
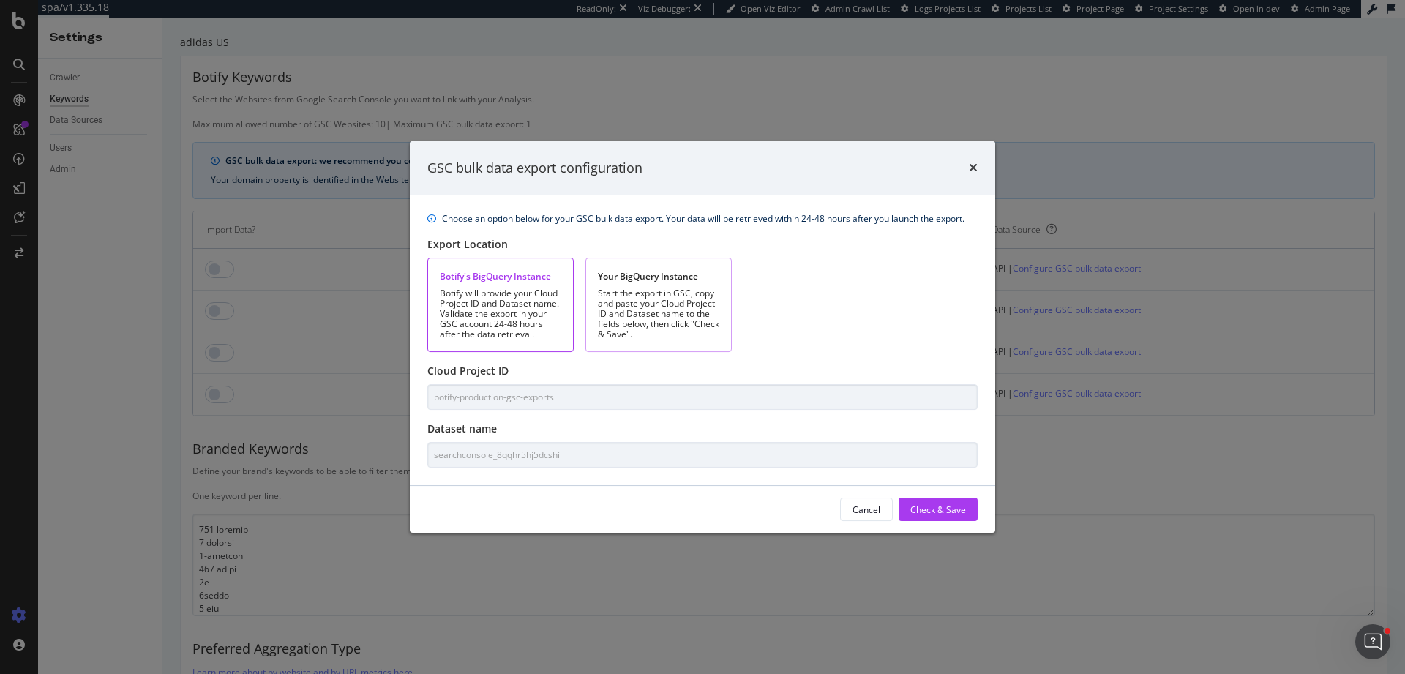
click at [661, 310] on div "Start the export in GSC, copy and paste your Cloud Project ID and Dataset name …" at bounding box center [658, 313] width 121 height 51
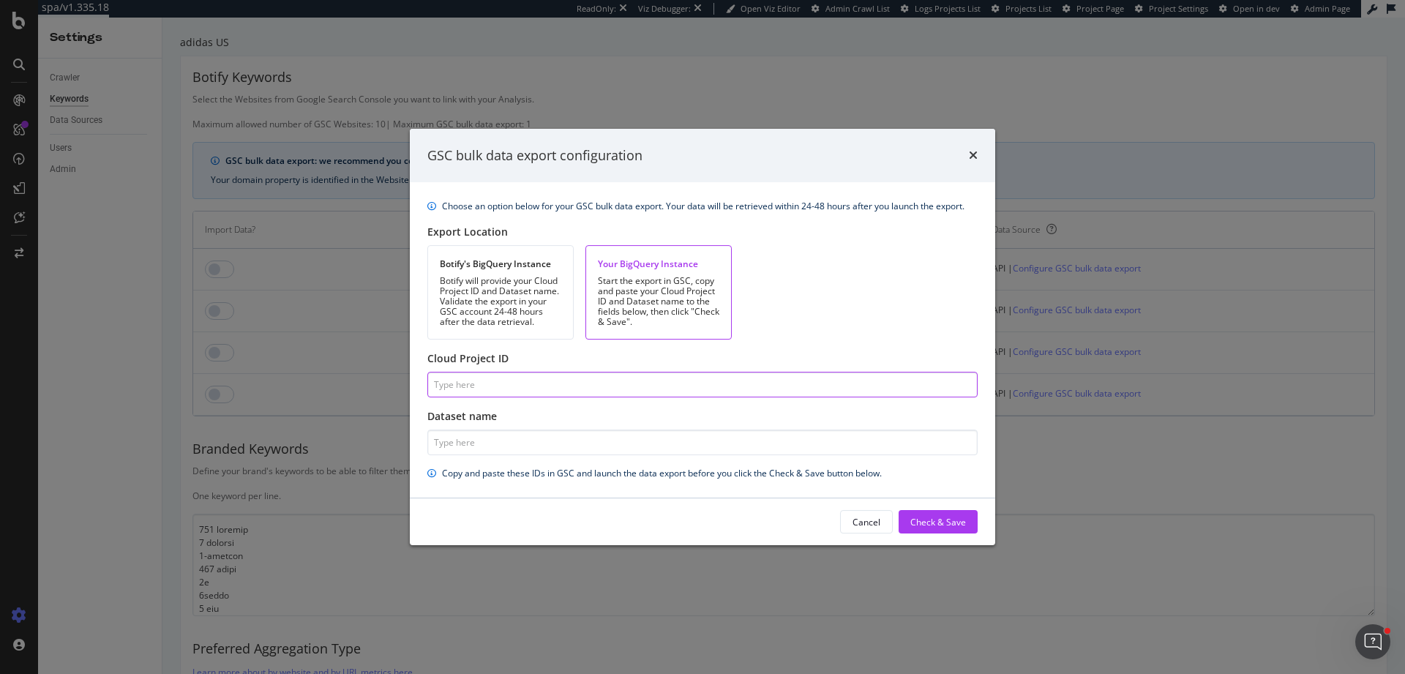
click at [623, 378] on input "Cloud Project ID" at bounding box center [702, 385] width 550 height 26
type input "adidas-335413"
click at [575, 444] on input "Dataset name" at bounding box center [702, 443] width 550 height 26
type input "searchconsole_www_adidas_com_us"
drag, startPoint x: 764, startPoint y: 139, endPoint x: 809, endPoint y: 171, distance: 55.0
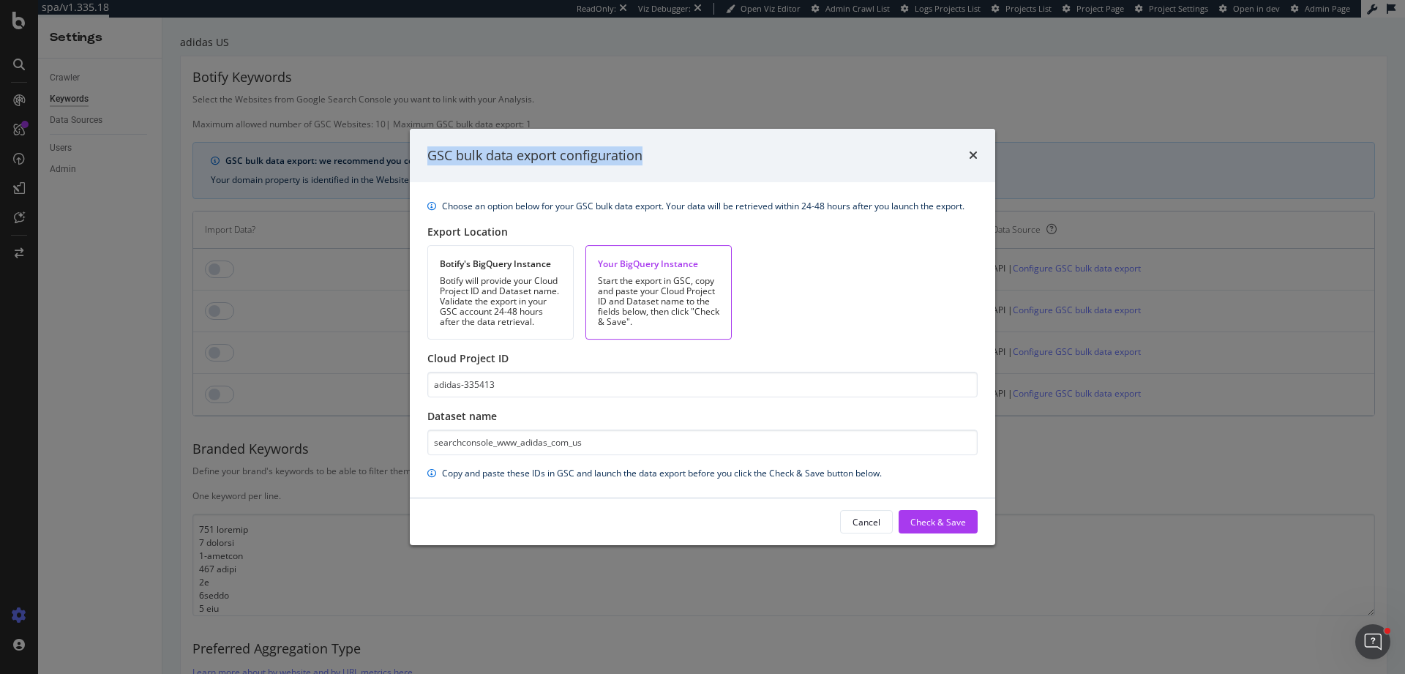
click at [806, 171] on div "GSC bulk data export configuration" at bounding box center [702, 156] width 585 height 54
click at [300, 427] on div "GSC bulk data export configuration Choose an option below for your GSC bulk dat…" at bounding box center [702, 337] width 1405 height 674
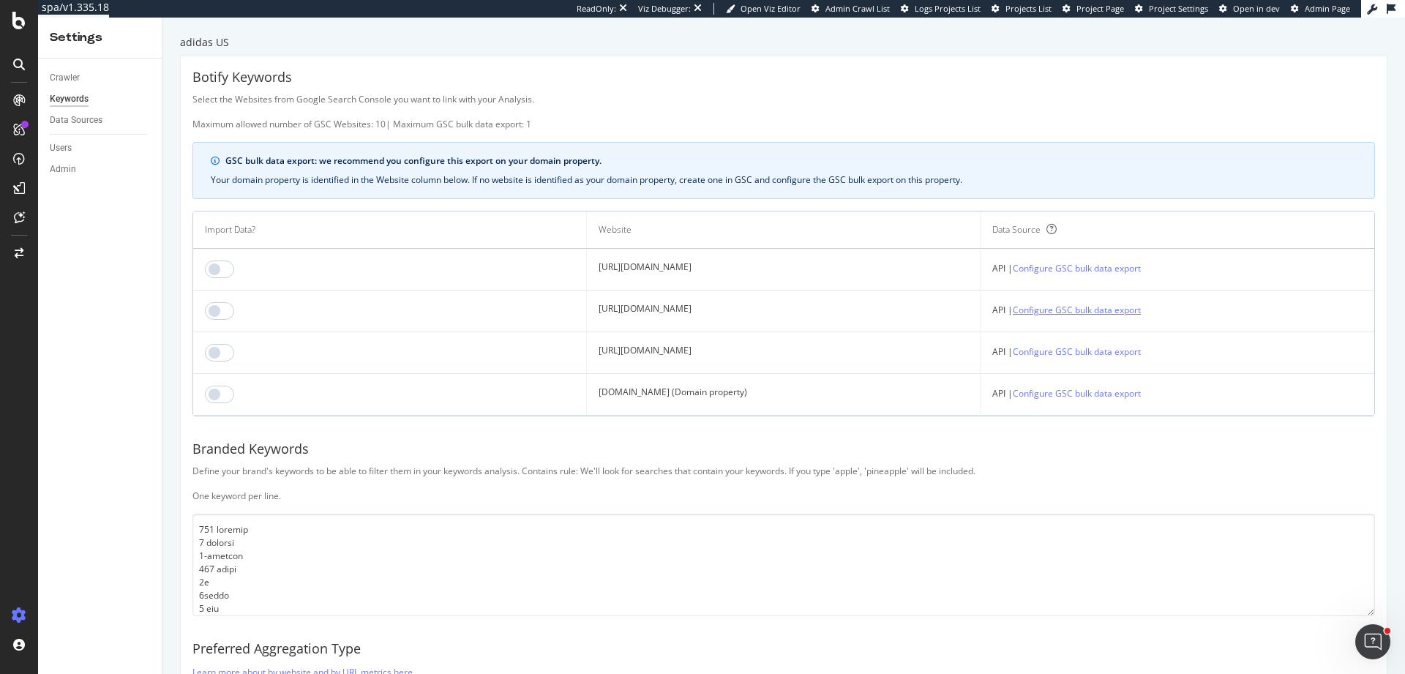
click at [1110, 310] on link "Configure GSC bulk data export" at bounding box center [1077, 309] width 128 height 15
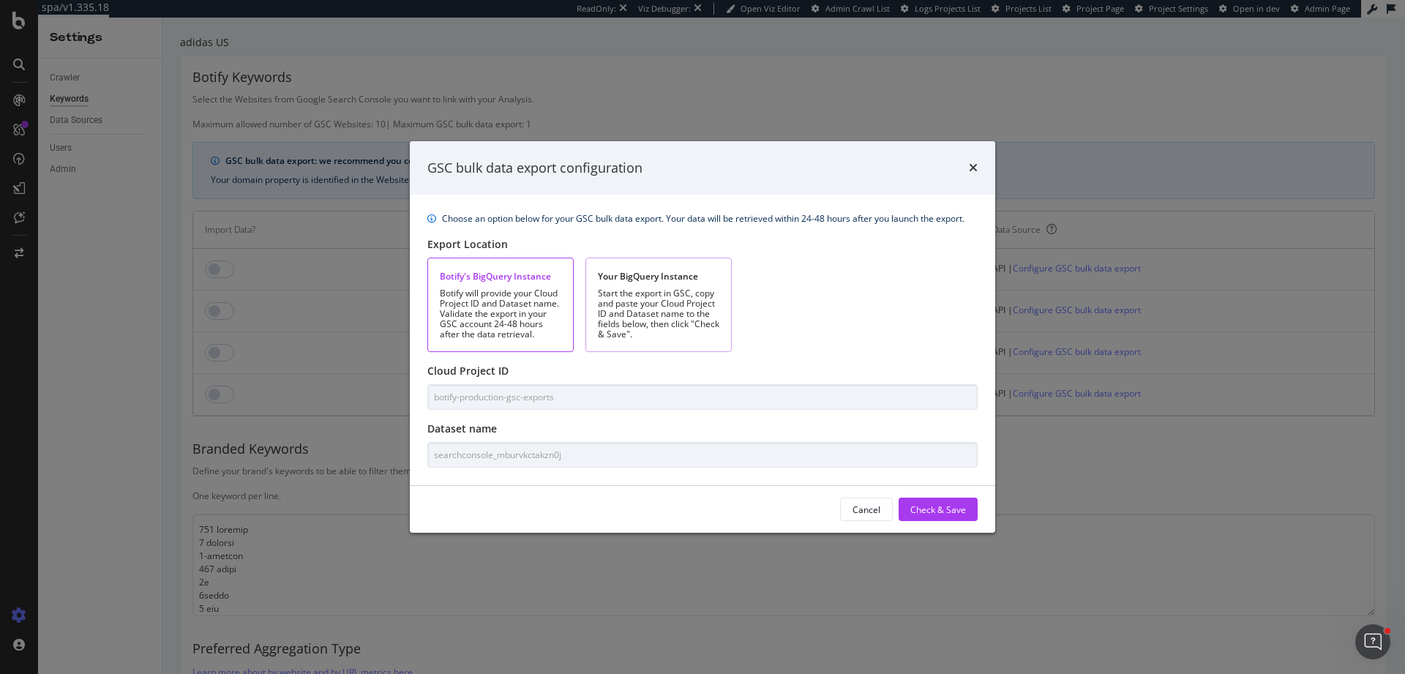
click at [609, 309] on div "Start the export in GSC, copy and paste your Cloud Project ID and Dataset name …" at bounding box center [658, 313] width 121 height 51
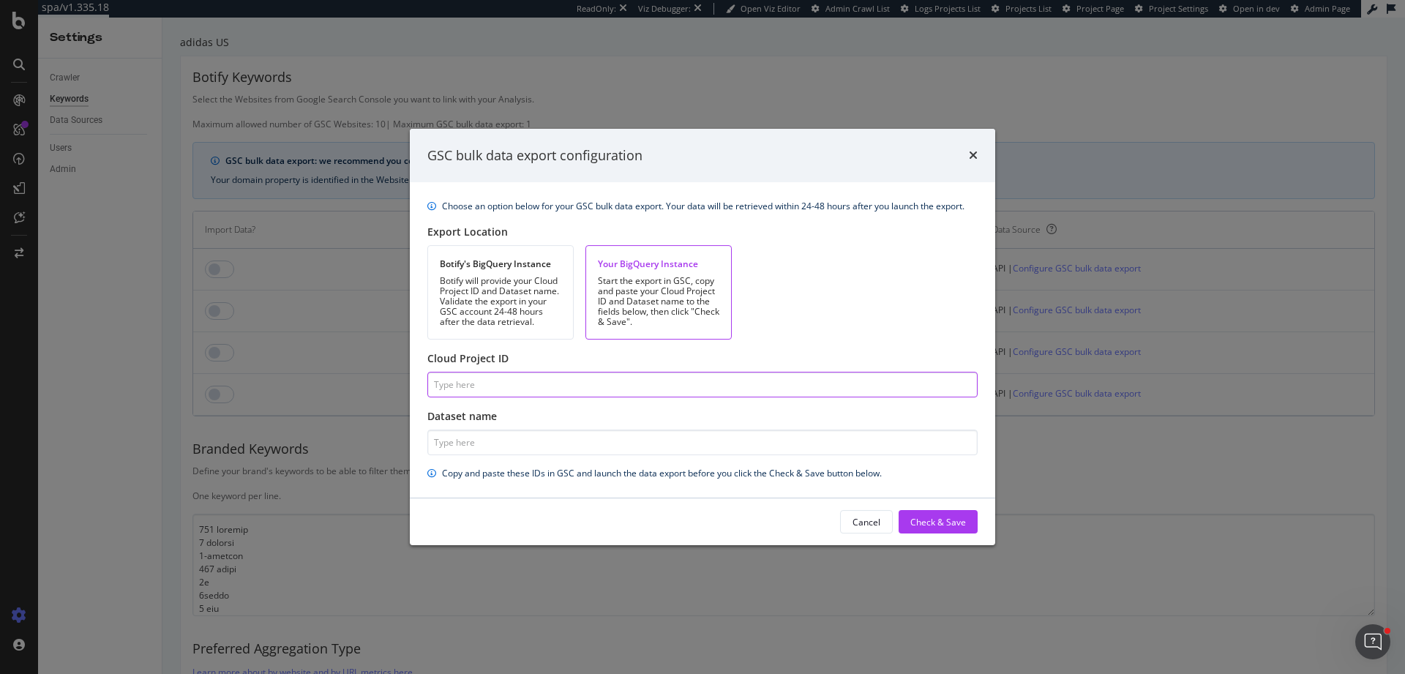
click at [625, 383] on input "Cloud Project ID" at bounding box center [702, 385] width 550 height 26
type input "adidas-335413"
click at [538, 445] on input "Dataset name" at bounding box center [702, 443] width 550 height 26
type input "searchconsole_www_adidas_com_us"
click at [952, 520] on div "Check & Save" at bounding box center [938, 522] width 56 height 12
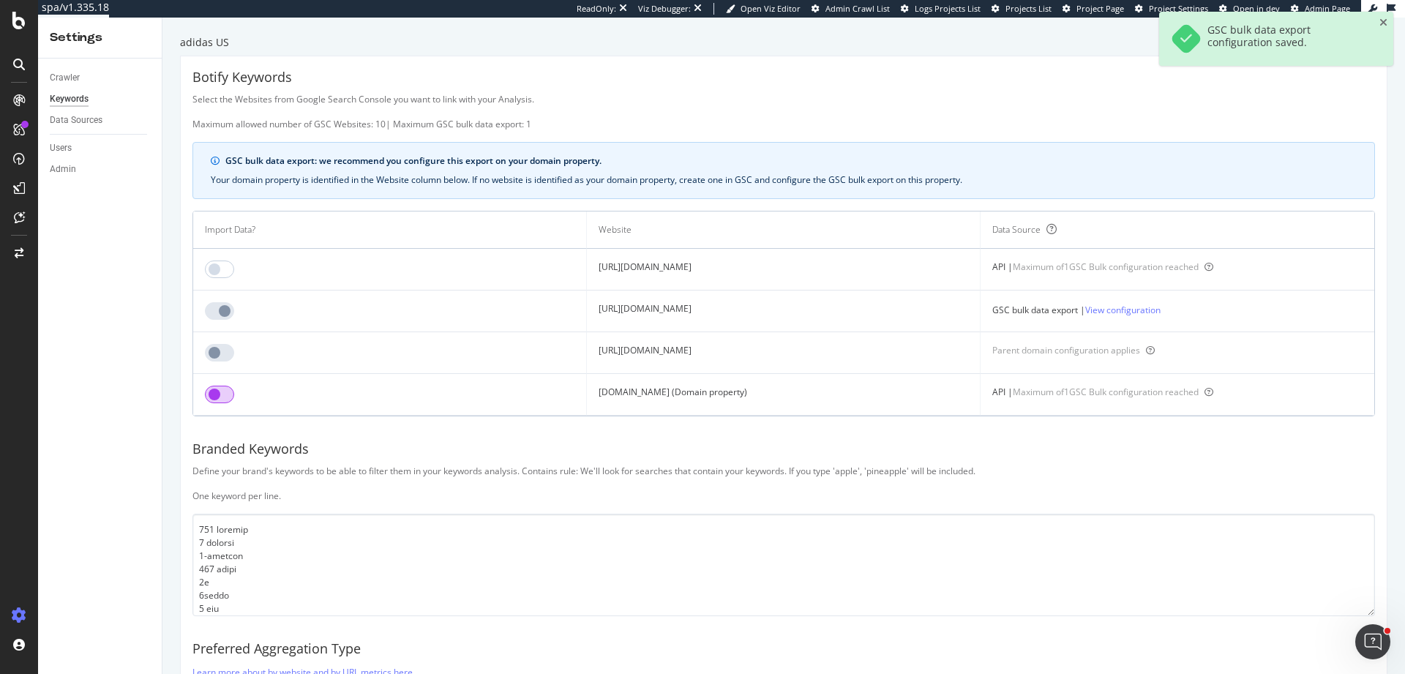
click at [216, 396] on input "checkbox" at bounding box center [219, 395] width 29 height 18
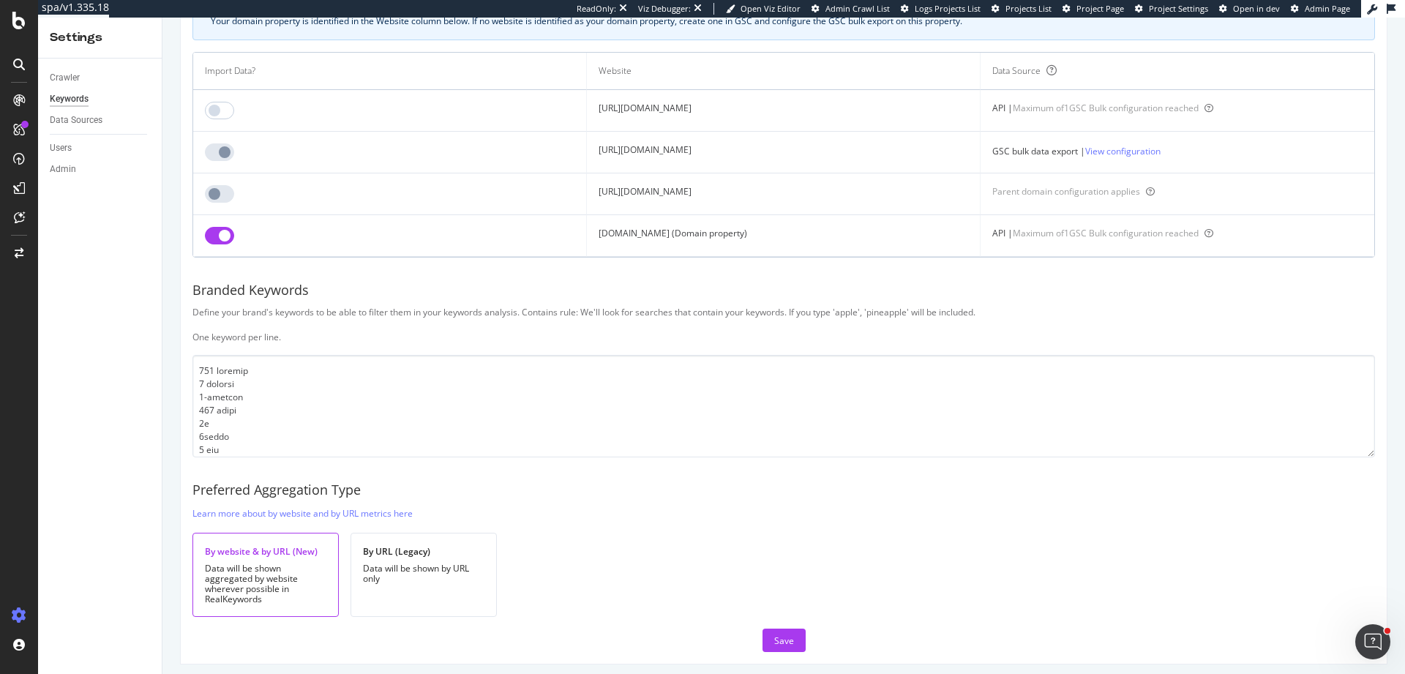
scroll to position [167, 0]
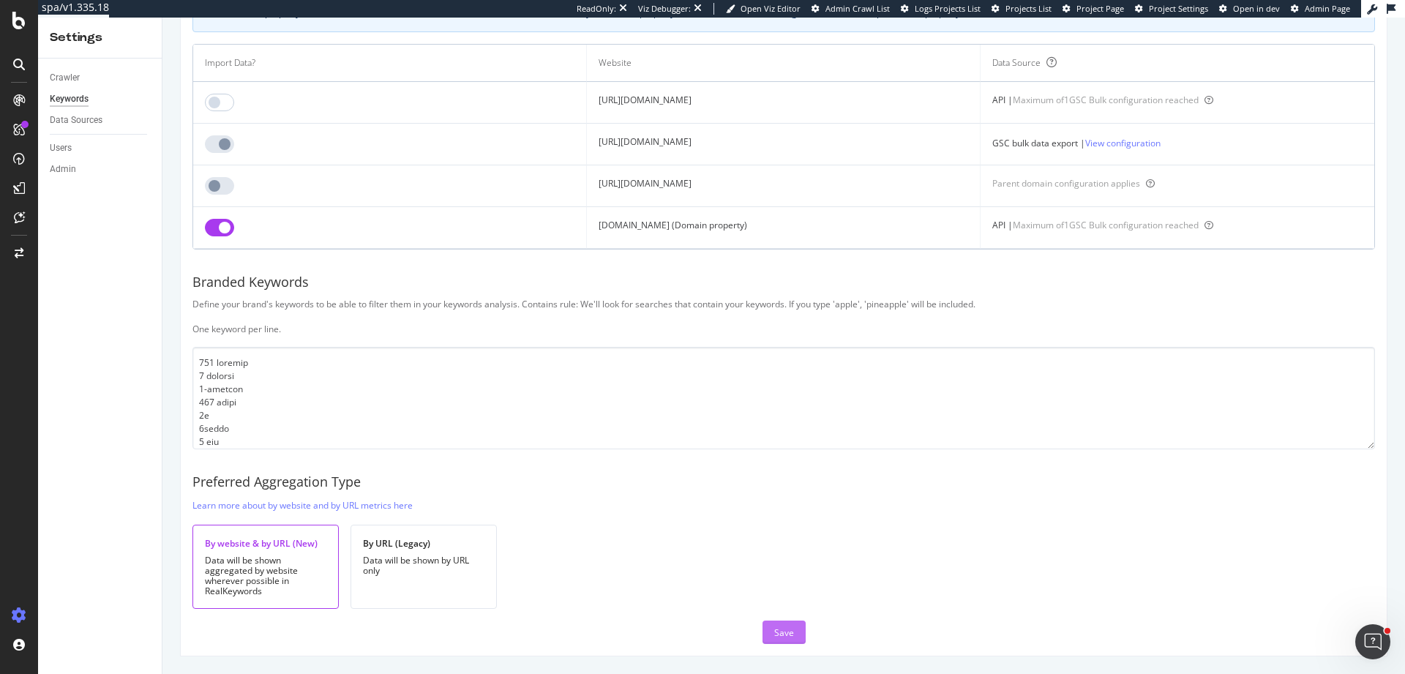
click at [784, 632] on div "Save" at bounding box center [784, 632] width 20 height 12
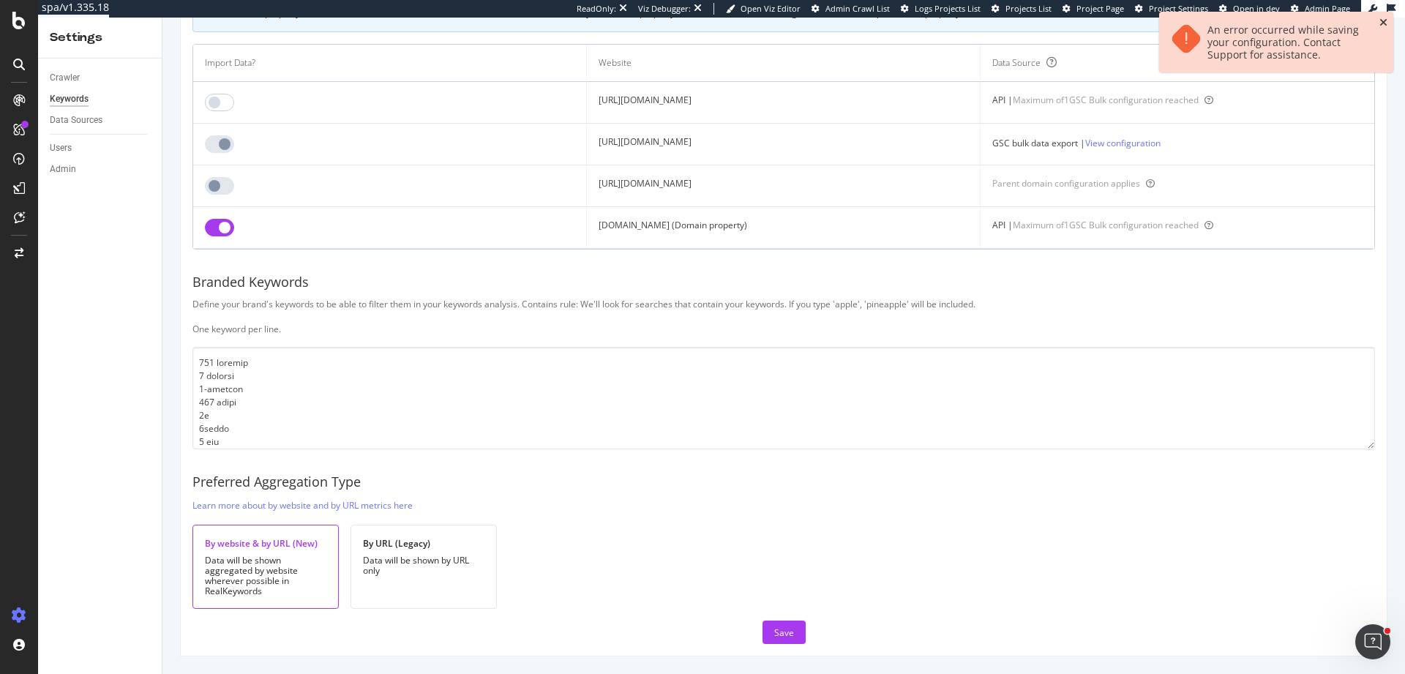
click at [1383, 20] on icon "close toast" at bounding box center [1384, 23] width 8 height 10
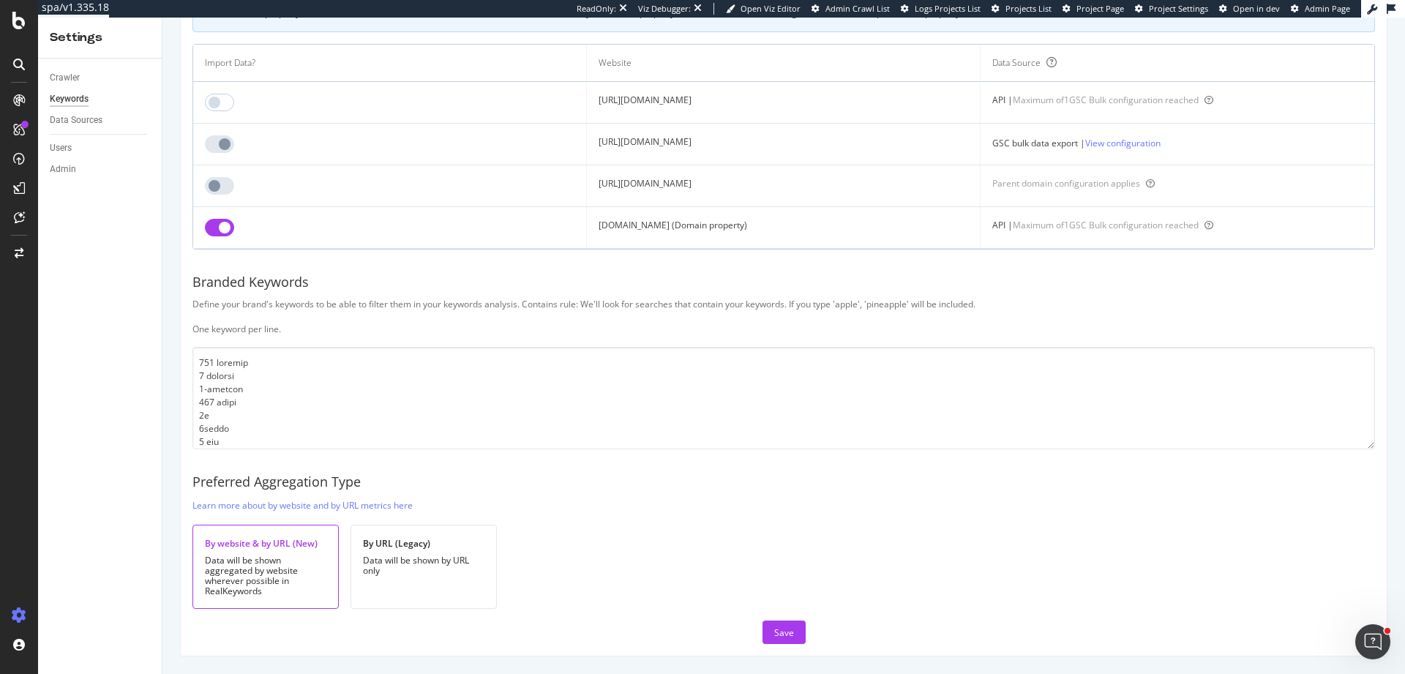
click at [308, 217] on td at bounding box center [390, 228] width 394 height 42
click at [1269, 465] on div "Botify Keywords Select the Websites from Google Search Console you want to link…" at bounding box center [784, 272] width 1206 height 766
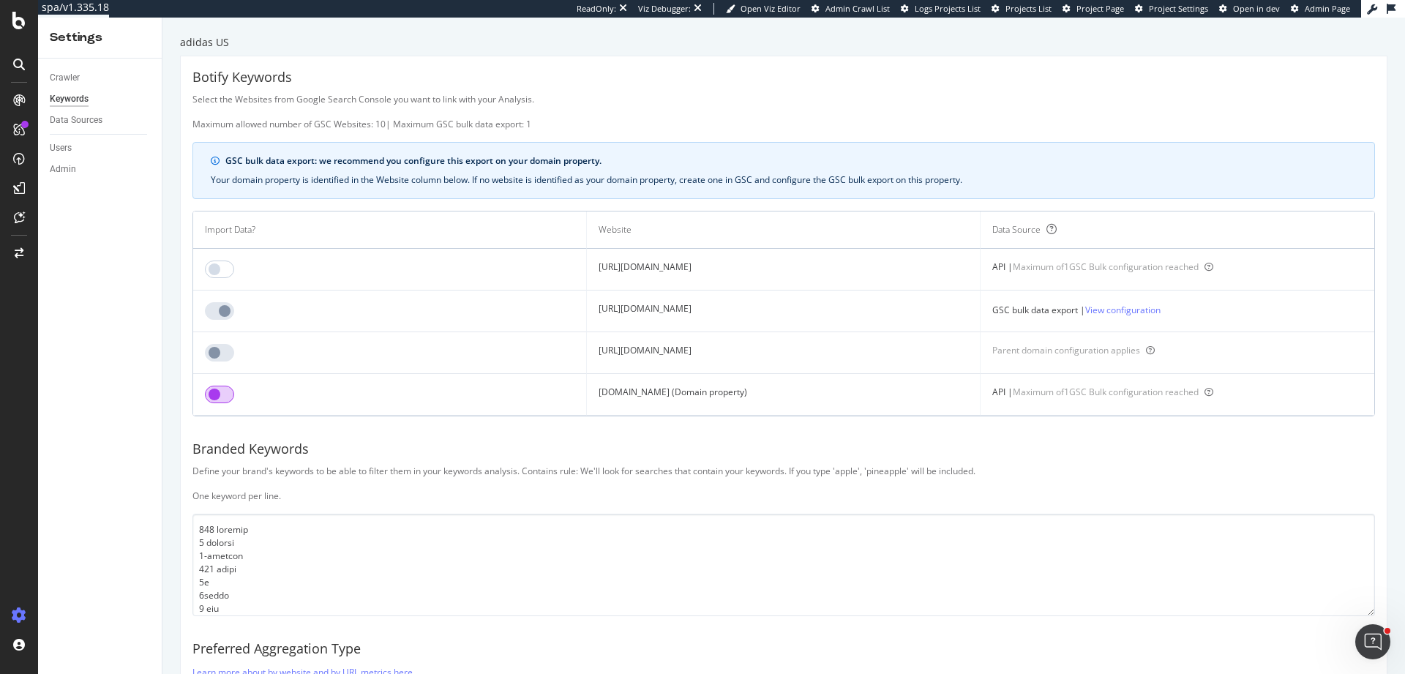
click at [228, 397] on input "checkbox" at bounding box center [219, 395] width 29 height 18
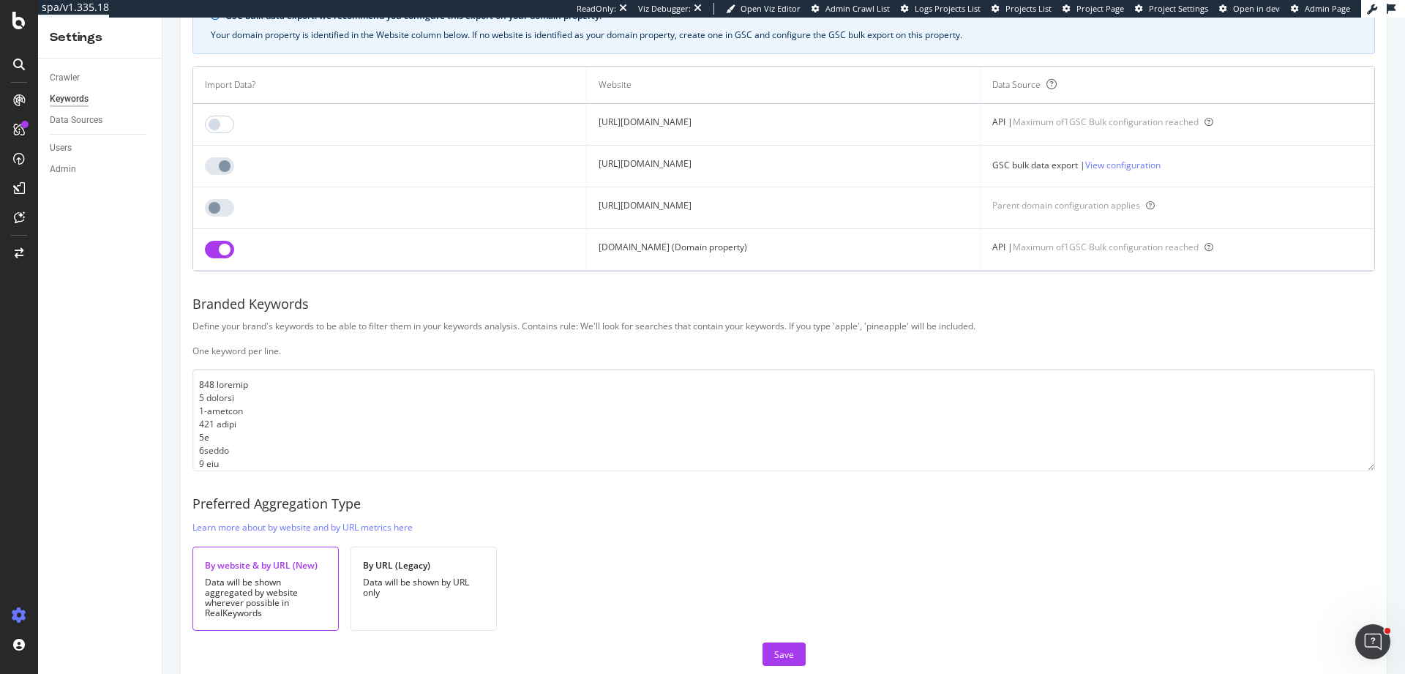
scroll to position [167, 0]
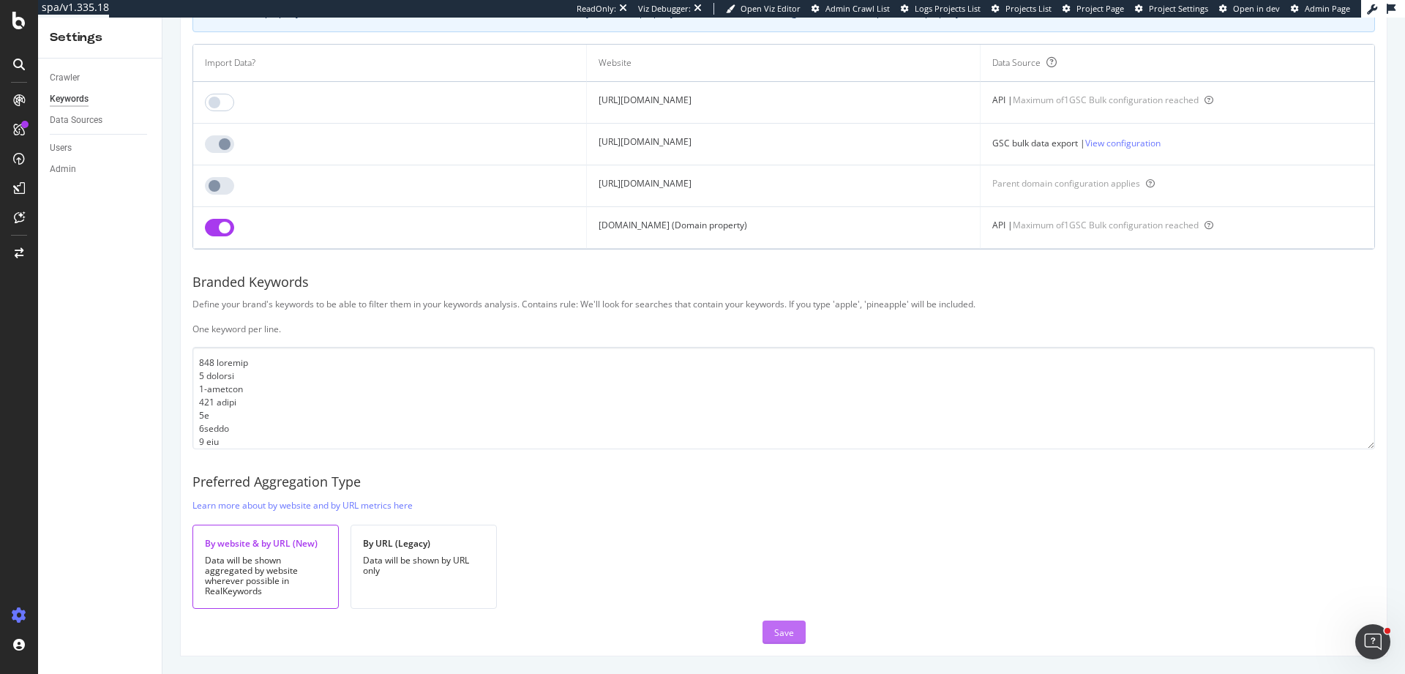
click at [789, 632] on button "Save" at bounding box center [784, 632] width 43 height 23
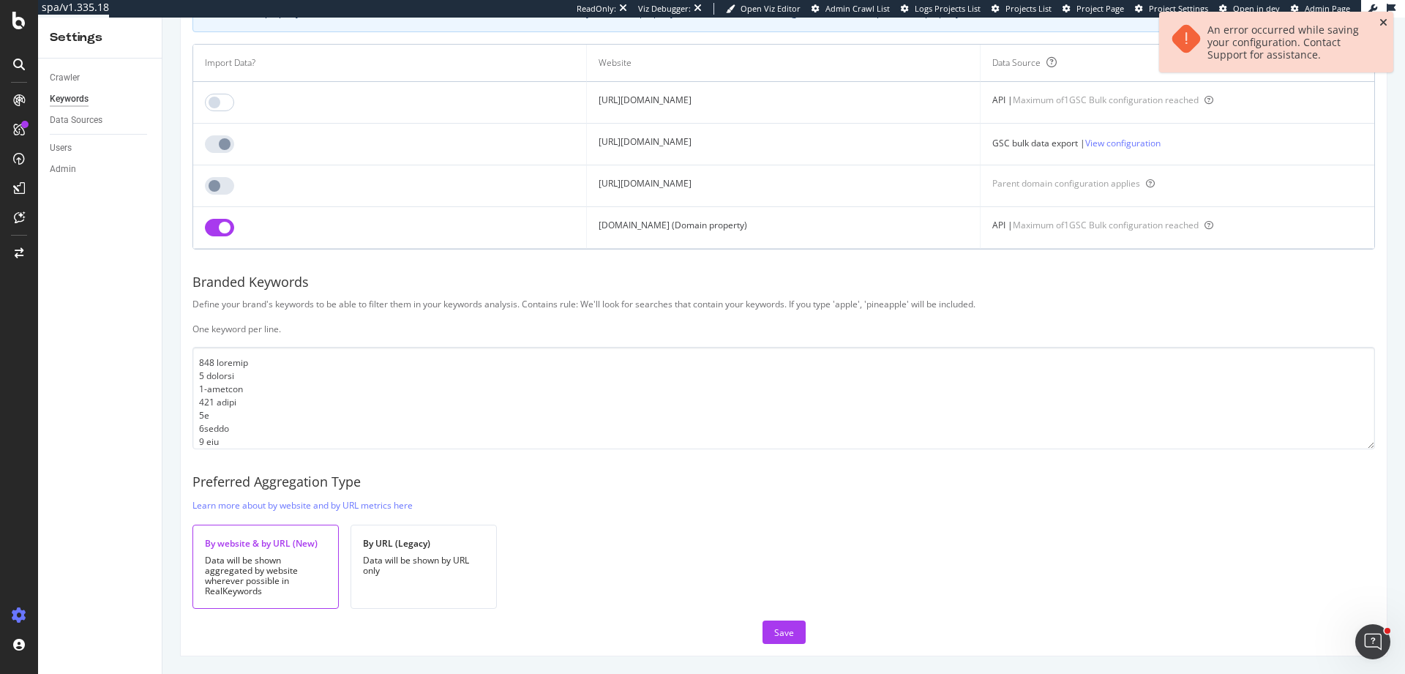
click at [1382, 22] on icon "close toast" at bounding box center [1384, 23] width 8 height 10
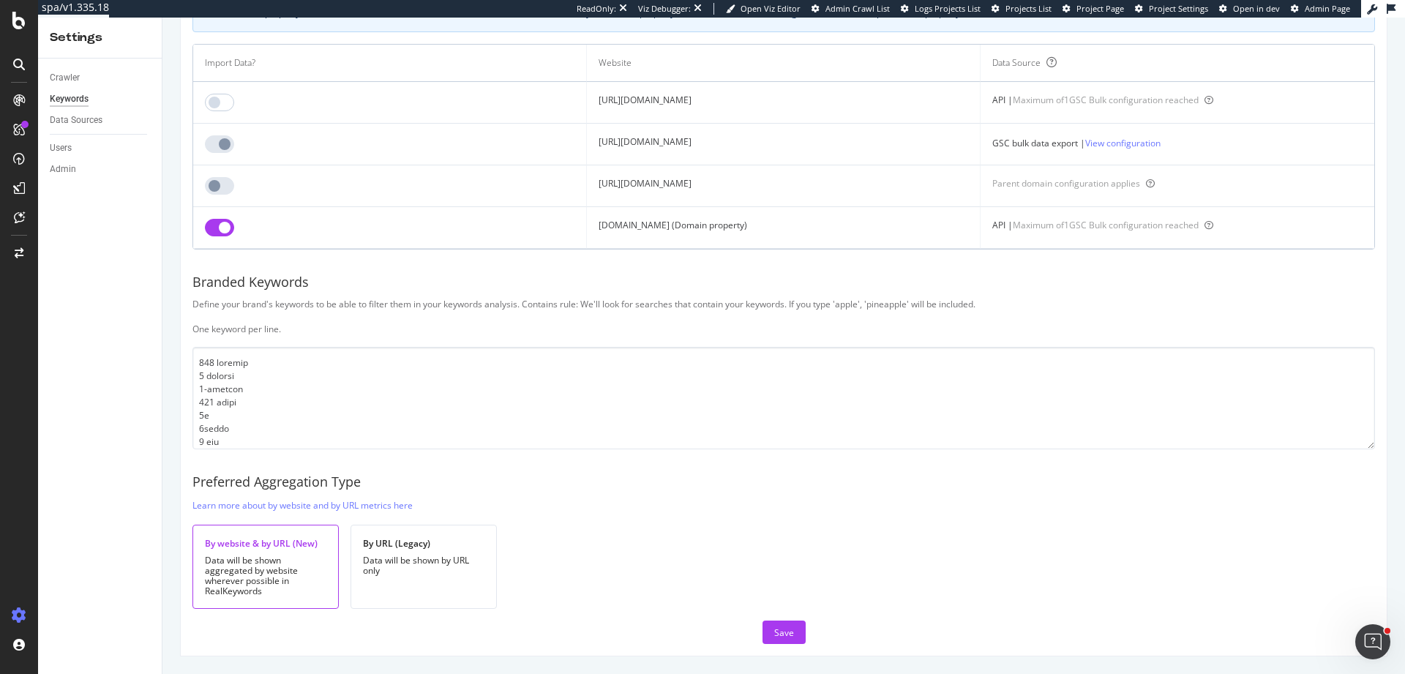
click at [1090, 255] on div "Botify Keywords Select the Websites from Google Search Console you want to link…" at bounding box center [784, 272] width 1206 height 766
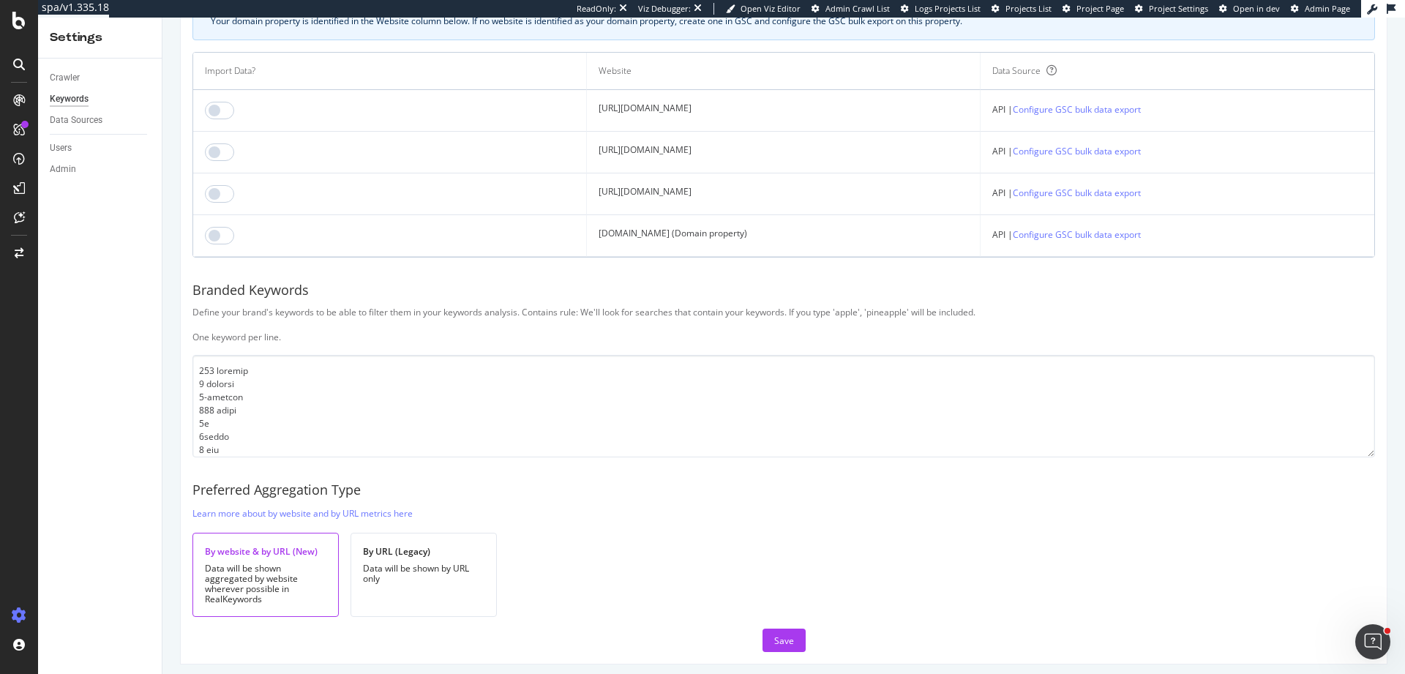
scroll to position [167, 0]
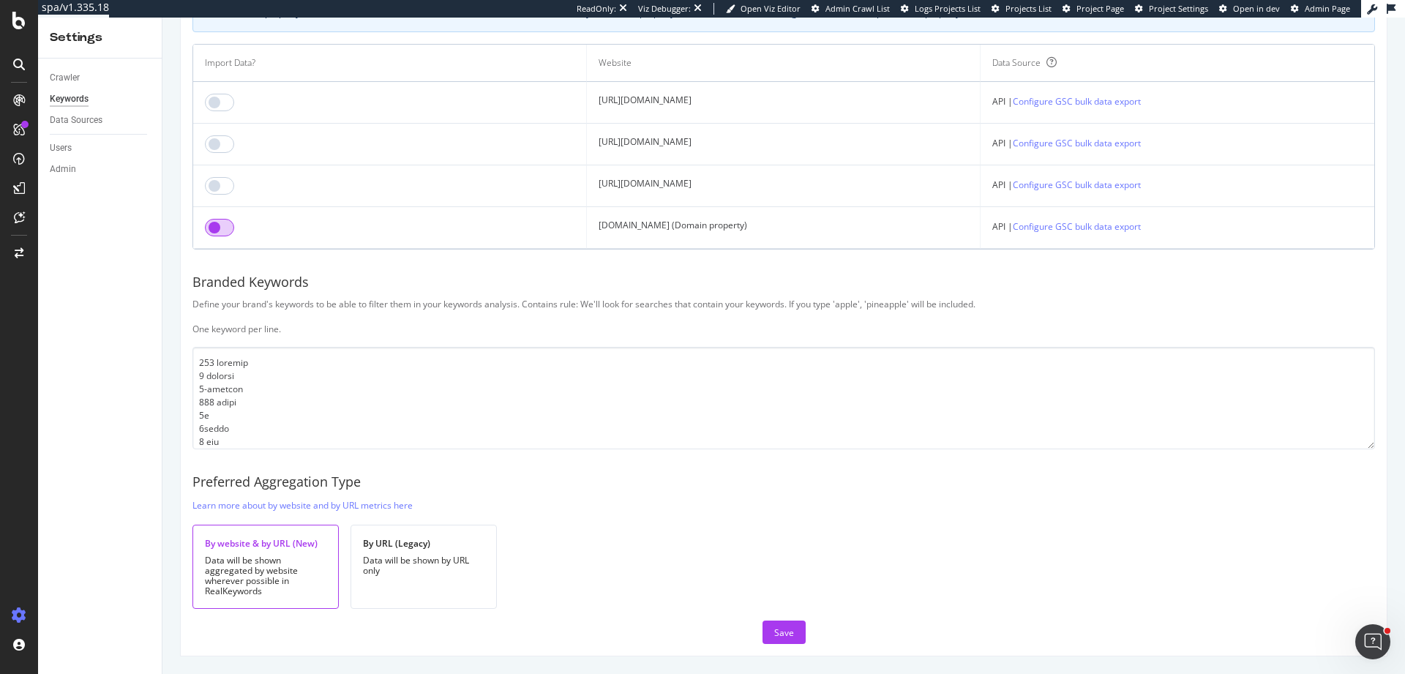
click at [220, 228] on input "checkbox" at bounding box center [219, 228] width 29 height 18
click at [774, 639] on div "Save" at bounding box center [784, 632] width 20 height 22
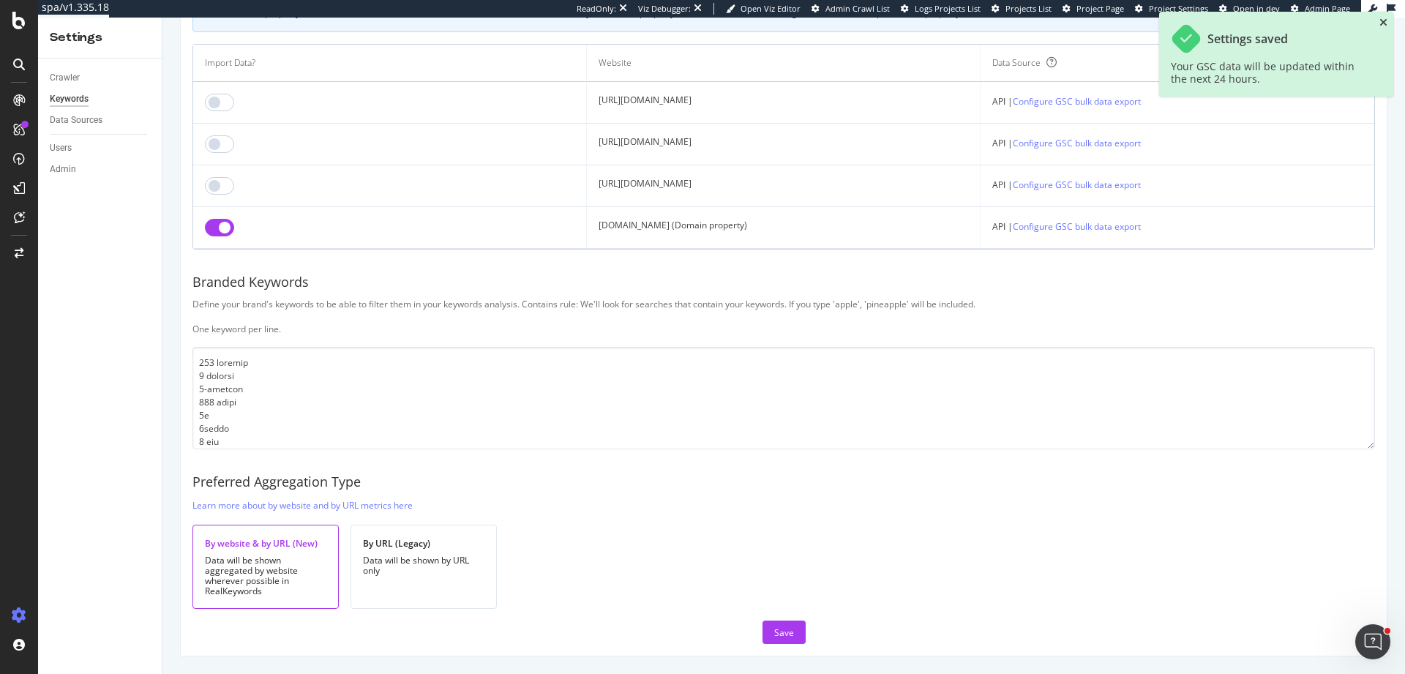
click at [1381, 20] on icon "close toast" at bounding box center [1384, 23] width 8 height 10
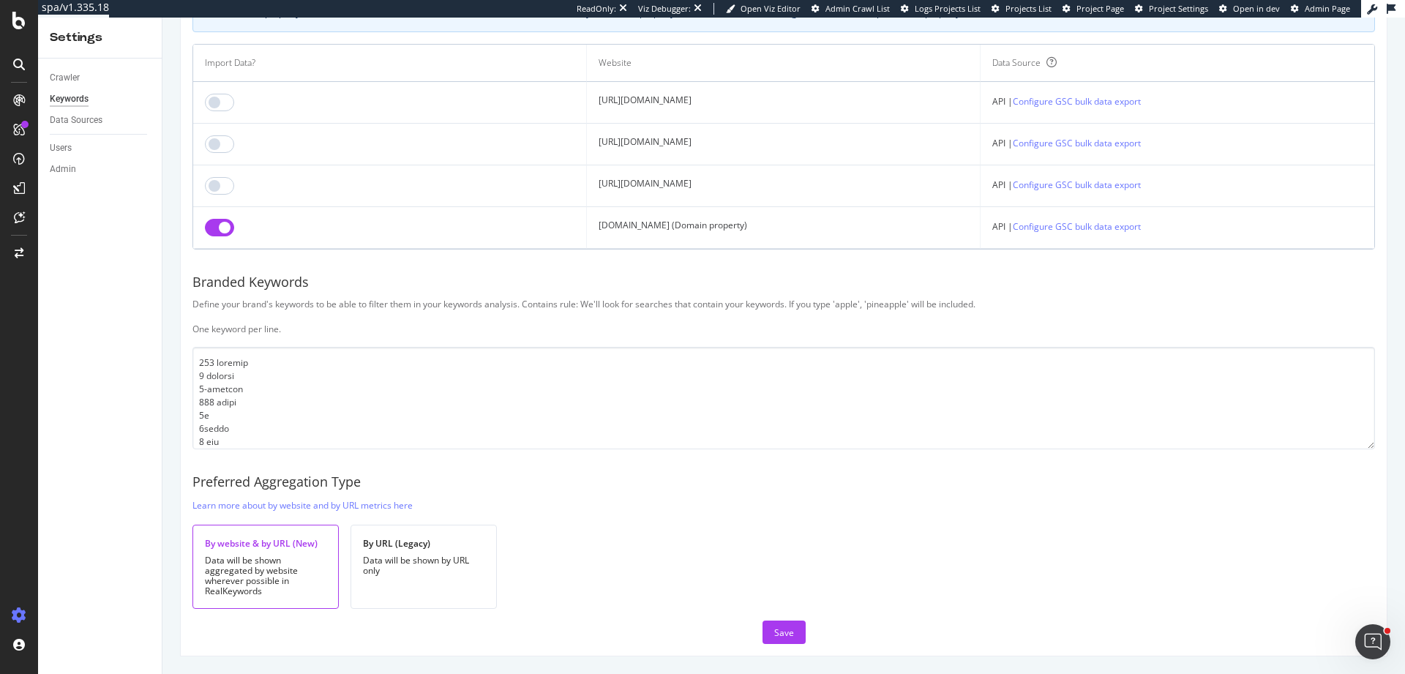
click at [1245, 271] on div "Botify Keywords Select the Websites from Google Search Console you want to link…" at bounding box center [784, 272] width 1206 height 766
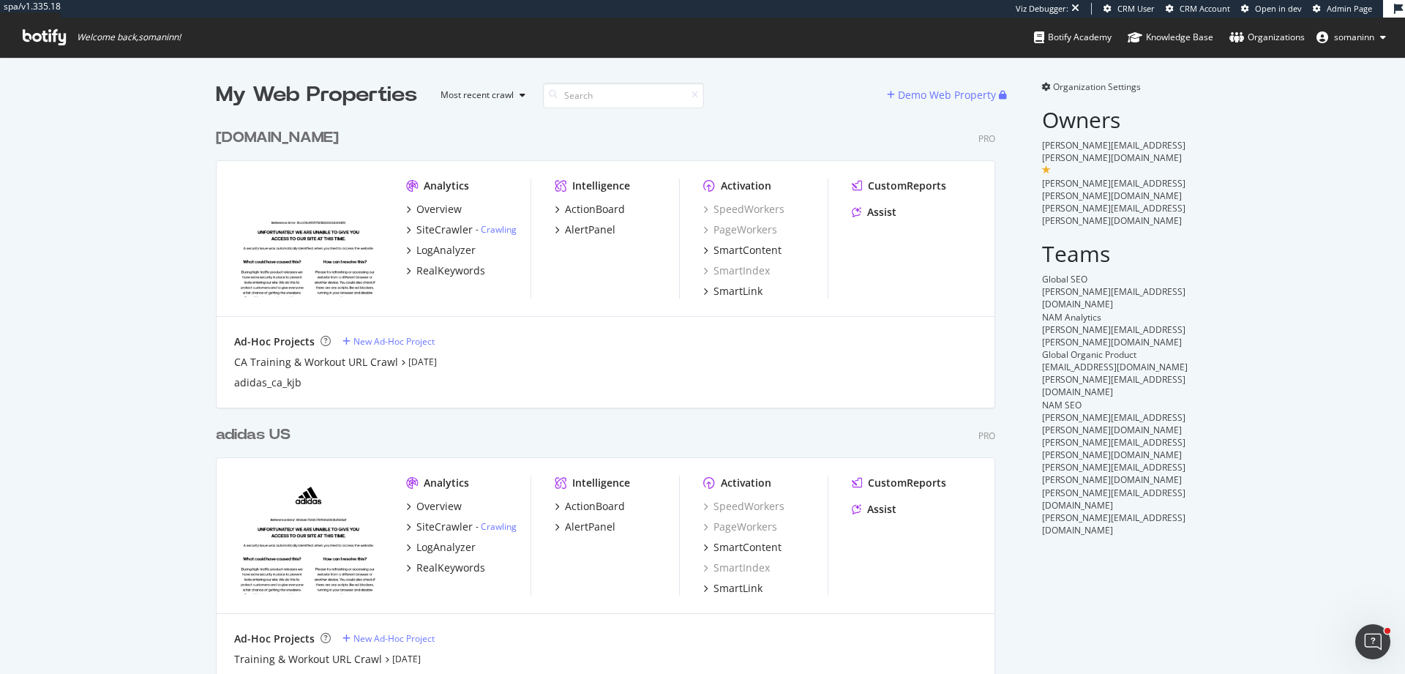
click at [269, 141] on div "[DOMAIN_NAME]" at bounding box center [277, 137] width 123 height 21
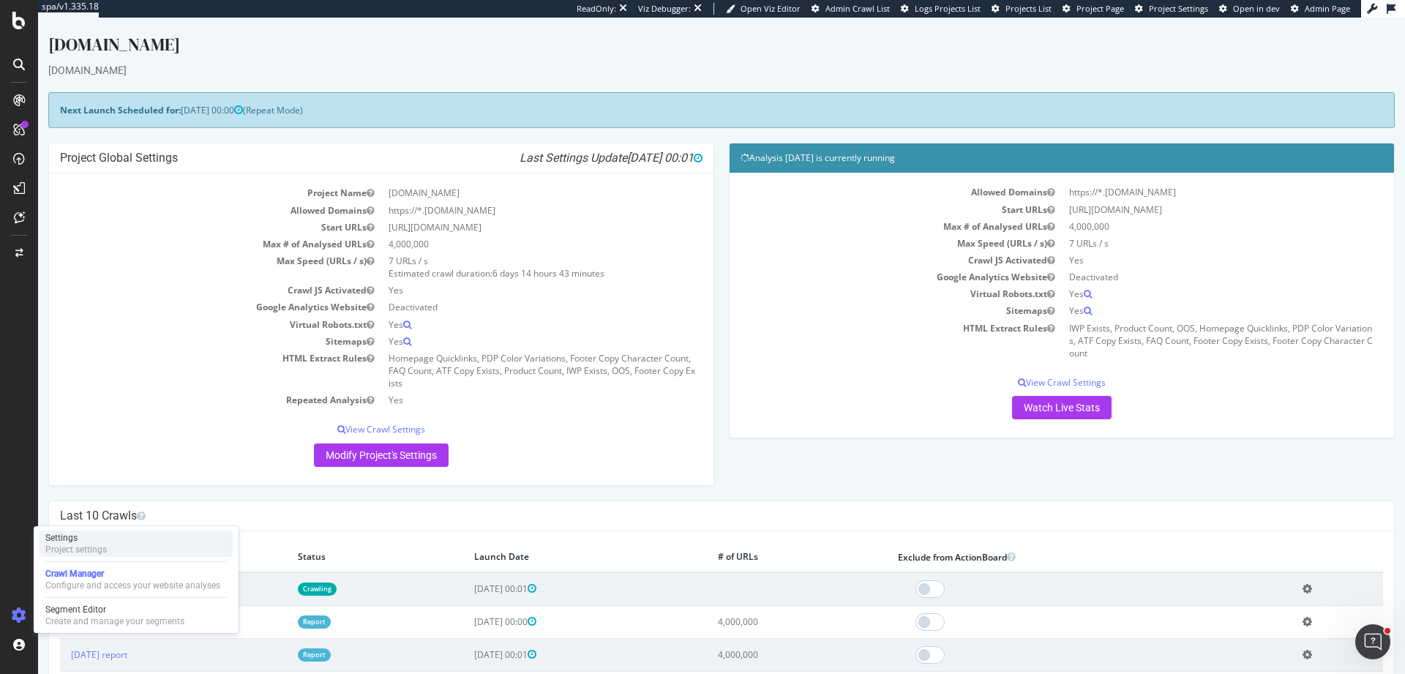
click at [186, 539] on div "Settings Project settings" at bounding box center [136, 544] width 193 height 26
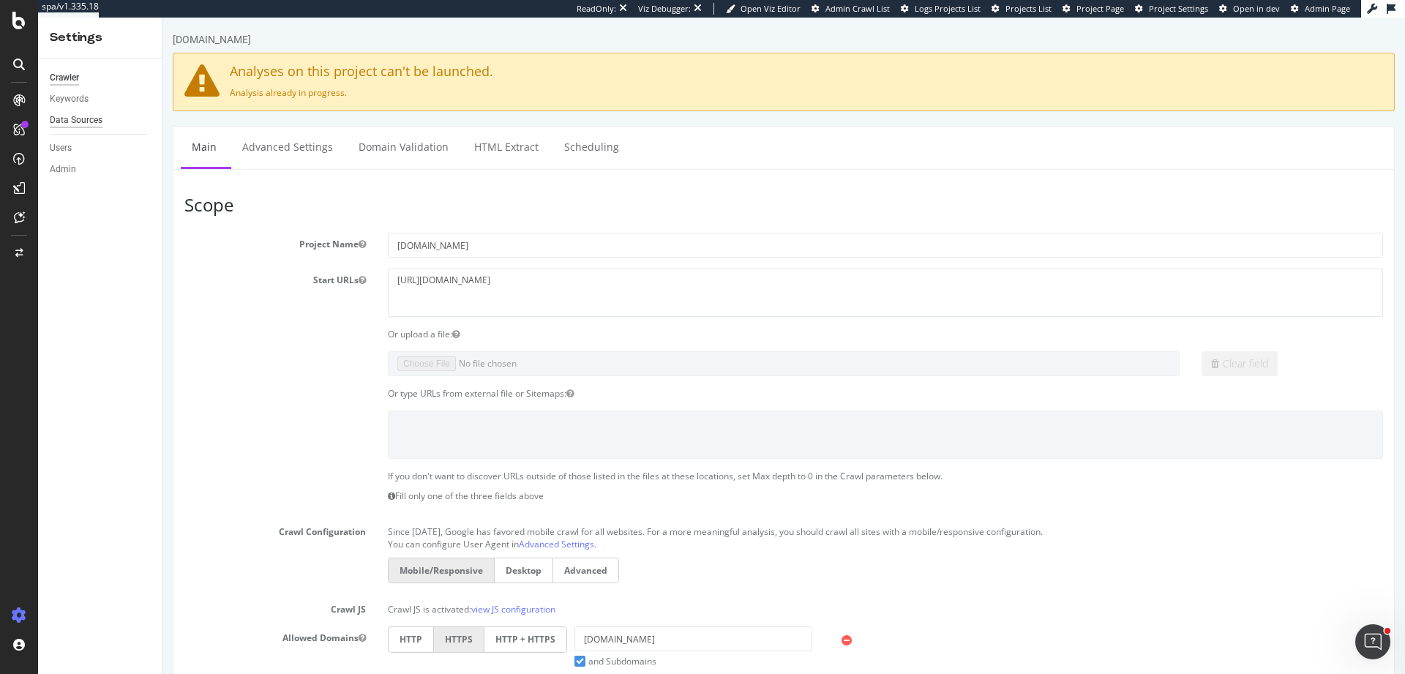
click at [93, 119] on div "Data Sources" at bounding box center [76, 120] width 53 height 15
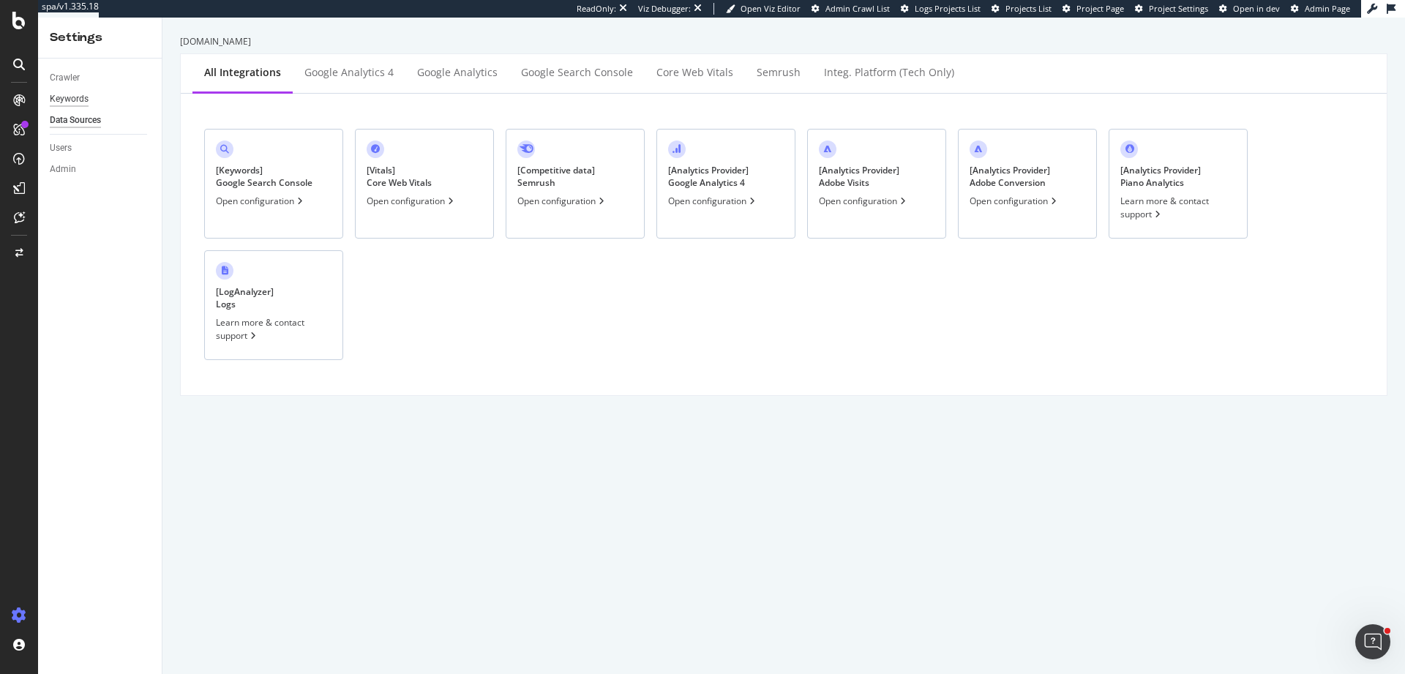
click at [77, 100] on div "Keywords" at bounding box center [69, 98] width 39 height 15
